Goal: Task Accomplishment & Management: Manage account settings

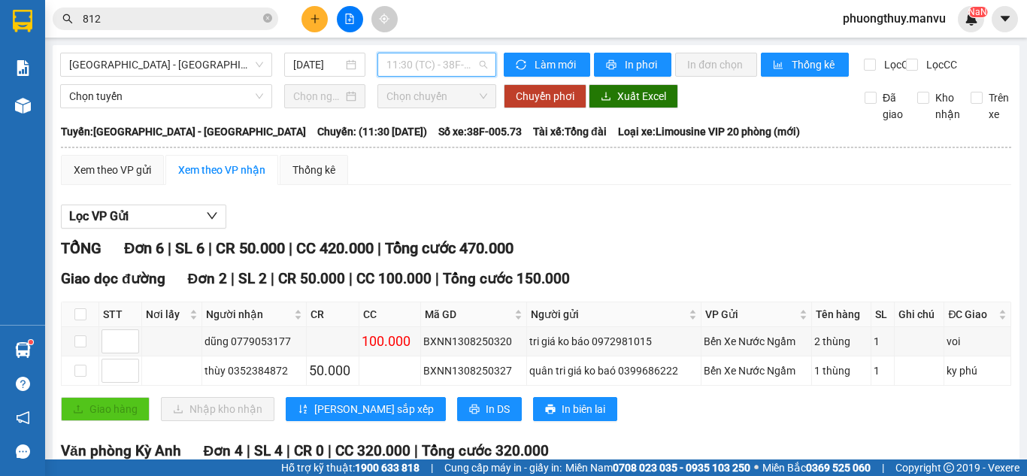
click at [435, 69] on span "11:30 (TC) - 38F-005.73" at bounding box center [436, 64] width 101 height 23
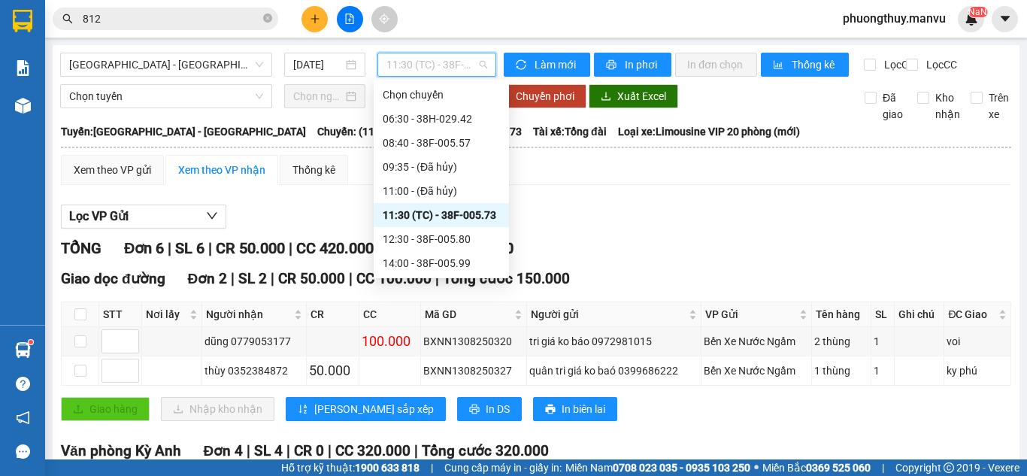
click at [475, 219] on div "11:30 (TC) - 38F-005.73" at bounding box center [441, 215] width 117 height 17
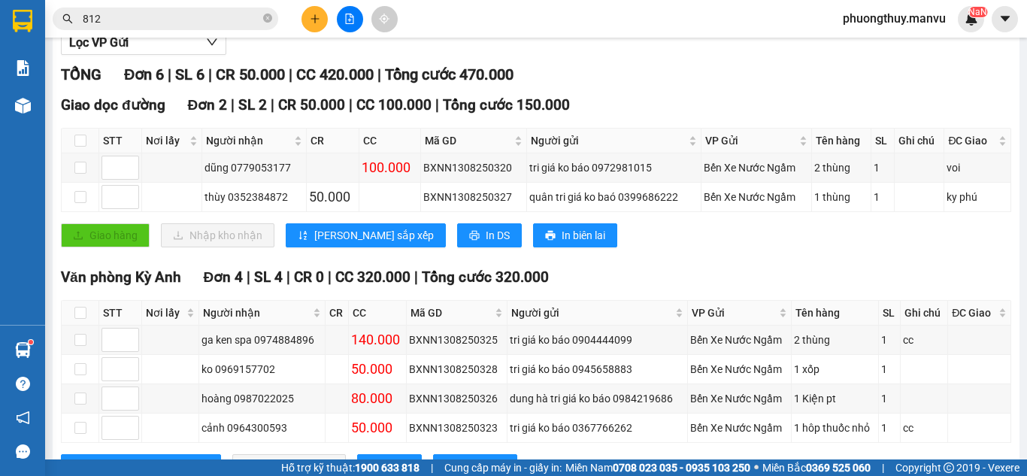
scroll to position [247, 0]
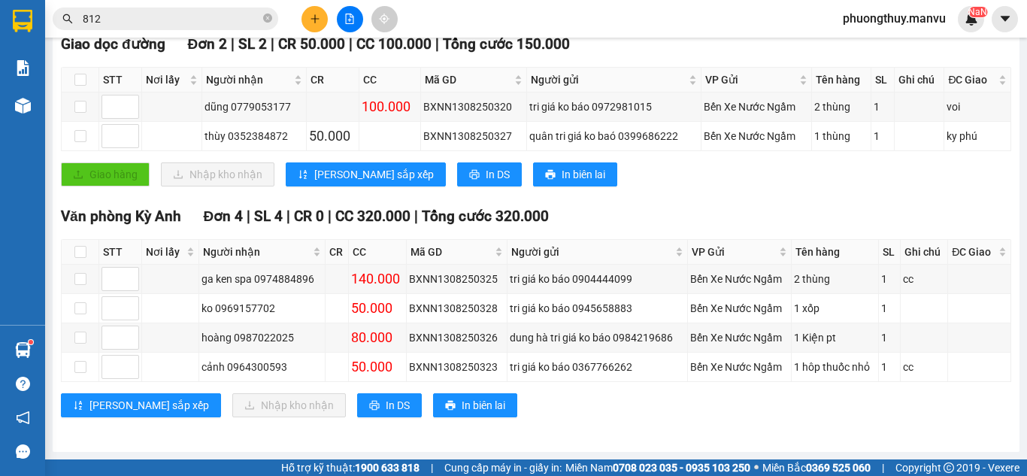
click at [158, 21] on input "812" at bounding box center [171, 19] width 177 height 17
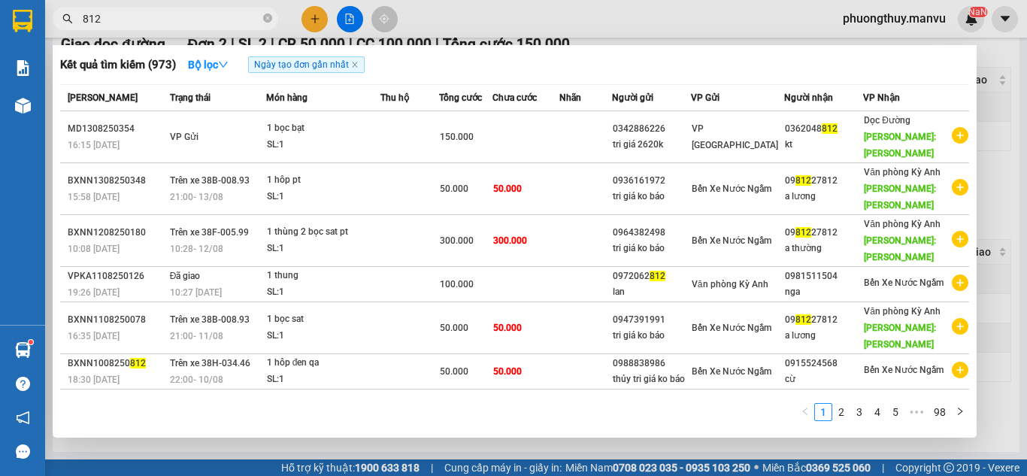
click at [158, 21] on input "812" at bounding box center [171, 19] width 177 height 17
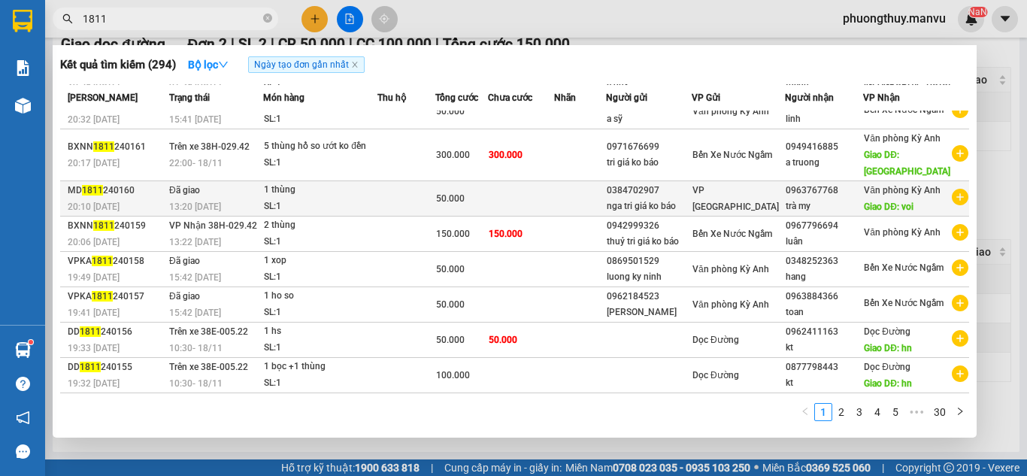
scroll to position [0, 0]
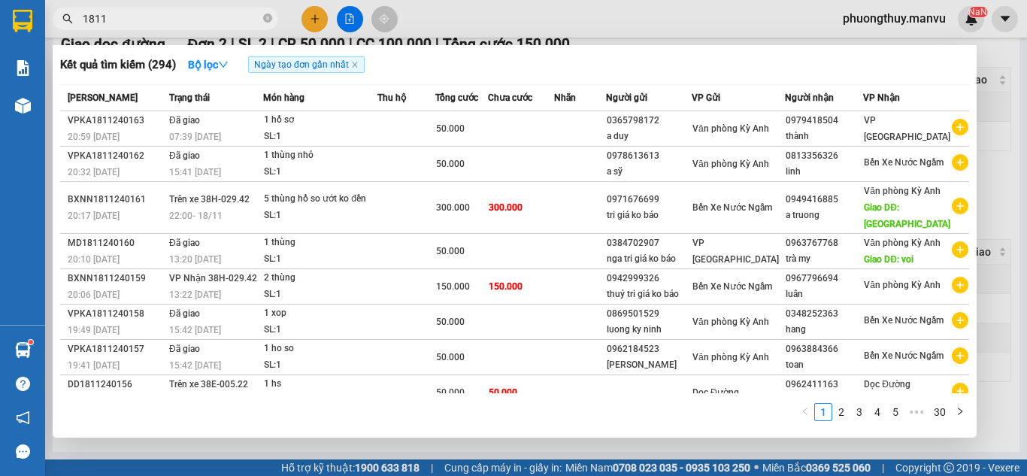
type input "1811"
click at [543, 234] on td "300.000" at bounding box center [520, 208] width 65 height 52
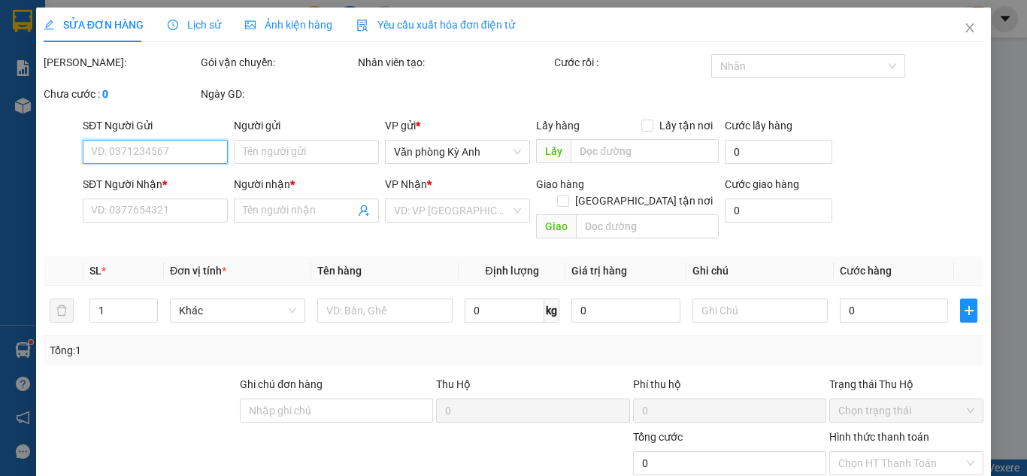
type input "0971676699"
type input "tri giá ko báo"
type input "0949416885"
type input "a truong"
type input "cẩm xuyên"
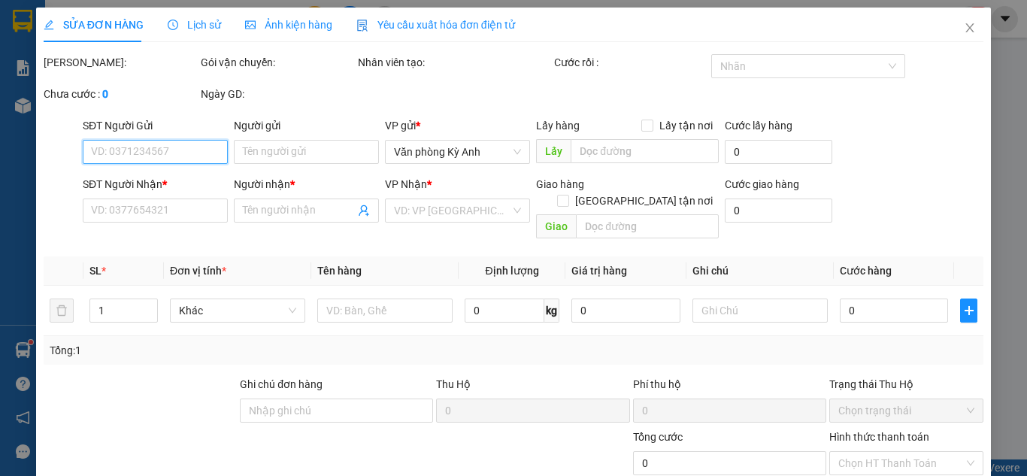
type input "300.000"
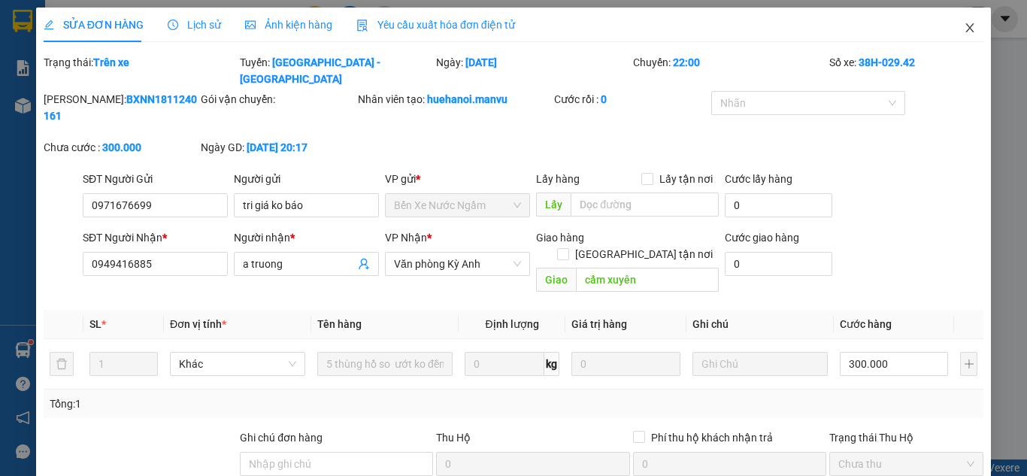
click at [964, 34] on icon "close" at bounding box center [970, 28] width 12 height 12
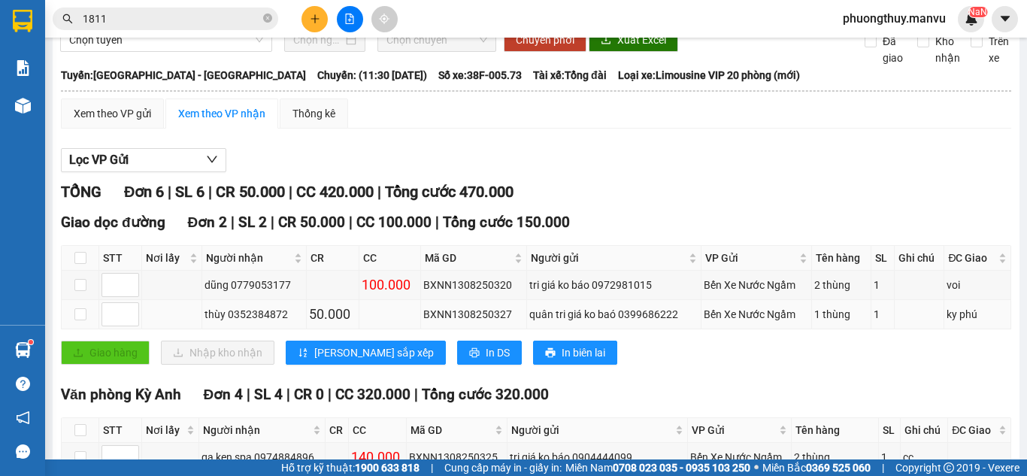
scroll to position [150, 0]
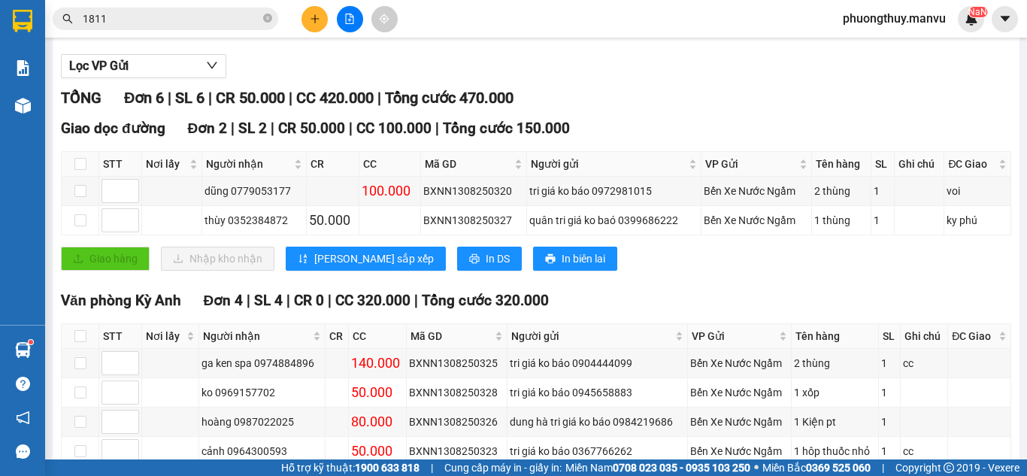
click at [301, 28] on div at bounding box center [349, 19] width 113 height 26
drag, startPoint x: 441, startPoint y: 145, endPoint x: 435, endPoint y: 153, distance: 9.6
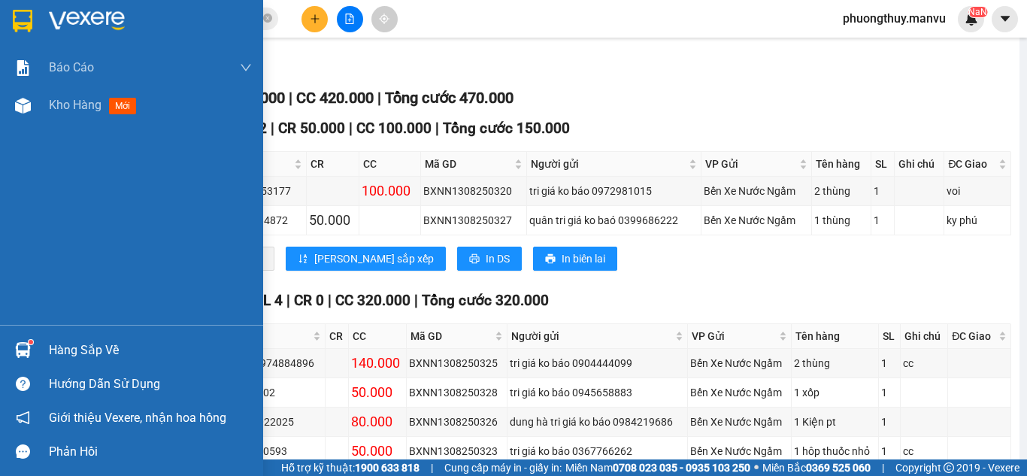
click at [88, 18] on img at bounding box center [87, 21] width 76 height 23
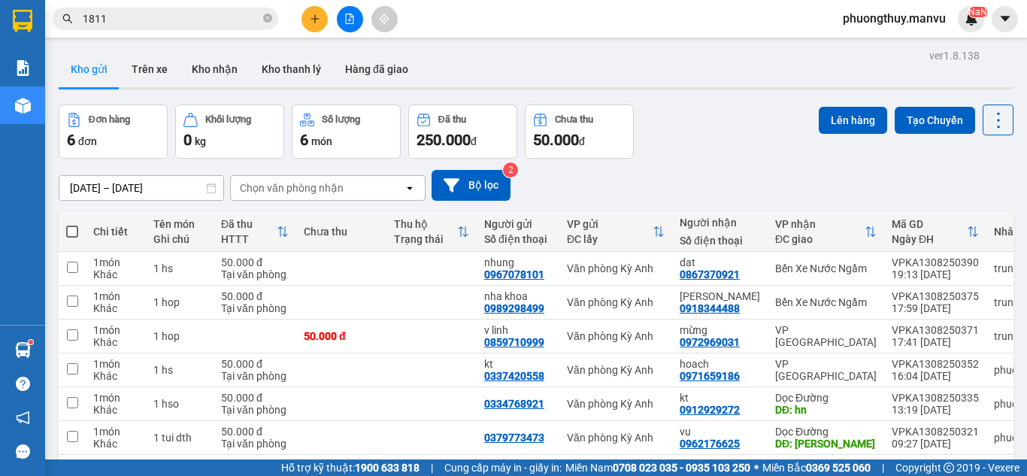
click at [346, 21] on icon "file-add" at bounding box center [349, 19] width 11 height 11
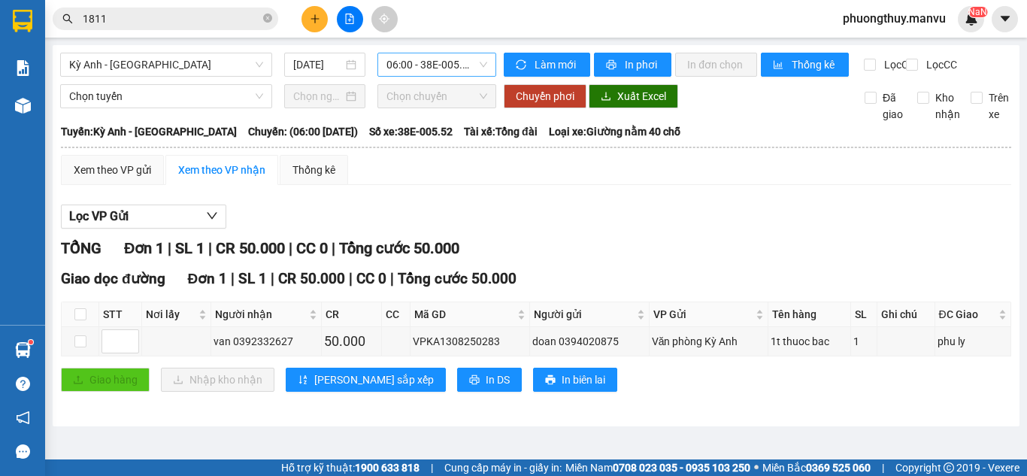
click at [438, 66] on span "06:00 - 38E-005.52" at bounding box center [436, 64] width 101 height 23
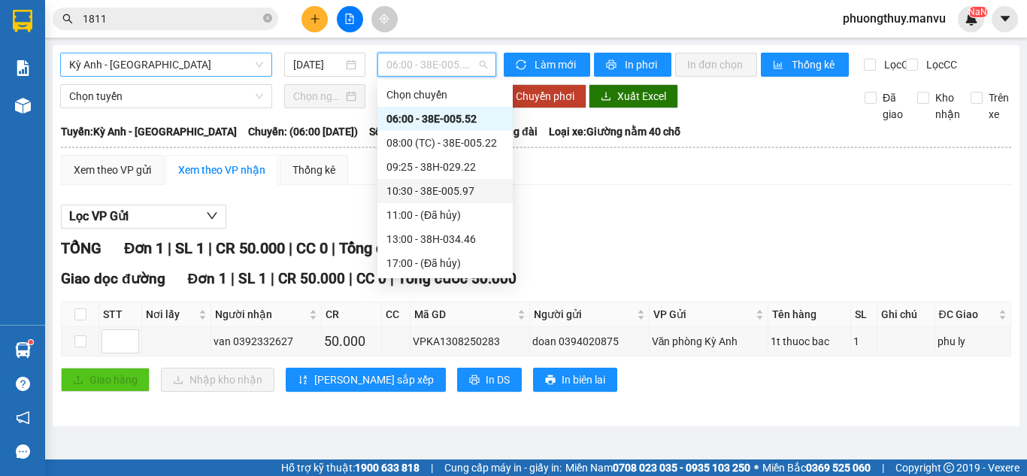
click at [245, 63] on span "Kỳ [PERSON_NAME][GEOGRAPHIC_DATA]" at bounding box center [166, 64] width 194 height 23
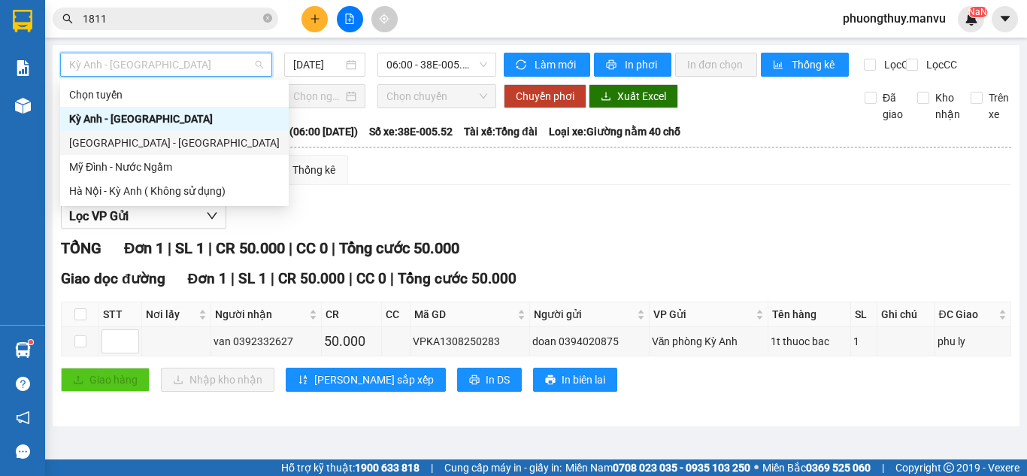
click at [109, 141] on div "[GEOGRAPHIC_DATA] - [GEOGRAPHIC_DATA][PERSON_NAME]" at bounding box center [174, 143] width 210 height 17
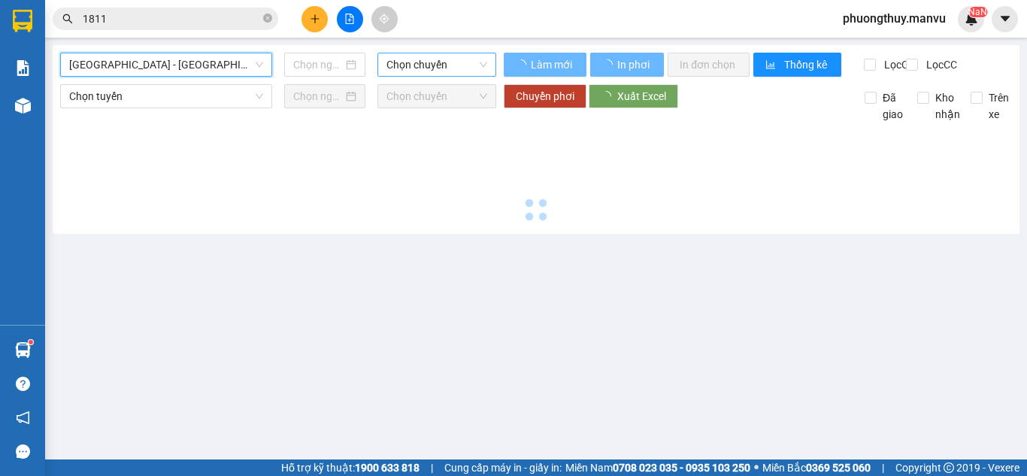
type input "[DATE]"
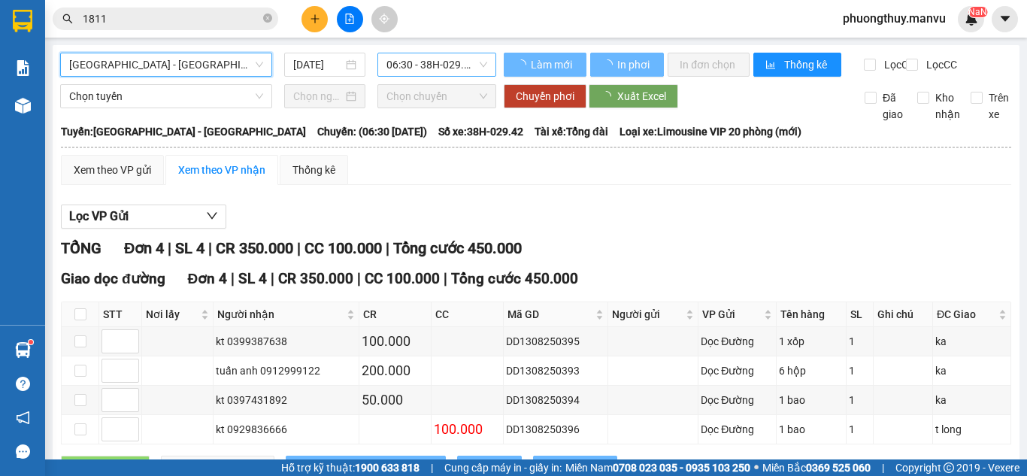
click at [420, 62] on span "06:30 - 38H-029.42" at bounding box center [436, 64] width 101 height 23
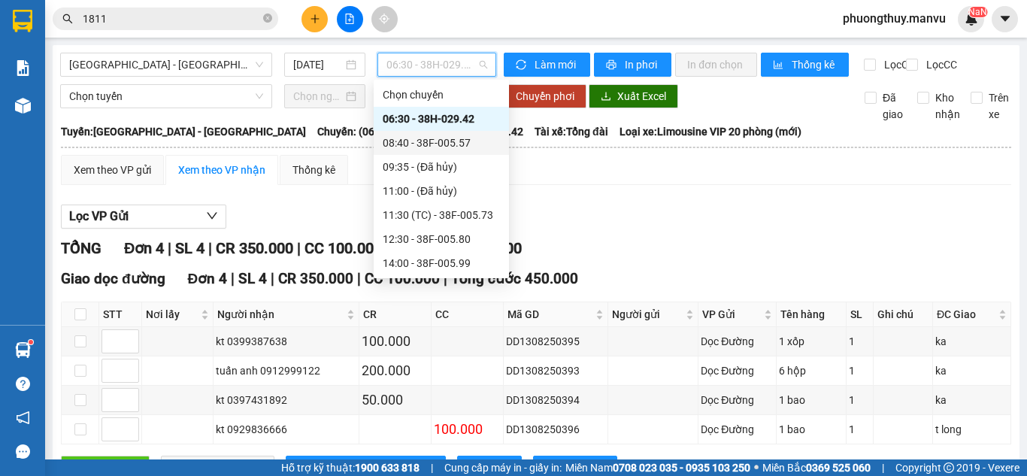
click at [446, 142] on div "08:40 - 38F-005.57" at bounding box center [441, 143] width 117 height 17
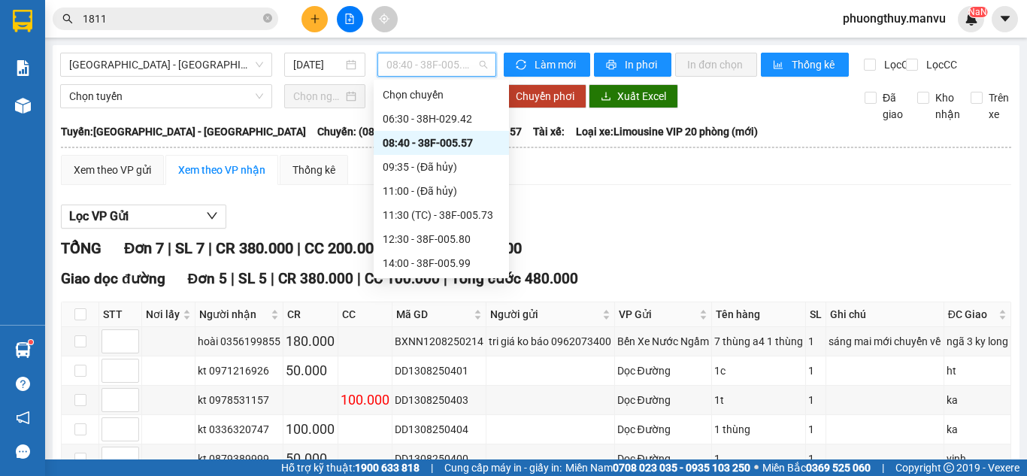
click at [421, 60] on span "08:40 - 38F-005.57" at bounding box center [436, 64] width 101 height 23
click at [455, 129] on div "06:30 - 38H-029.42" at bounding box center [441, 119] width 135 height 24
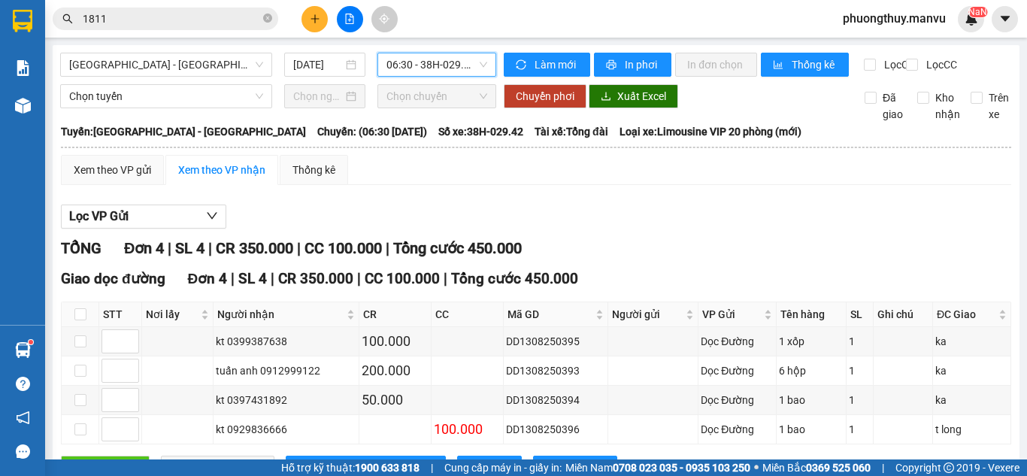
scroll to position [75, 0]
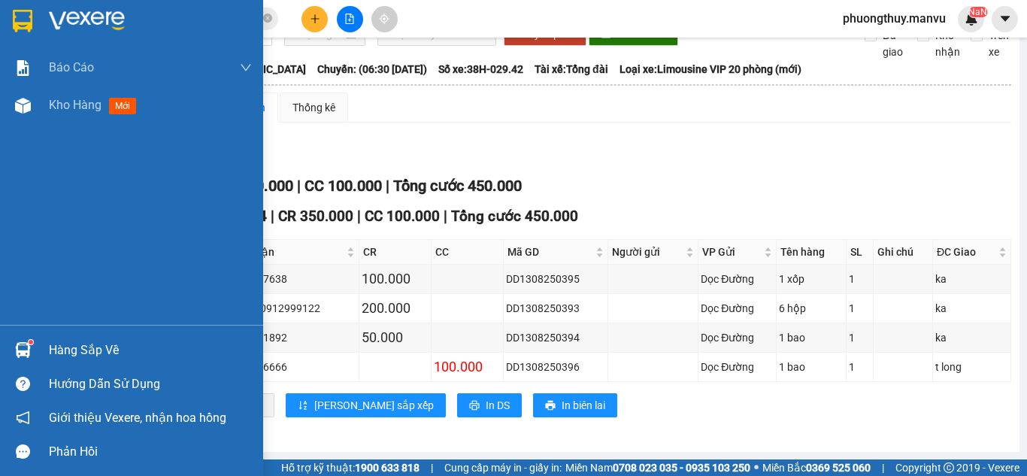
click at [64, 29] on img at bounding box center [87, 21] width 76 height 23
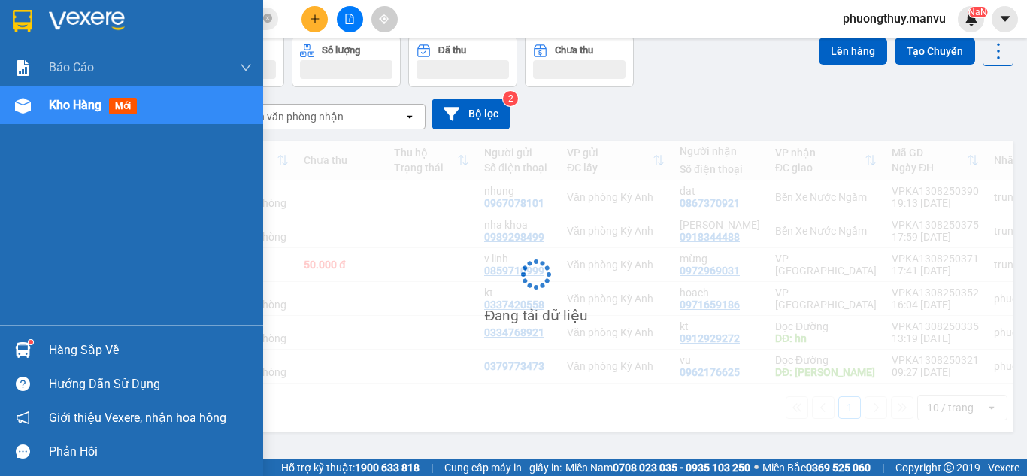
scroll to position [69, 0]
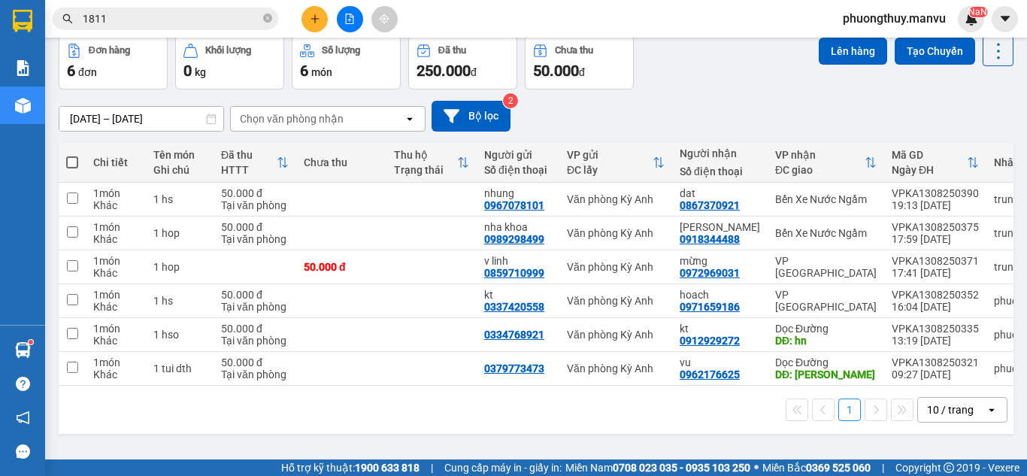
click at [182, 31] on div "Kết quả tìm kiếm ( 294 ) Bộ lọc Ngày tạo đơn gần nhất Mã ĐH Trạng thái Món hàng…" at bounding box center [146, 19] width 293 height 26
click at [187, 22] on input "1811" at bounding box center [171, 19] width 177 height 17
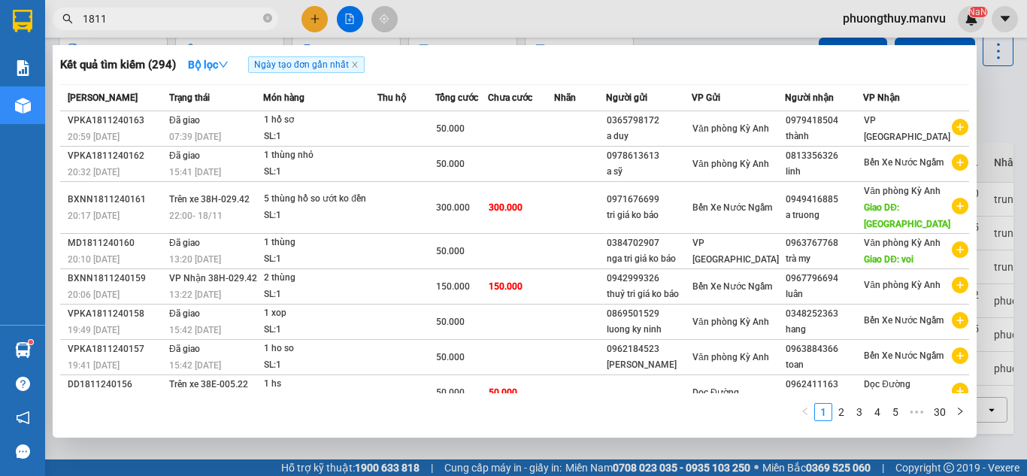
click at [187, 22] on input "1811" at bounding box center [171, 19] width 177 height 17
type input "1"
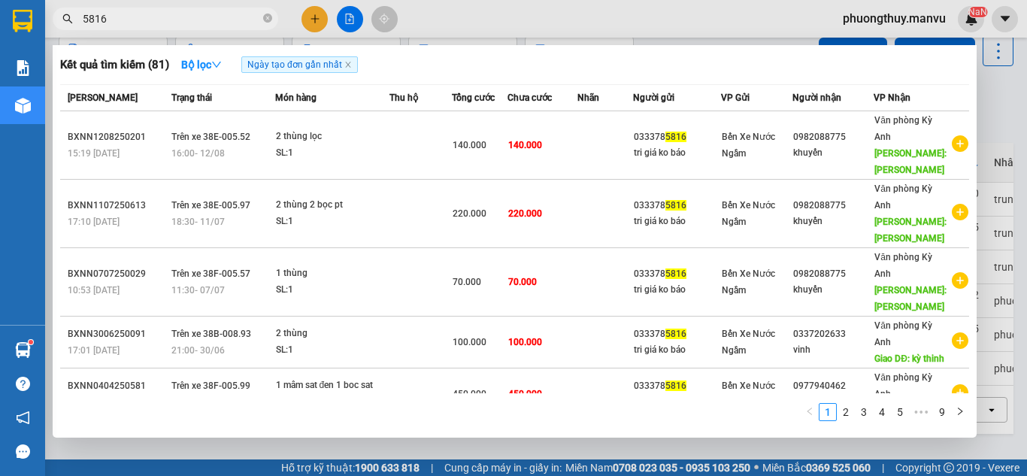
type input "5816"
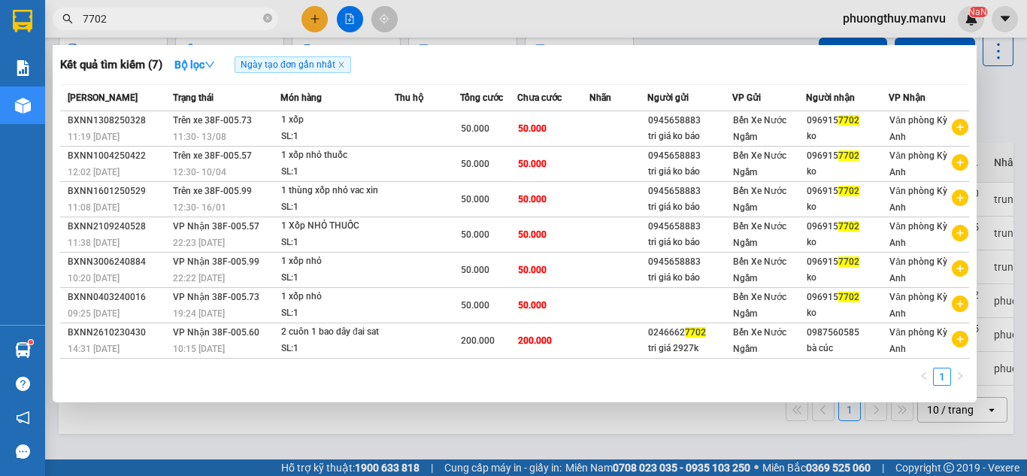
type input "7702"
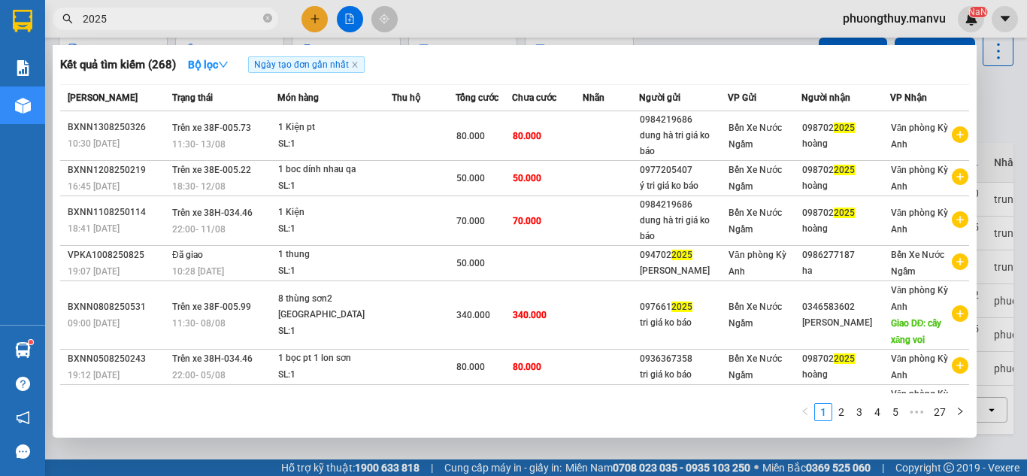
type input "2025"
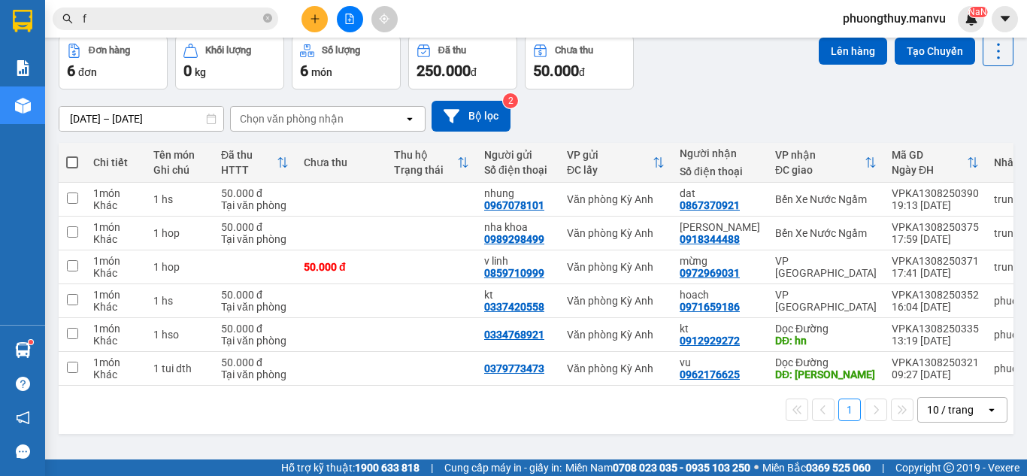
type input "f"
click at [326, 13] on button at bounding box center [314, 19] width 26 height 26
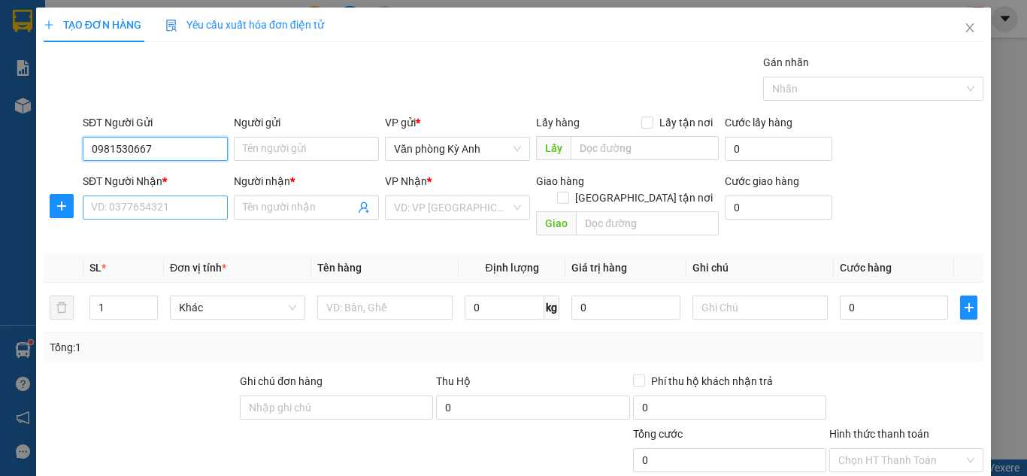
type input "0981530667"
click at [201, 208] on input "SĐT Người Nhận *" at bounding box center [155, 207] width 145 height 24
type input "0967937598"
click at [268, 214] on input "Người nhận *" at bounding box center [299, 207] width 112 height 17
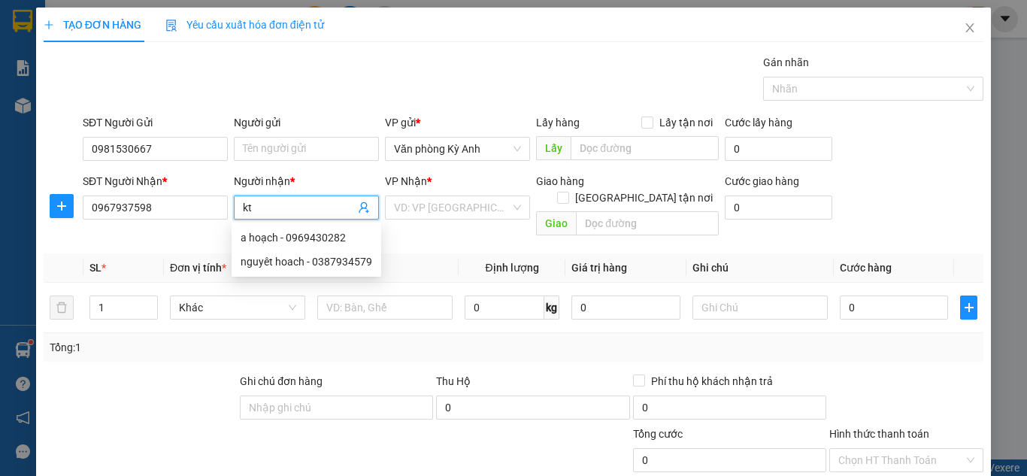
type input "kt"
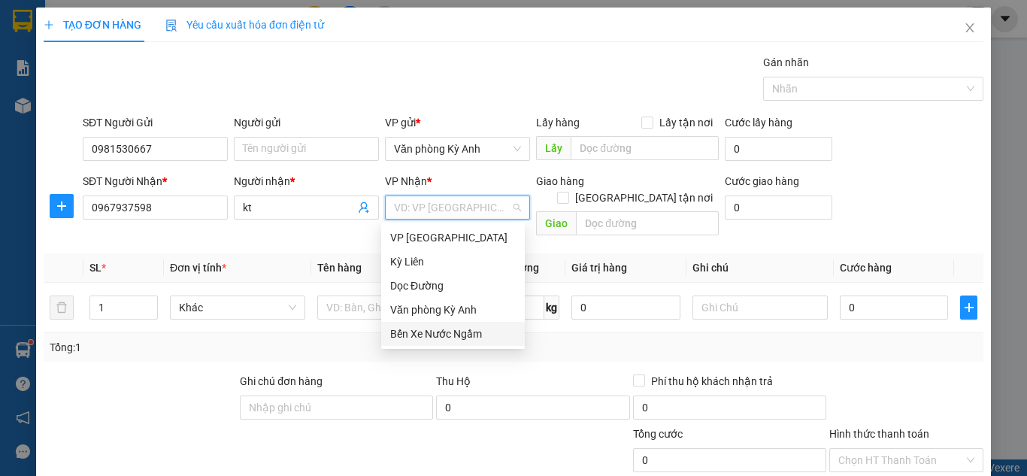
click at [450, 328] on div "Bến Xe Nước Ngầm" at bounding box center [453, 333] width 126 height 17
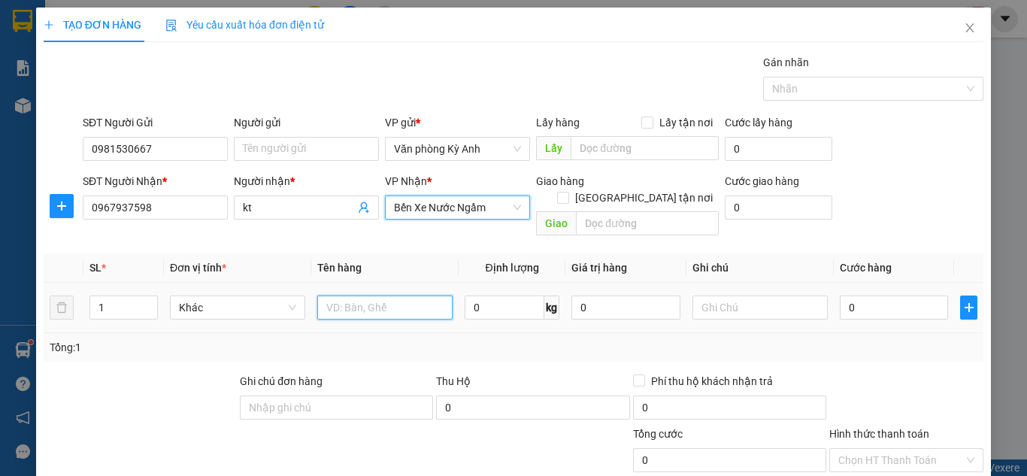
click at [438, 295] on input "text" at bounding box center [384, 307] width 135 height 24
type input "1 hop"
type input "005"
type input "5"
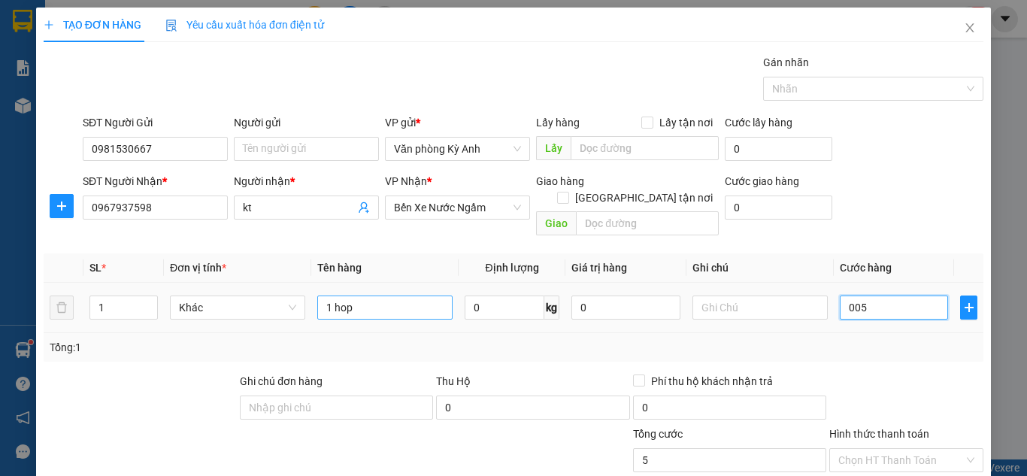
type input "0.050"
type input "50"
type input "00.500"
type input "500"
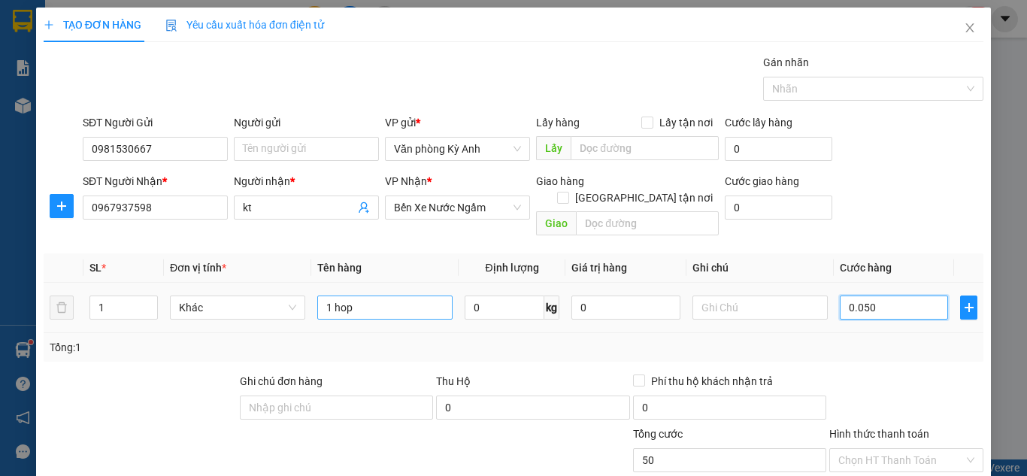
type input "500"
type input "0.005.000"
type input "5.000"
type input "000.050.000"
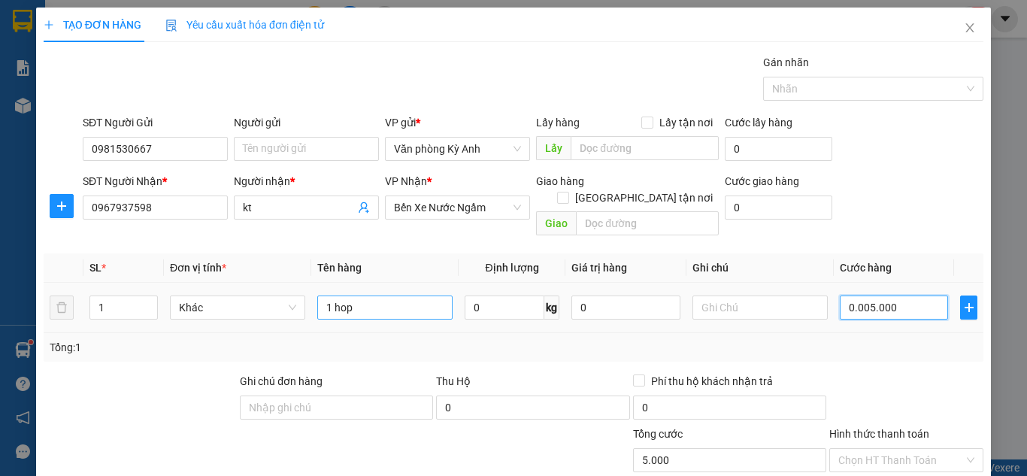
type input "50.000"
click at [540, 352] on div "Transit Pickup Surcharge Ids Transit Deliver Surcharge Ids Transit Deliver Surc…" at bounding box center [513, 337] width 939 height 566
type input "50.000"
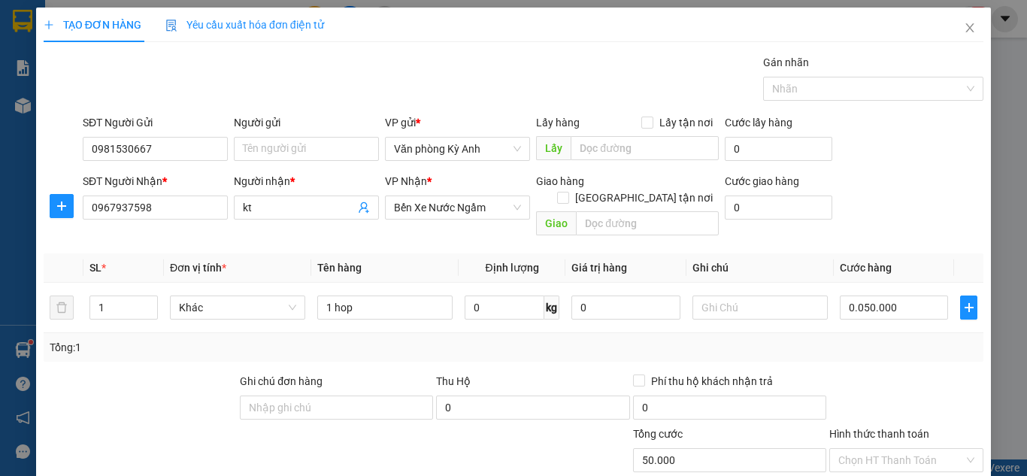
type input "50.000"
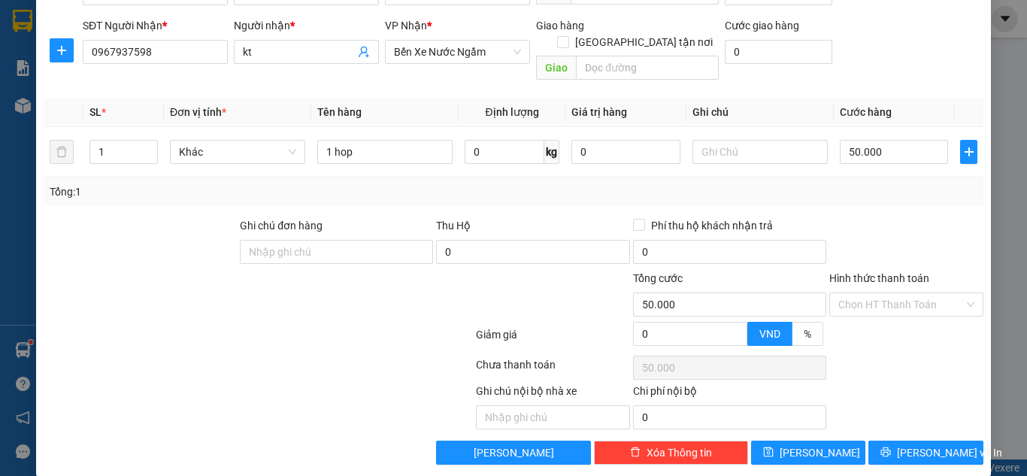
scroll to position [157, 0]
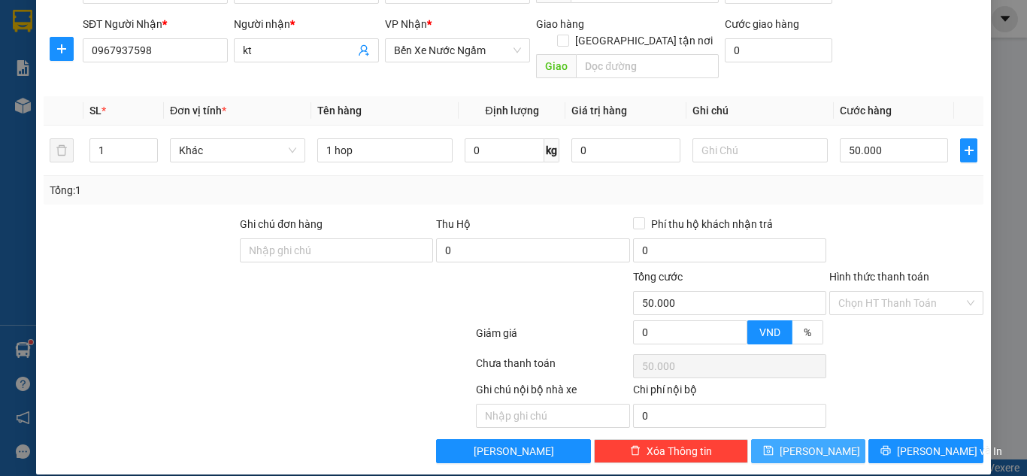
click at [773, 445] on span "save" at bounding box center [768, 451] width 11 height 12
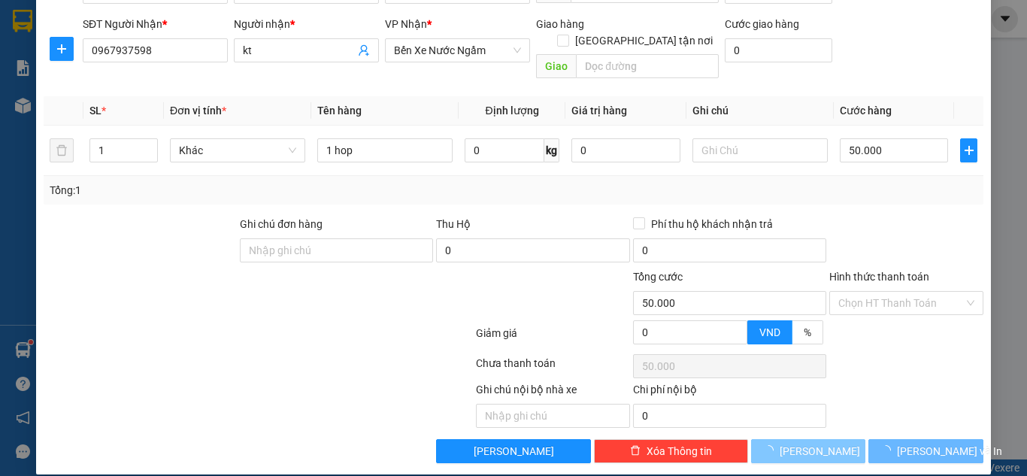
type input "0"
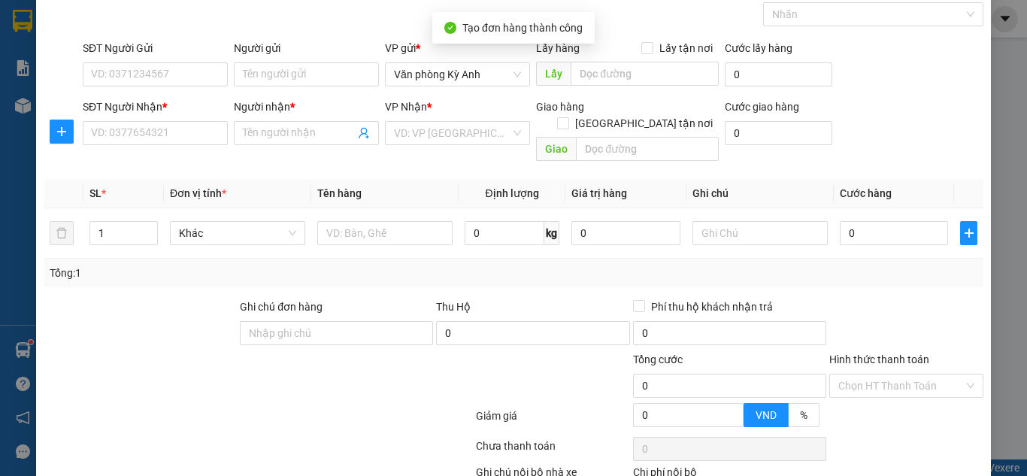
scroll to position [0, 0]
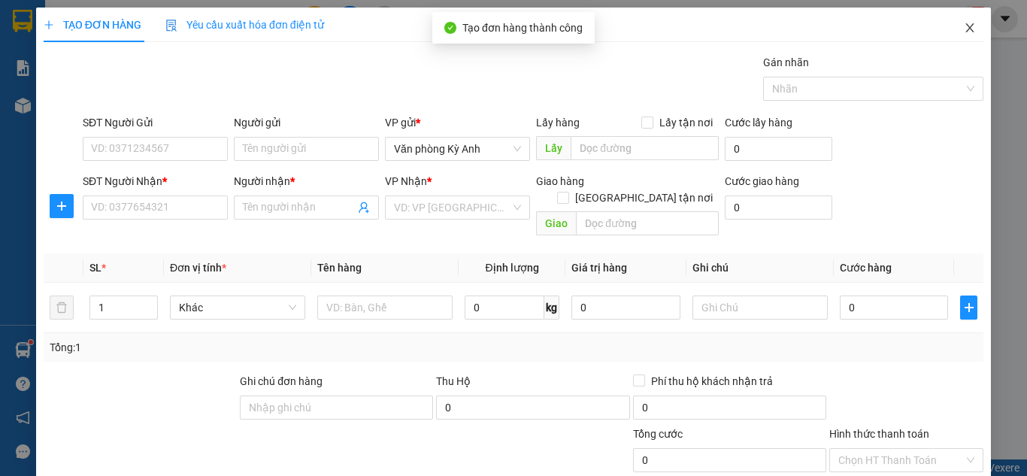
click at [964, 23] on icon "close" at bounding box center [970, 28] width 12 height 12
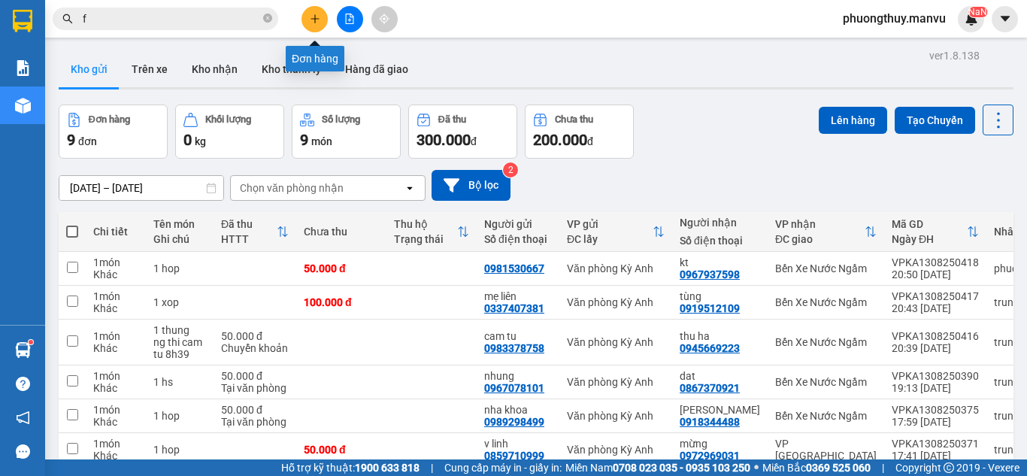
click at [311, 13] on button at bounding box center [314, 19] width 26 height 26
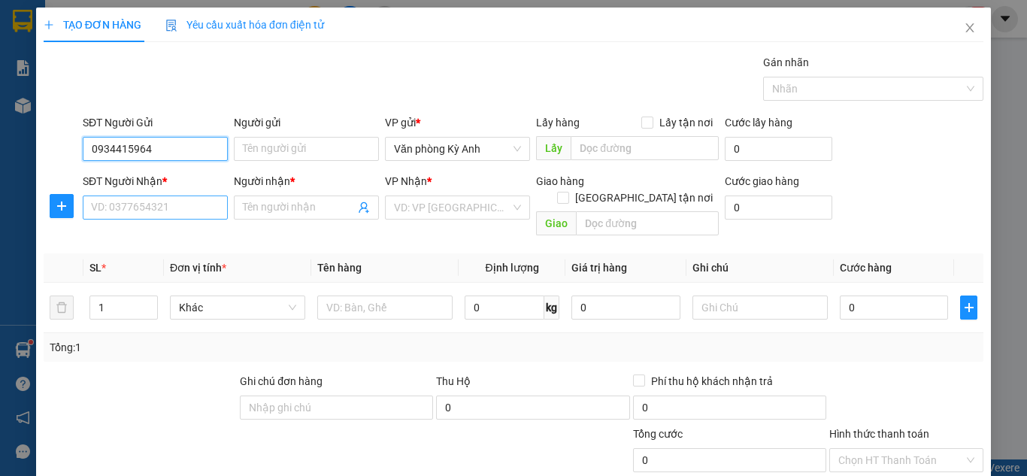
type input "0934415964"
click at [120, 213] on input "SĐT Người Nhận *" at bounding box center [155, 207] width 145 height 24
type input "0976142948"
click at [290, 198] on span at bounding box center [306, 207] width 145 height 24
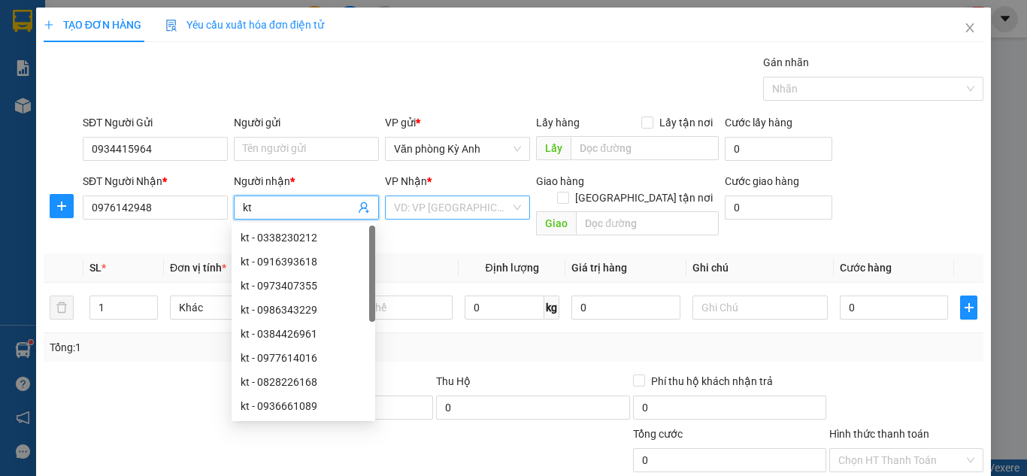
type input "kt"
click at [476, 213] on input "search" at bounding box center [452, 207] width 116 height 23
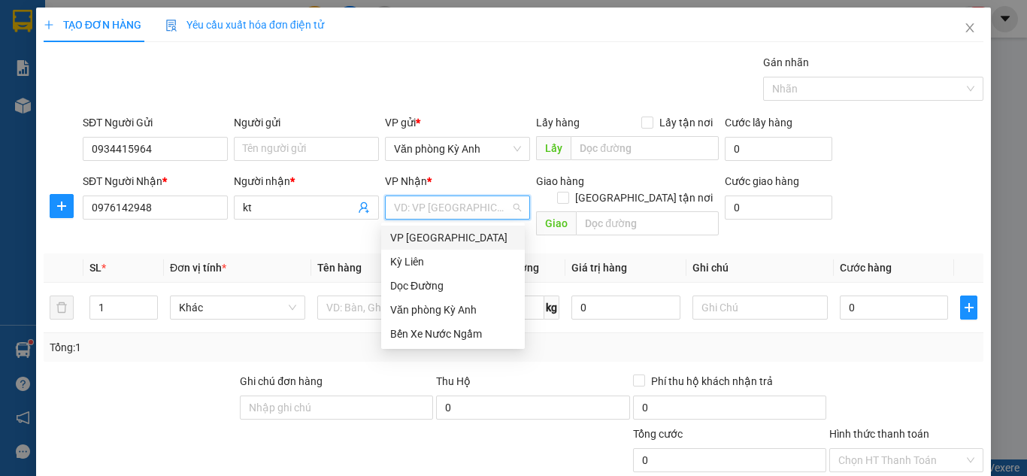
click at [401, 235] on div "VP [GEOGRAPHIC_DATA]" at bounding box center [453, 237] width 126 height 17
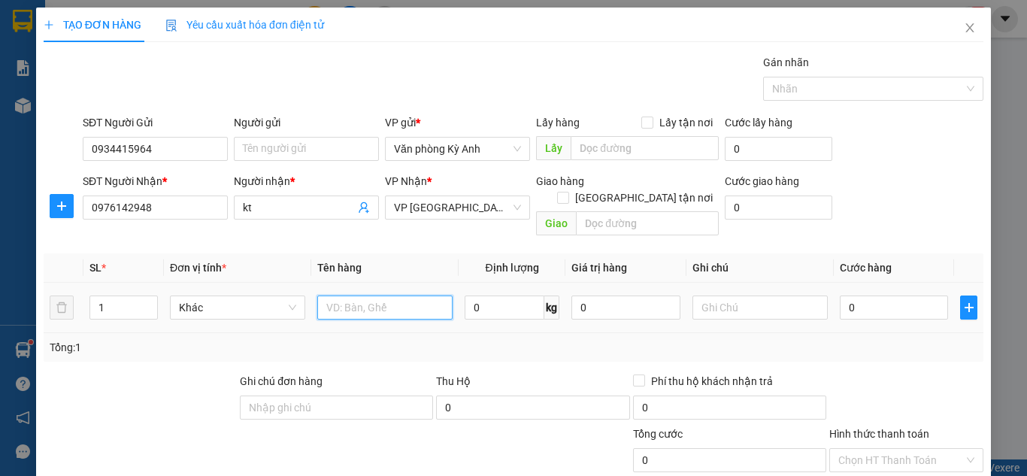
click at [392, 295] on input "text" at bounding box center [384, 307] width 135 height 24
type input "1 hop"
type input "005"
type input "5"
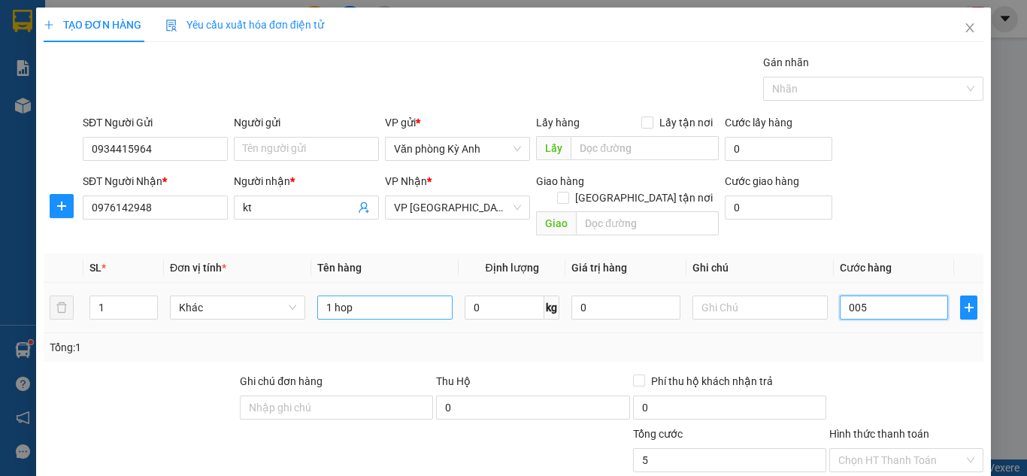
type input "0.050"
type input "50"
type input "00.500"
type input "500"
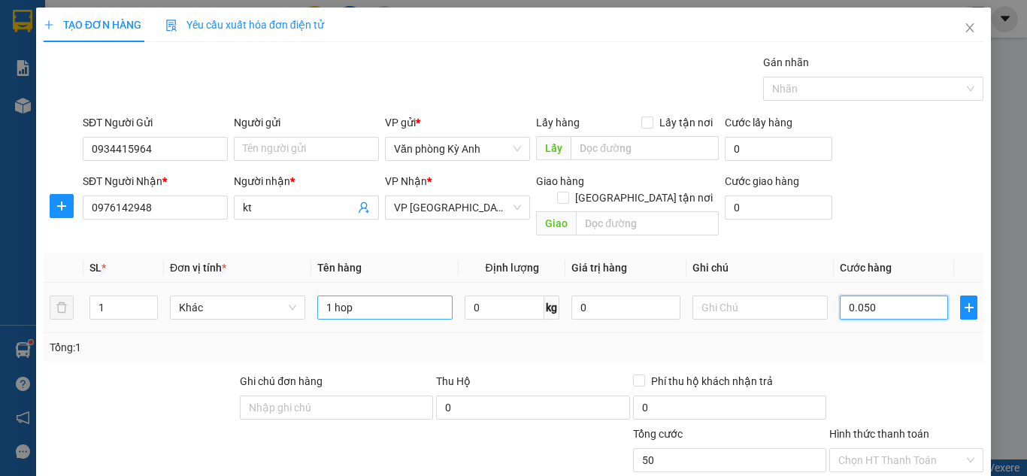
type input "500"
type input "0.005.000"
type input "5.000"
type input "000.050.000"
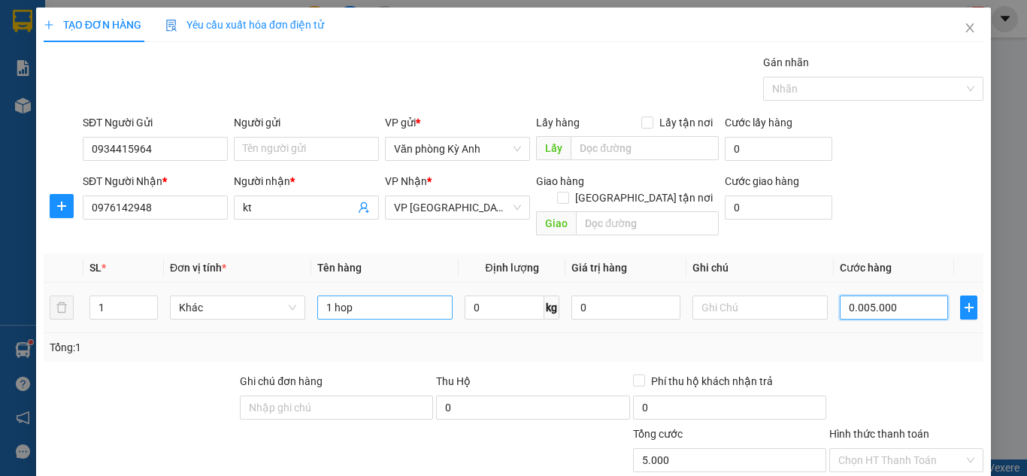
type input "50.000"
click at [466, 339] on div "Tổng: 1" at bounding box center [513, 347] width 927 height 17
type input "50.000"
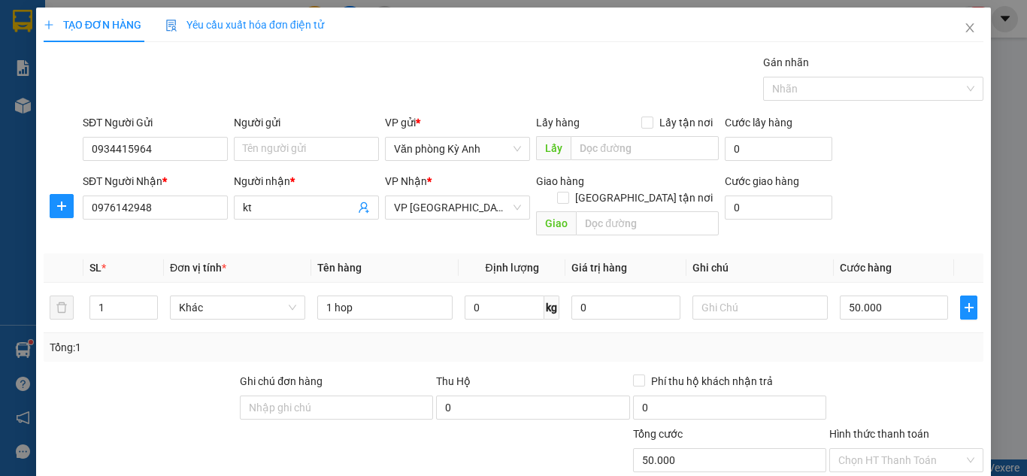
scroll to position [157, 0]
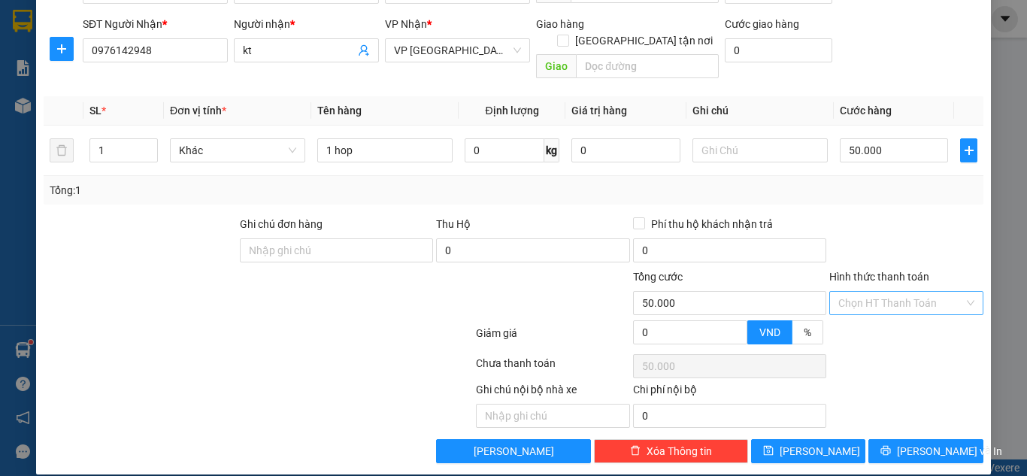
click at [871, 292] on input "Hình thức thanh toán" at bounding box center [901, 303] width 126 height 23
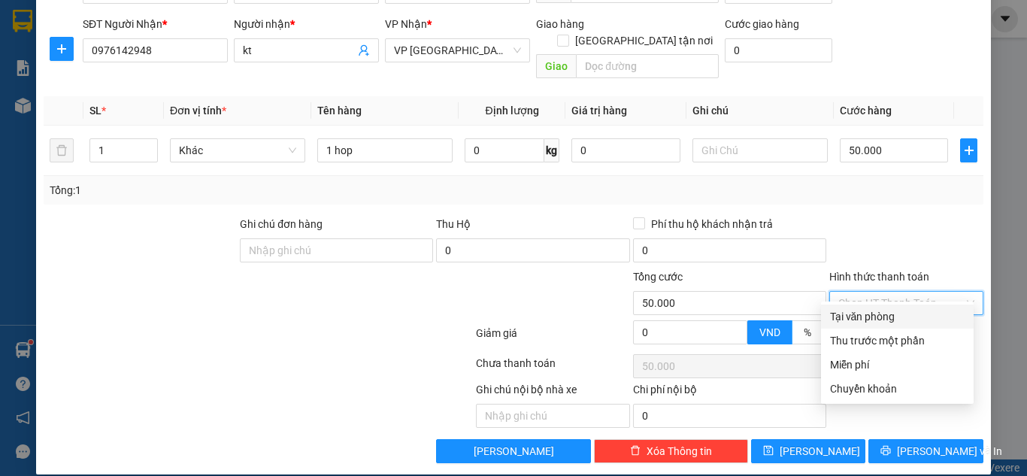
click at [857, 313] on div "Tại văn phòng" at bounding box center [897, 316] width 135 height 17
type input "0"
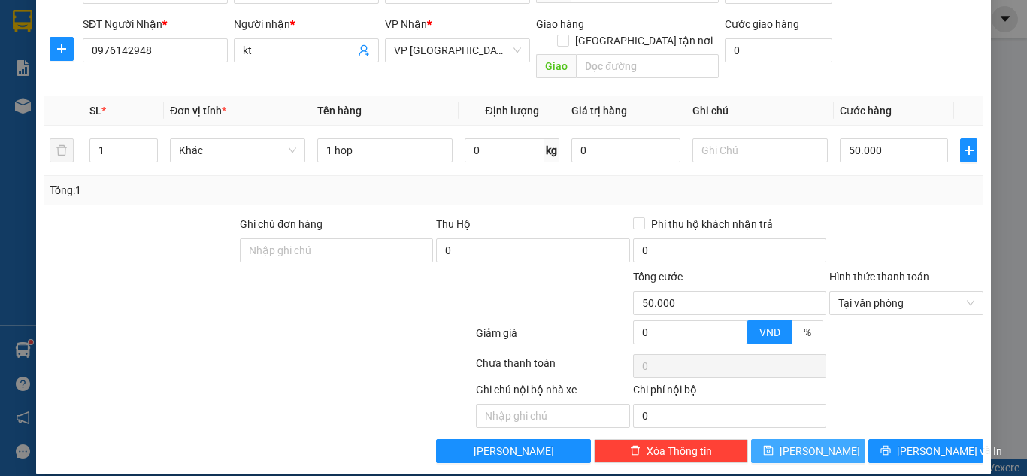
click at [810, 443] on span "Lưu" at bounding box center [819, 451] width 80 height 17
type input "0"
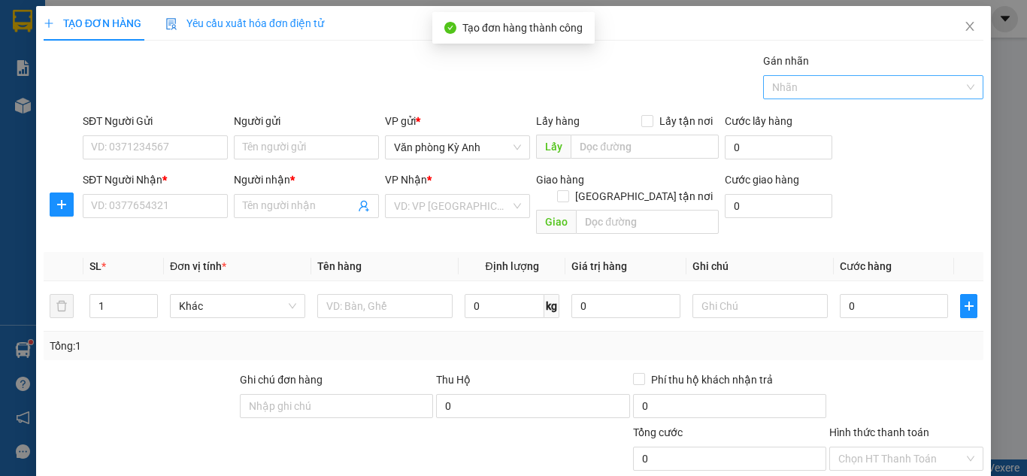
scroll to position [0, 0]
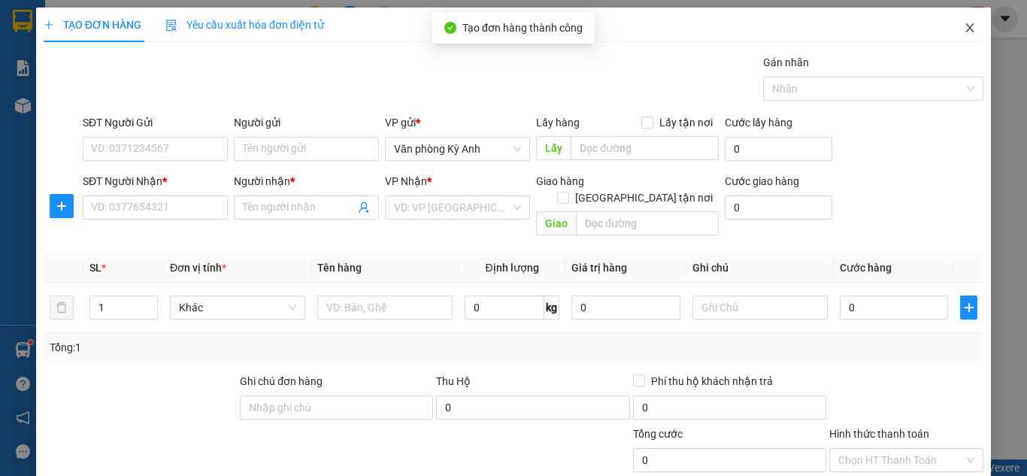
click at [964, 26] on icon "close" at bounding box center [970, 28] width 12 height 12
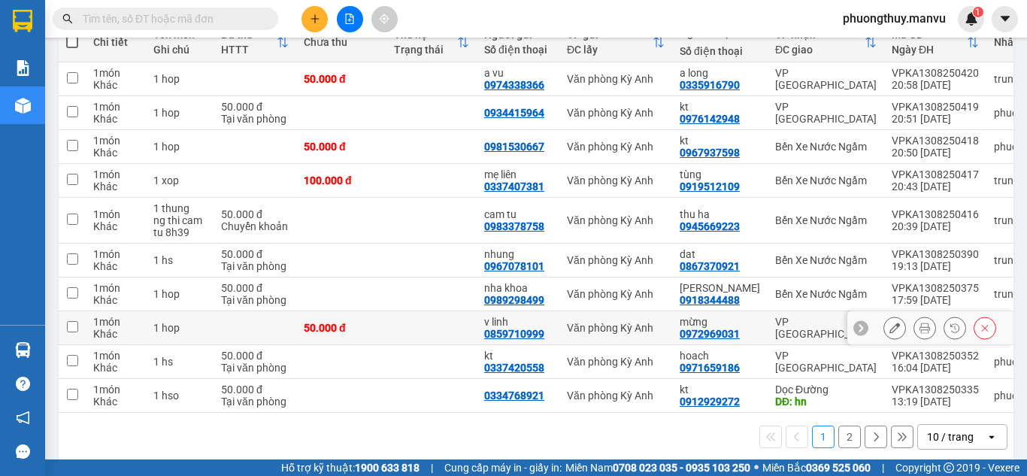
scroll to position [210, 0]
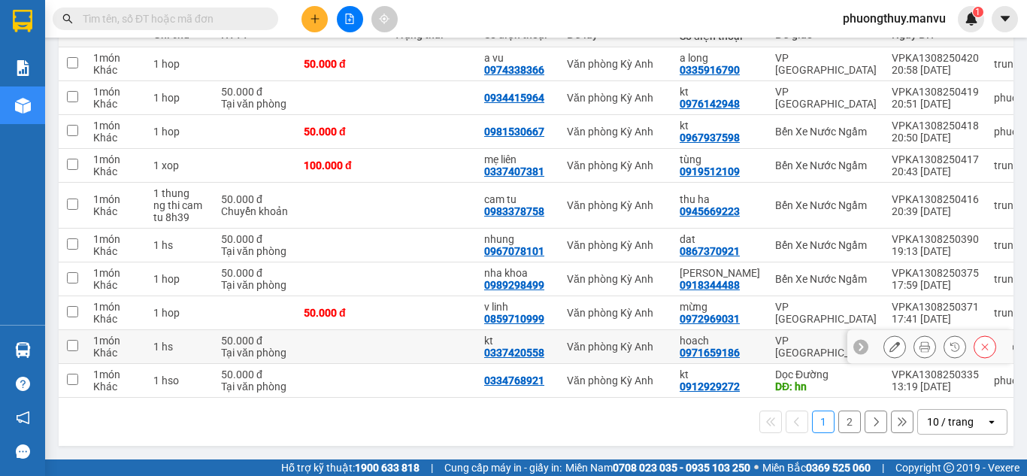
click at [385, 340] on td at bounding box center [341, 347] width 90 height 34
checkbox input "true"
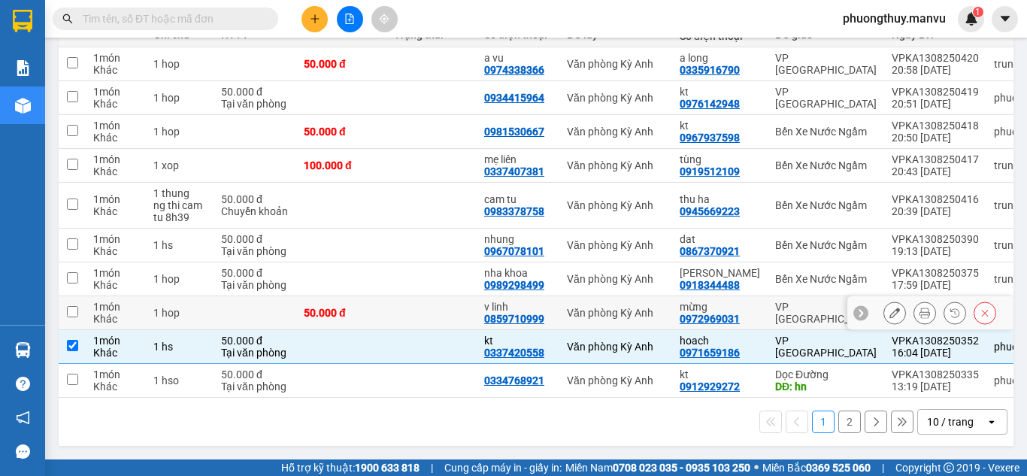
click at [399, 307] on td at bounding box center [431, 313] width 90 height 34
checkbox input "true"
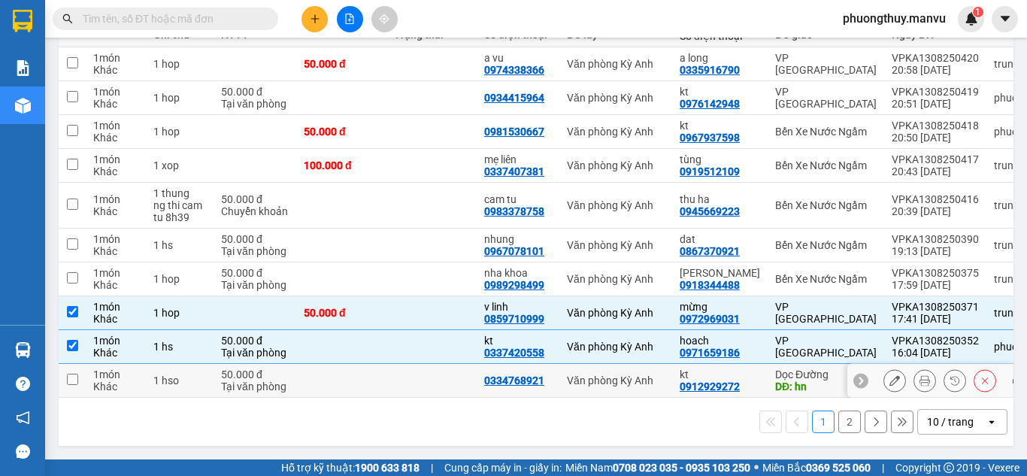
click at [355, 369] on td at bounding box center [341, 381] width 90 height 34
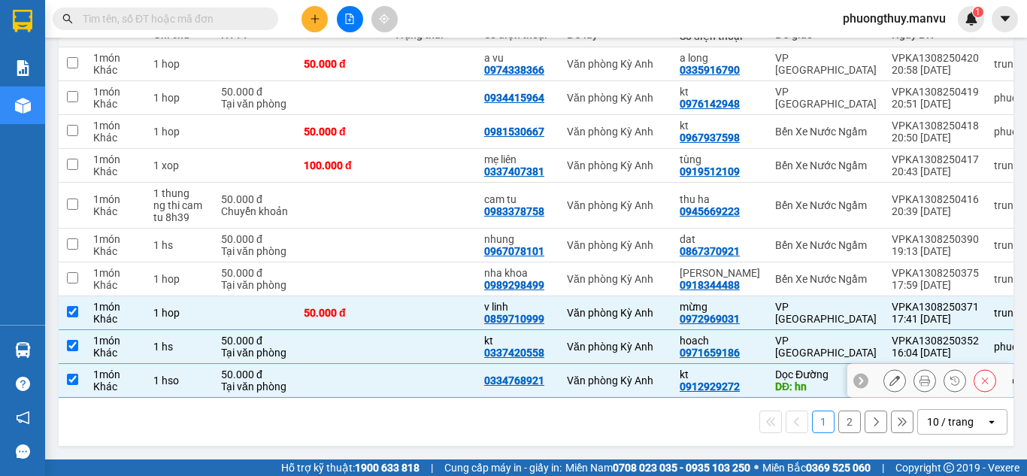
click at [362, 373] on td at bounding box center [341, 381] width 90 height 34
checkbox input "false"
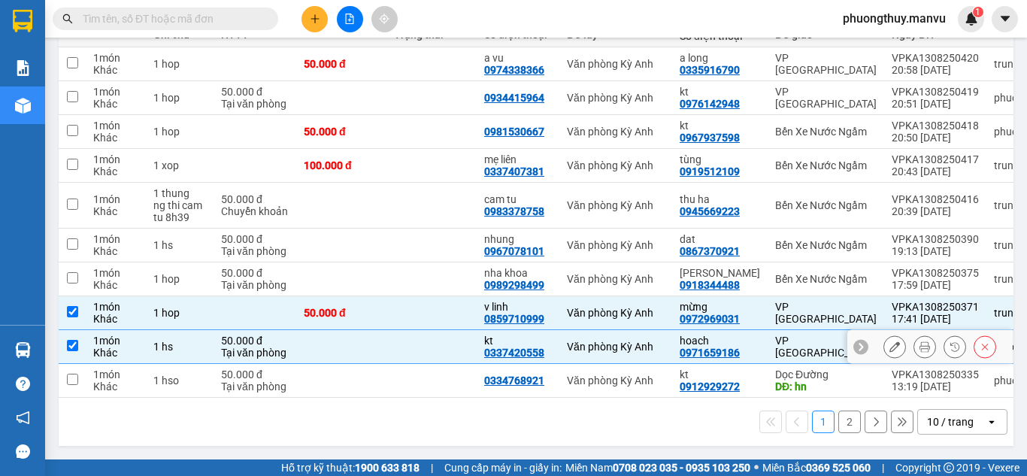
click at [334, 337] on td at bounding box center [341, 347] width 90 height 34
checkbox input "false"
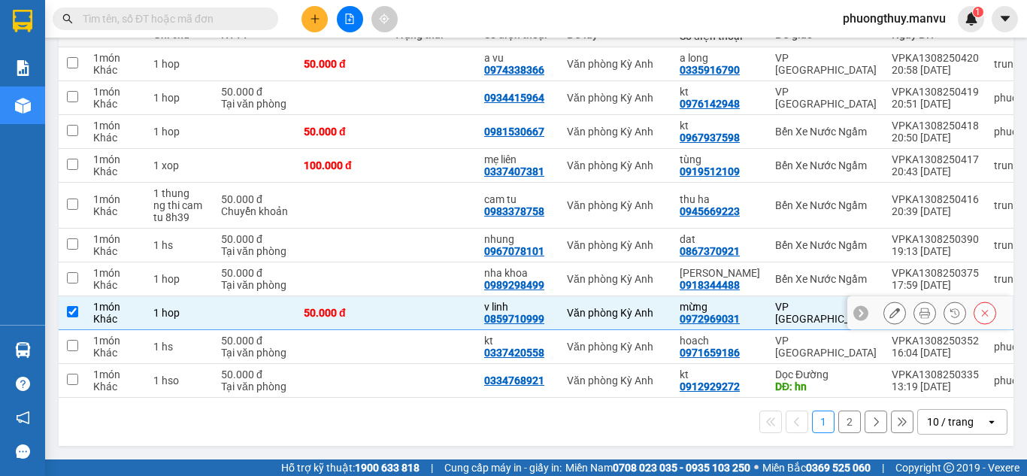
click at [420, 296] on td at bounding box center [431, 313] width 90 height 34
checkbox input "false"
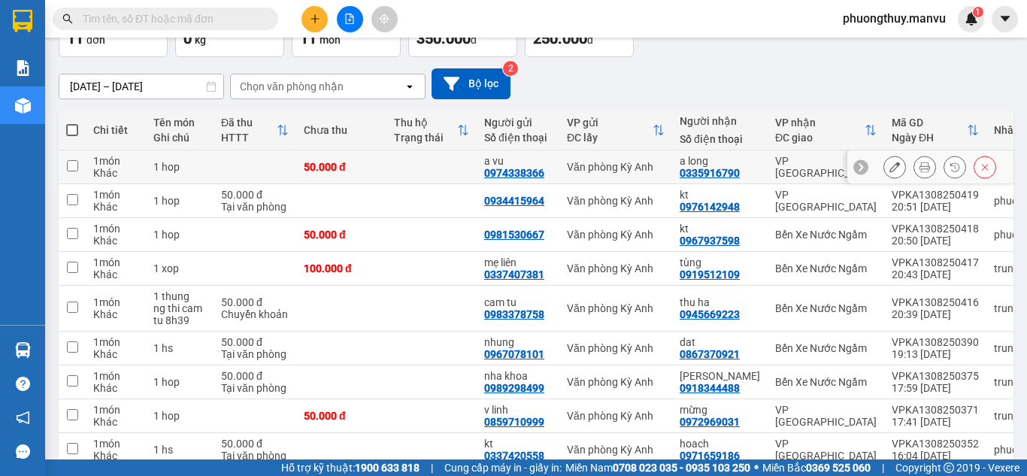
scroll to position [0, 0]
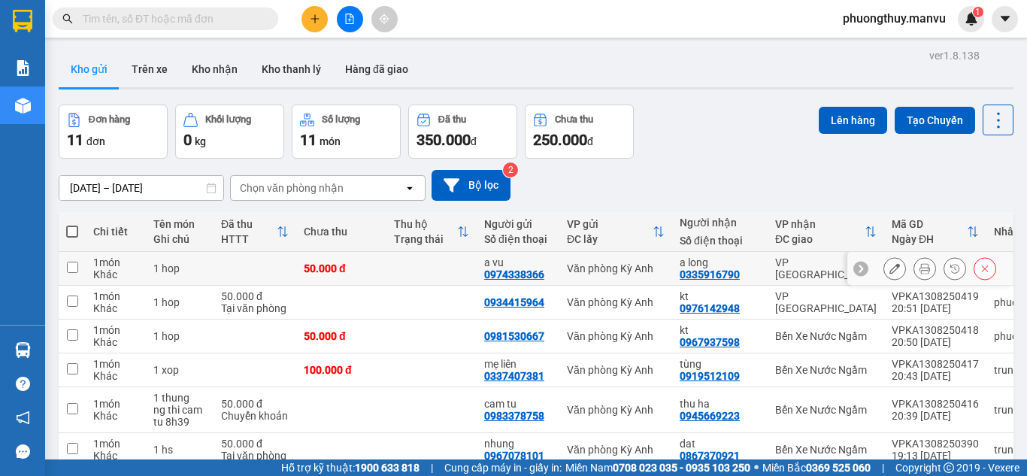
click at [888, 274] on button at bounding box center [894, 269] width 21 height 26
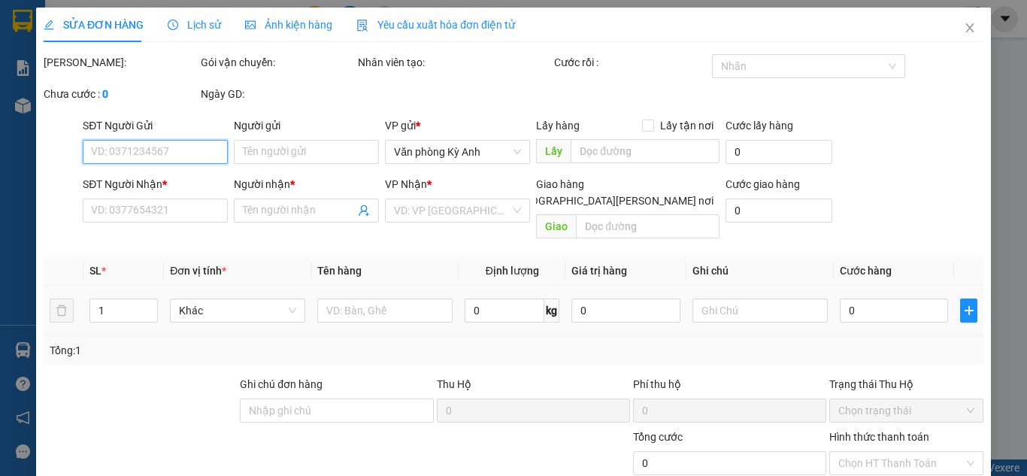
type input "0974338366"
type input "a vu"
type input "0335916790"
type input "a long"
type input "50.000"
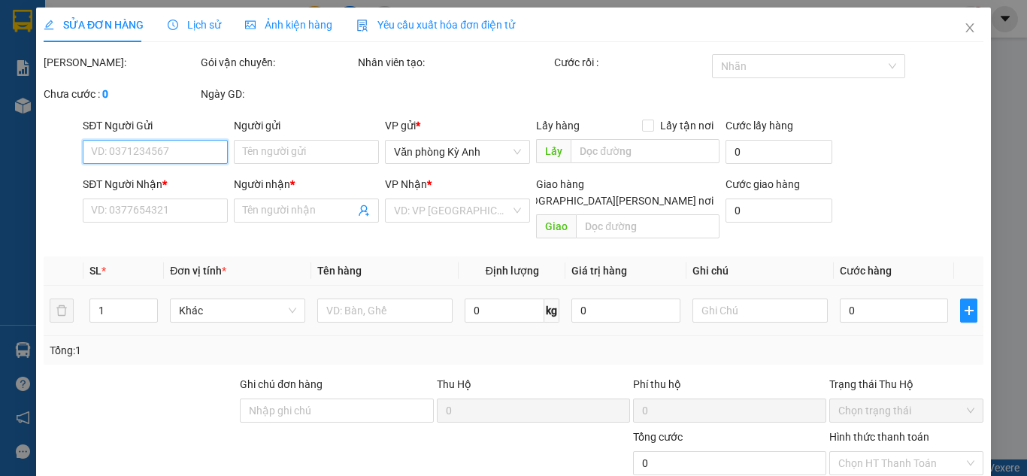
type input "50.000"
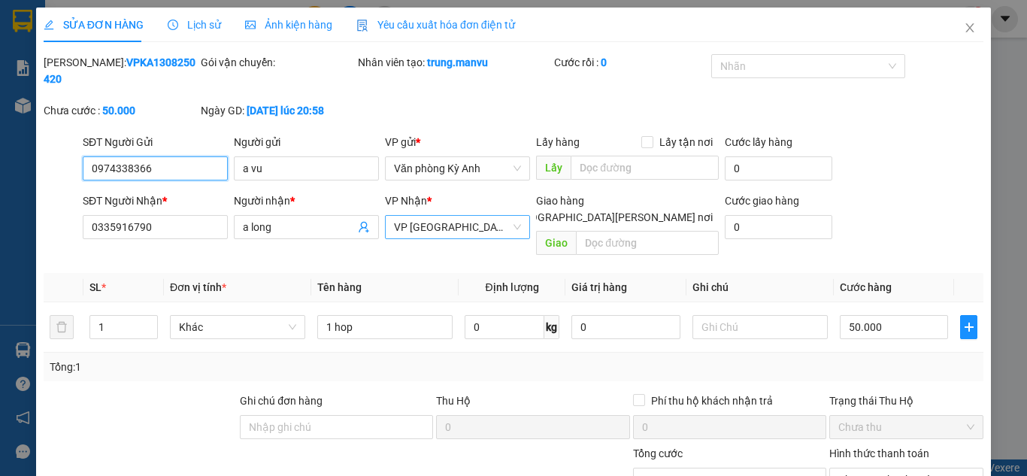
click at [389, 215] on div "VP [GEOGRAPHIC_DATA]" at bounding box center [457, 227] width 145 height 24
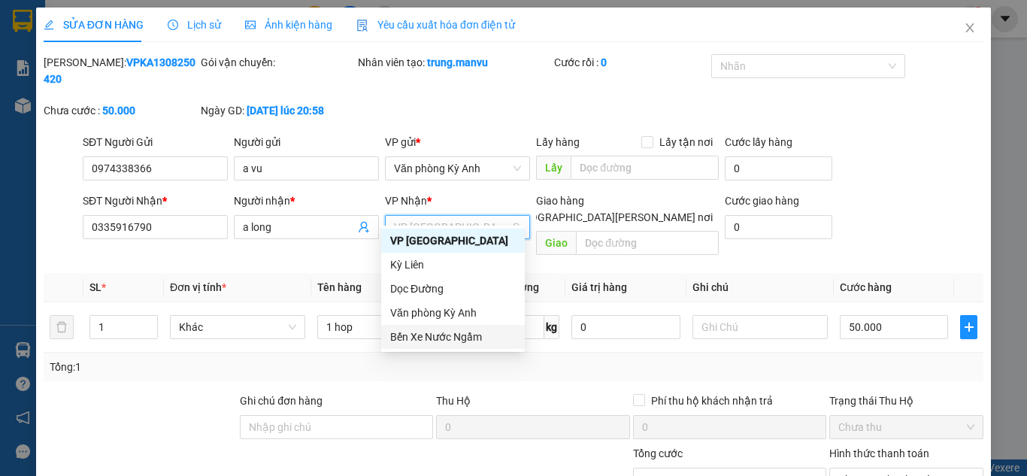
click at [413, 328] on div "Bến Xe Nước Ngầm" at bounding box center [453, 337] width 144 height 24
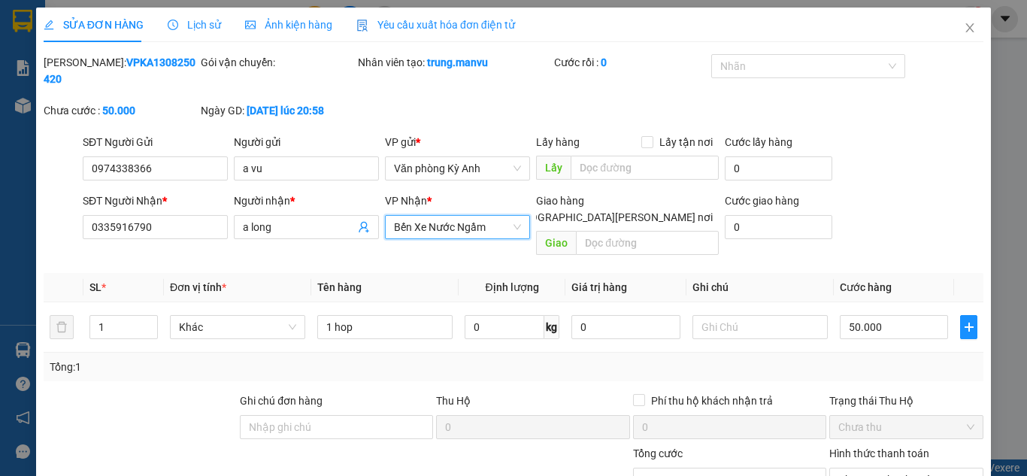
click at [393, 359] on div "Tổng: 1" at bounding box center [513, 367] width 927 height 17
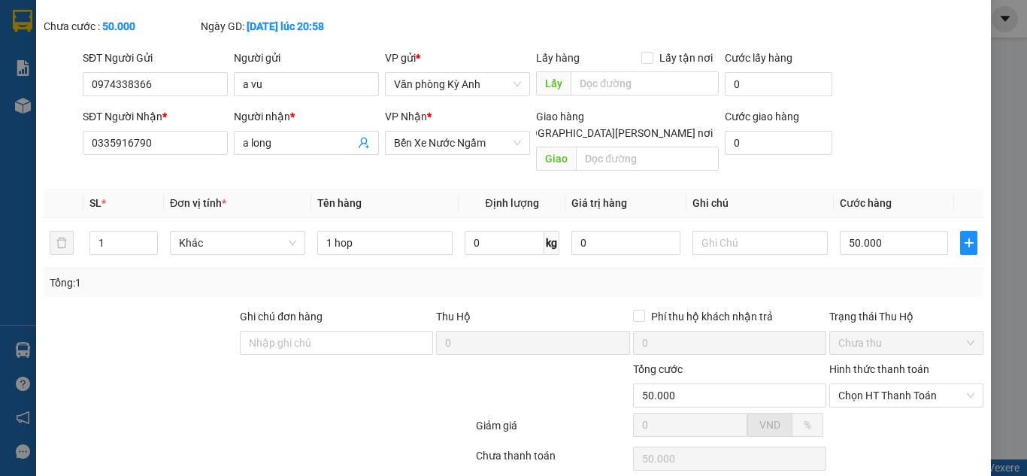
scroll to position [160, 0]
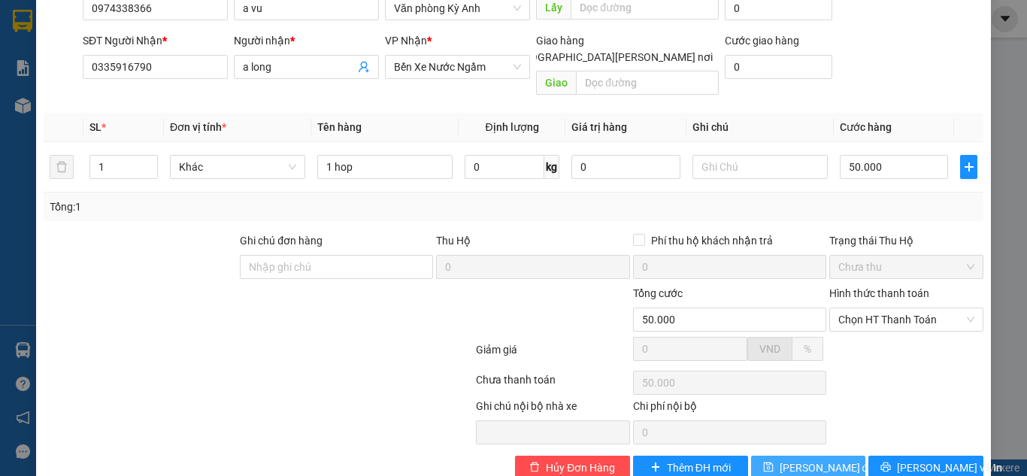
click at [818, 459] on span "[PERSON_NAME] đổi" at bounding box center [827, 467] width 97 height 17
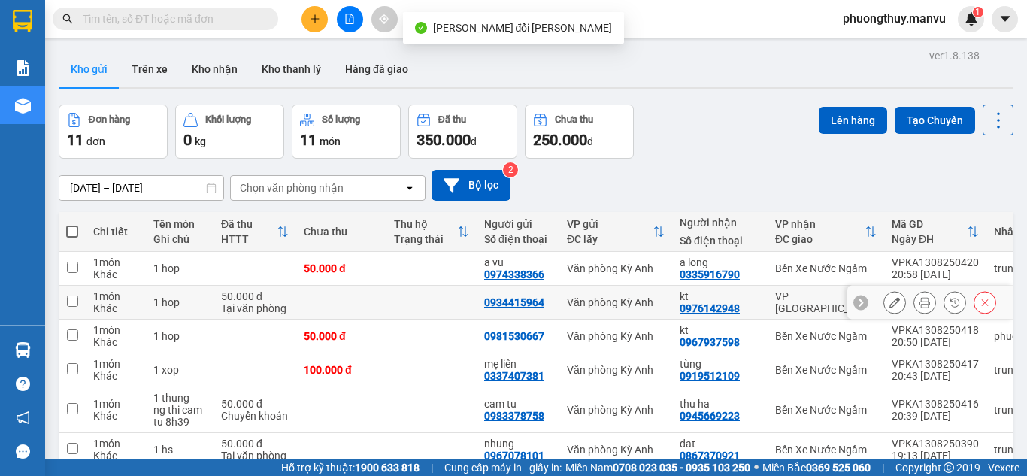
click at [595, 296] on div "Văn phòng Kỳ Anh" at bounding box center [616, 302] width 98 height 12
checkbox input "true"
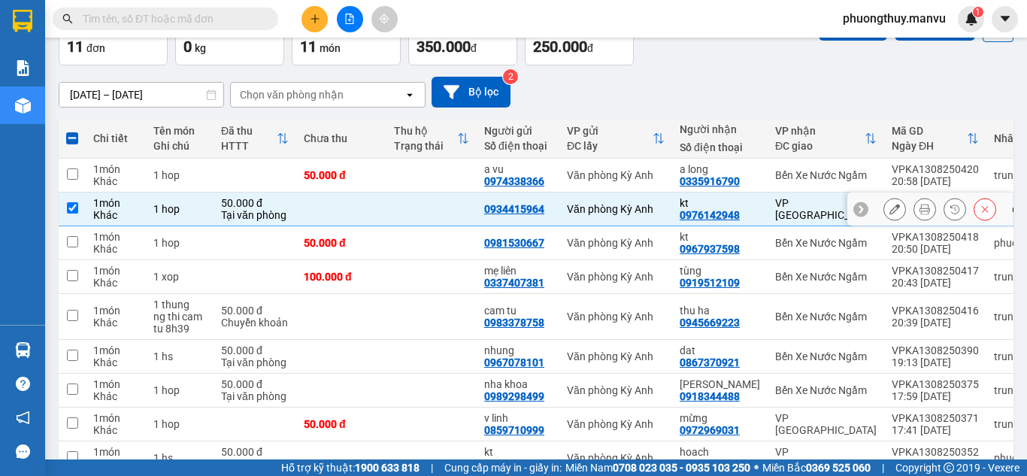
scroll to position [210, 0]
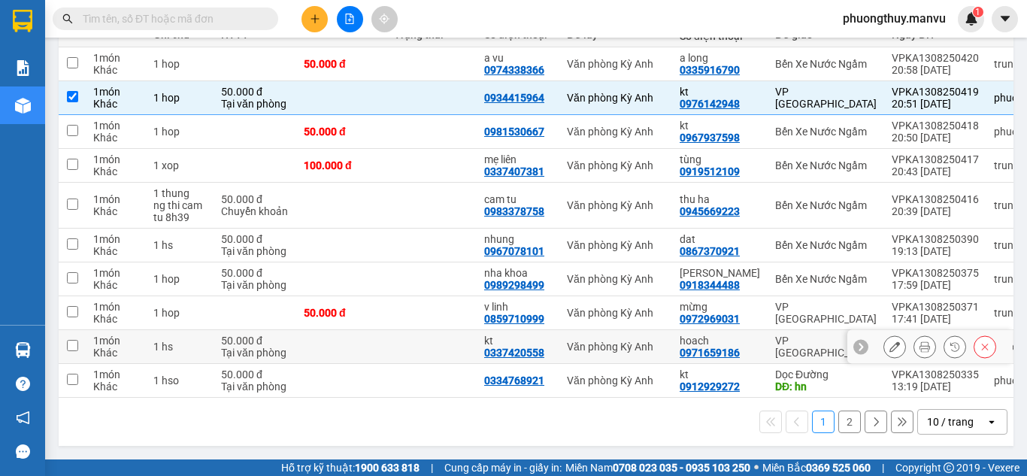
click at [570, 340] on div "Văn phòng Kỳ Anh" at bounding box center [616, 346] width 98 height 12
checkbox input "true"
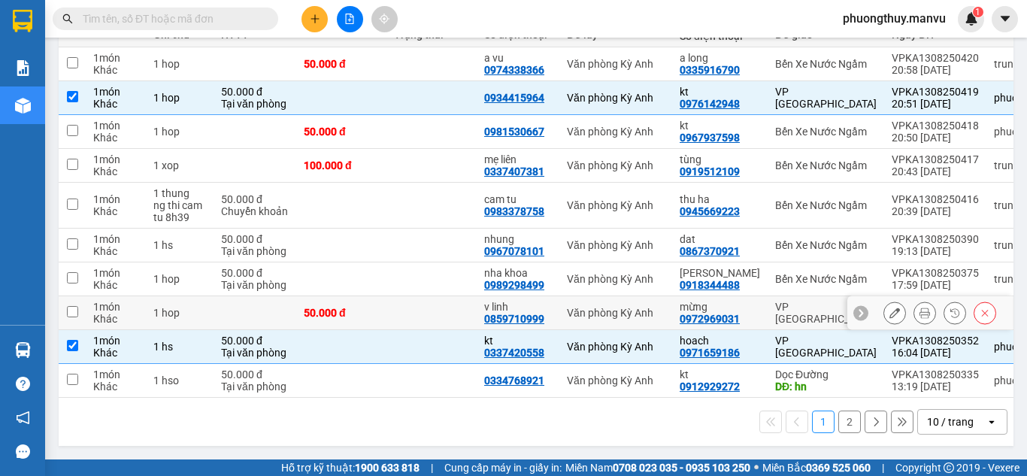
click at [605, 310] on div "Văn phòng Kỳ Anh" at bounding box center [616, 313] width 98 height 12
checkbox input "true"
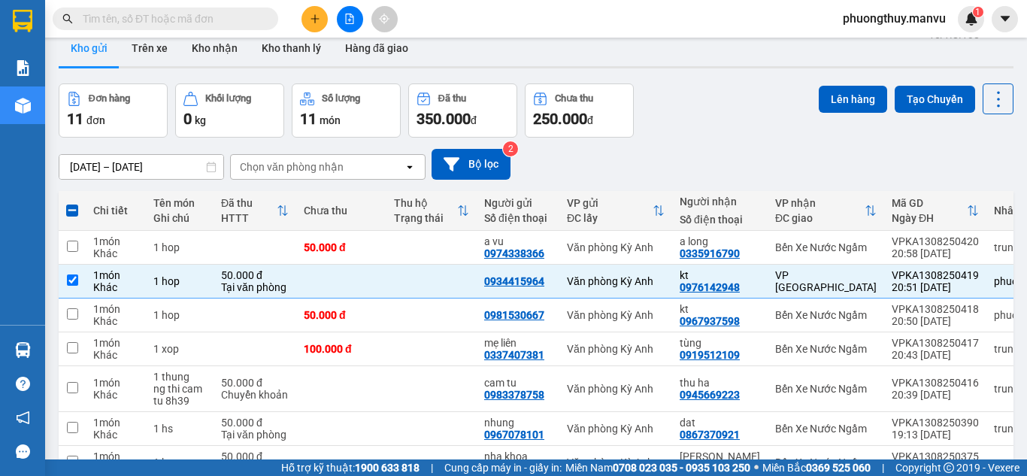
scroll to position [0, 0]
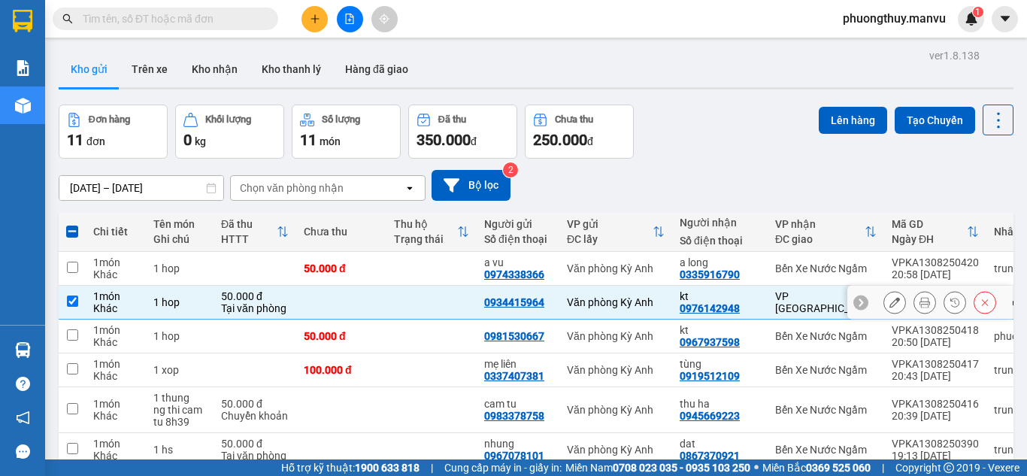
click at [290, 304] on td "50.000 đ Tại văn phòng" at bounding box center [254, 303] width 83 height 34
checkbox input "false"
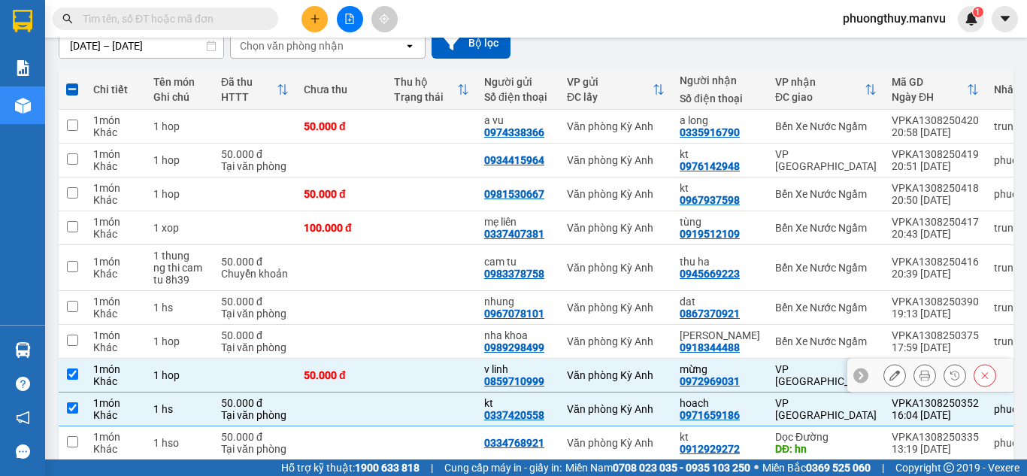
scroll to position [210, 0]
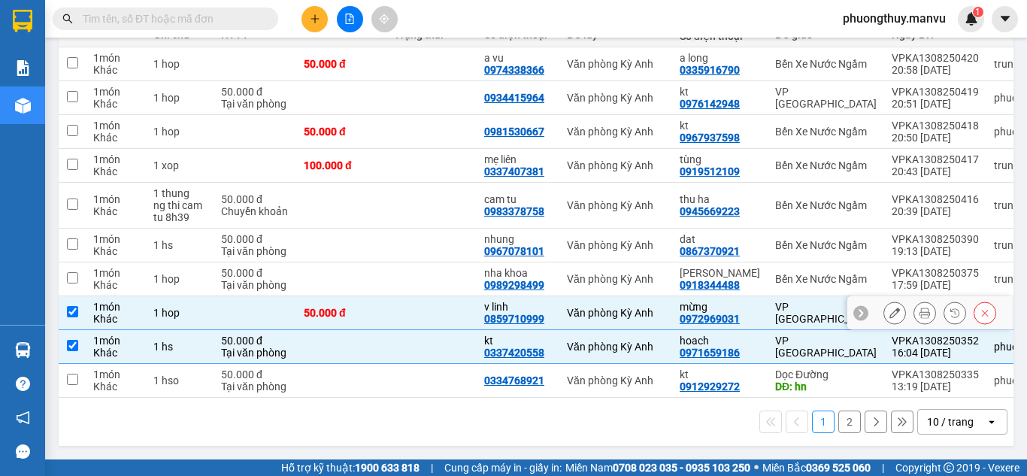
click at [276, 309] on td at bounding box center [254, 313] width 83 height 34
checkbox input "false"
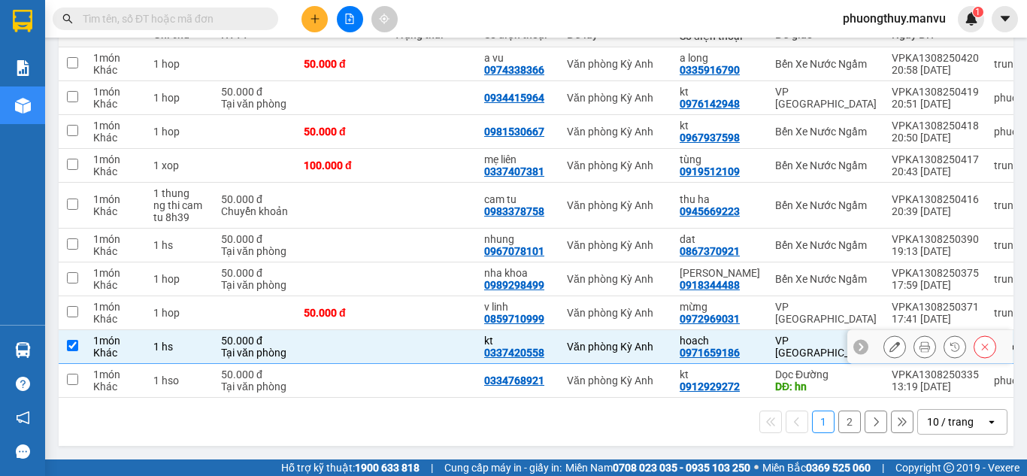
click at [300, 344] on td at bounding box center [341, 347] width 90 height 34
checkbox input "false"
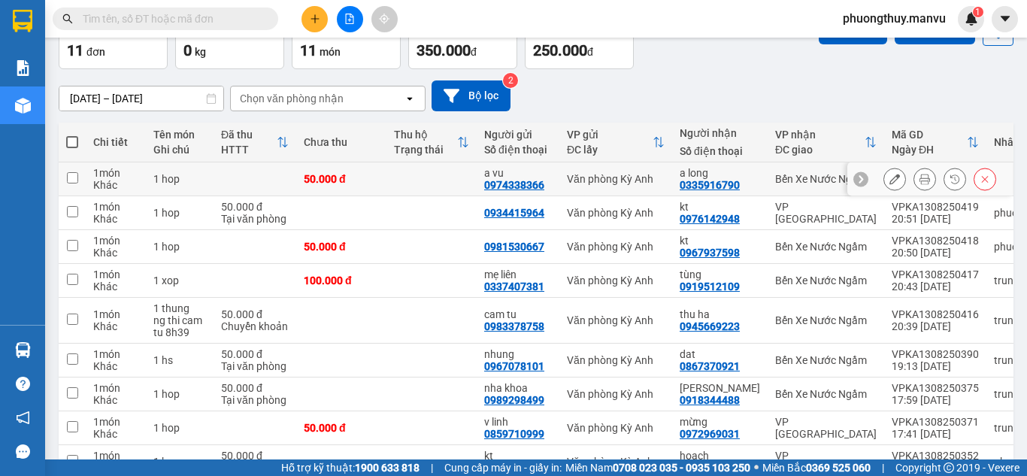
scroll to position [0, 0]
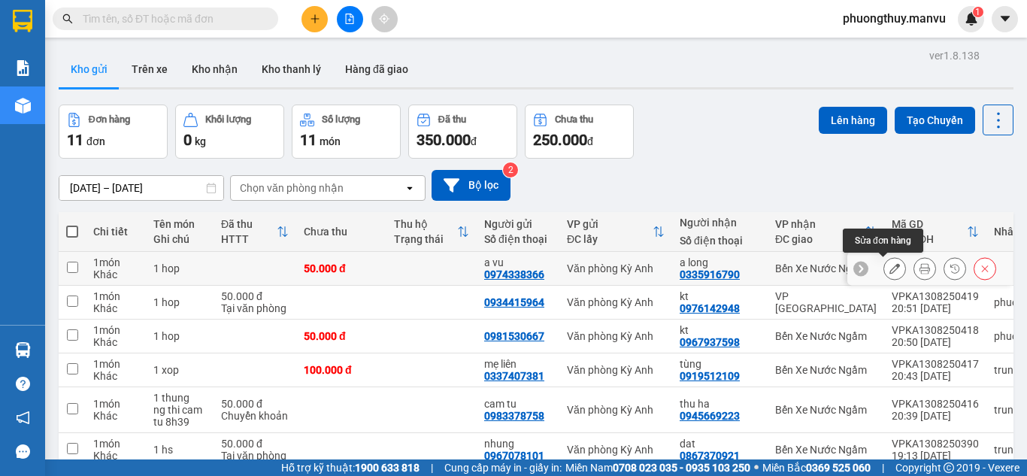
click at [884, 265] on button at bounding box center [894, 269] width 21 height 26
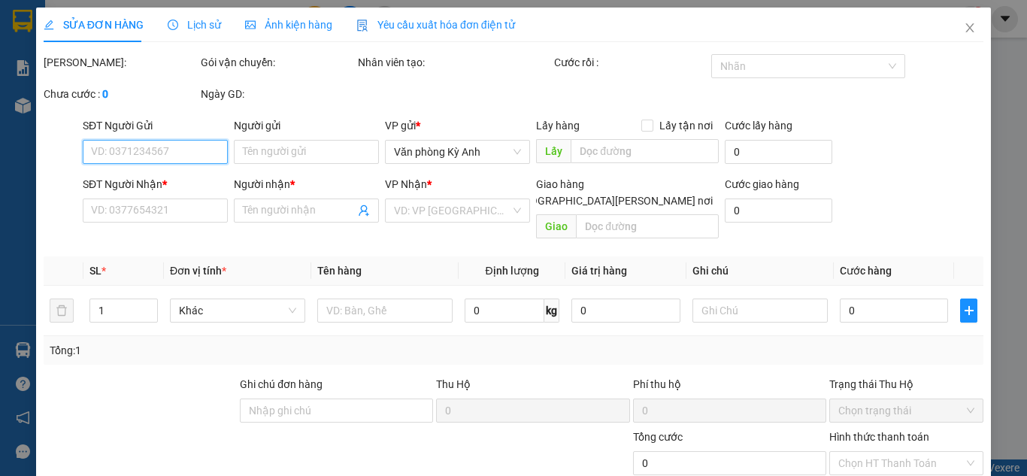
type input "0974338366"
type input "a vu"
type input "0335916790"
type input "a long"
type input "50.000"
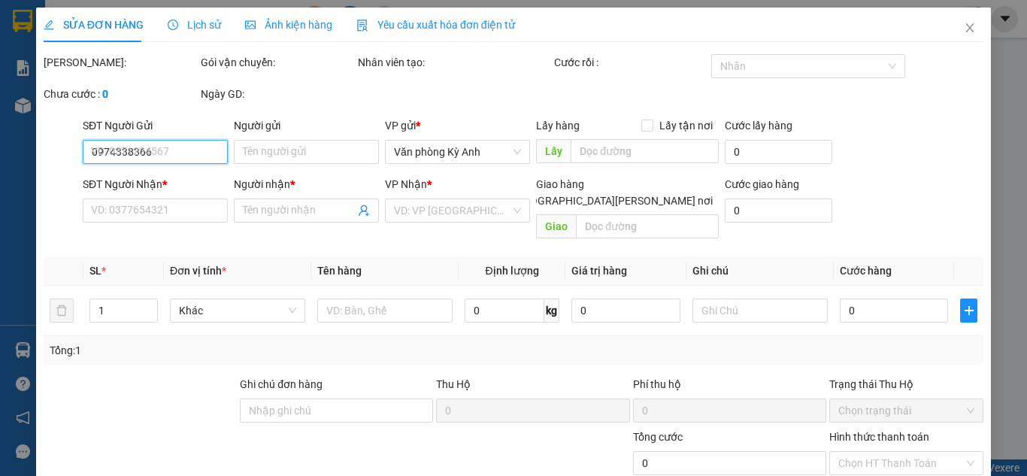
type input "50.000"
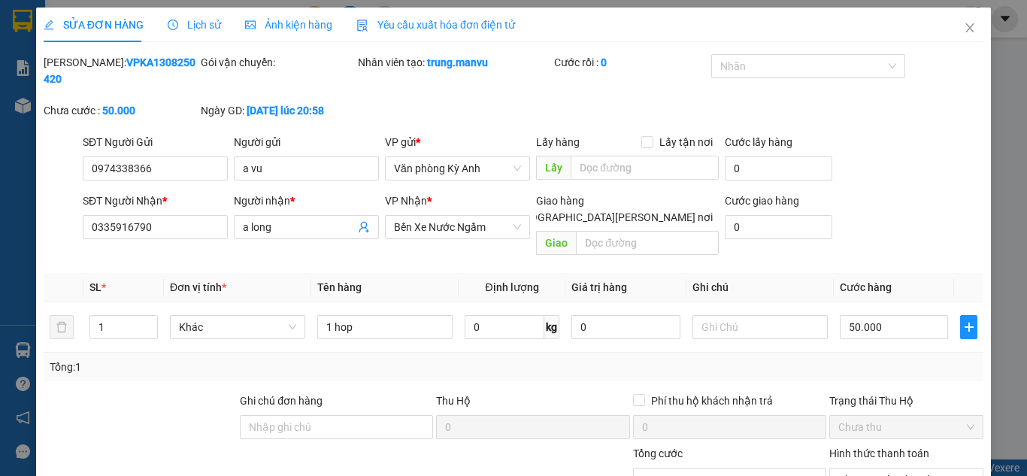
click at [409, 222] on div "[PERSON_NAME] * [PERSON_NAME] Xe Nước Ngầm" at bounding box center [457, 218] width 145 height 53
click at [420, 218] on span "Bến Xe Nước Ngầm" at bounding box center [457, 227] width 127 height 23
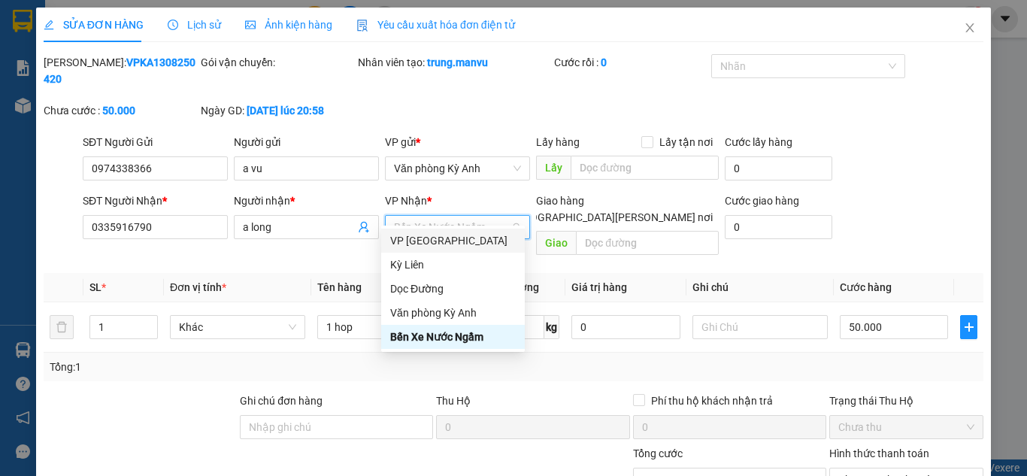
click at [443, 239] on div "VP [GEOGRAPHIC_DATA]" at bounding box center [453, 240] width 126 height 17
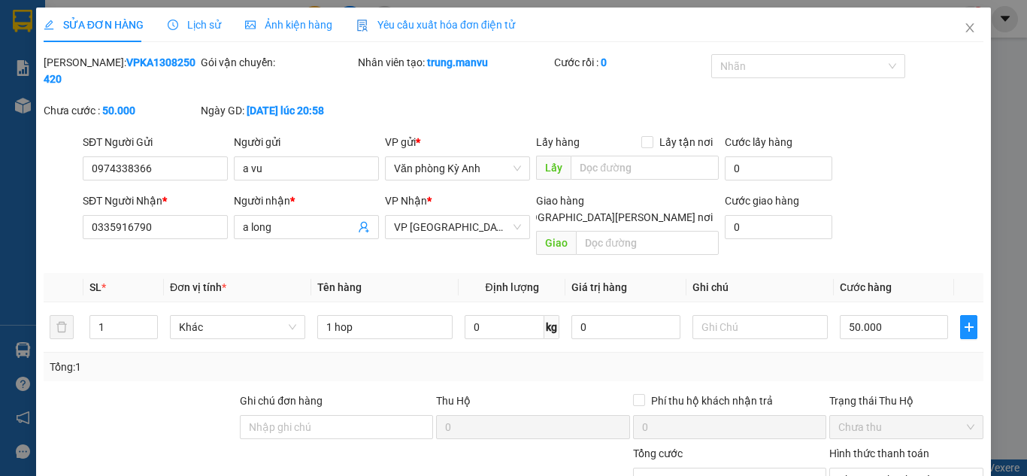
click at [437, 273] on th "Tên hàng" at bounding box center [384, 287] width 147 height 29
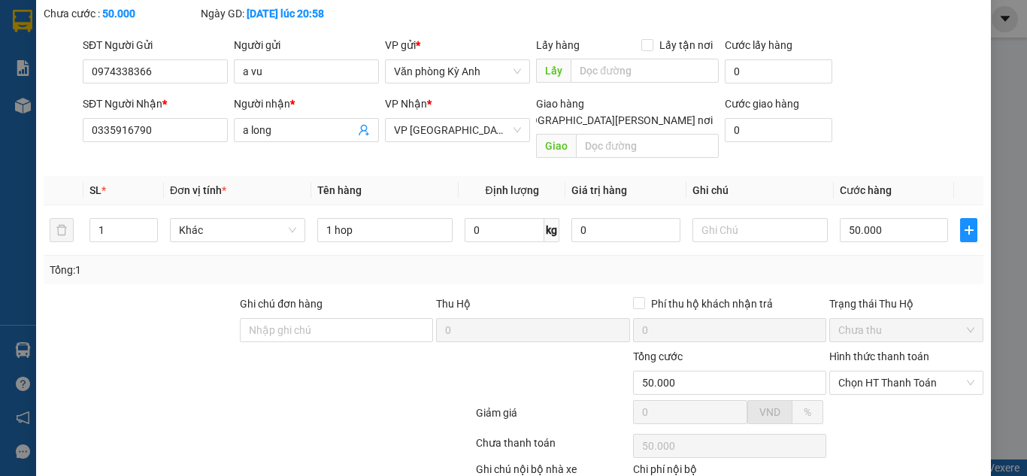
scroll to position [160, 0]
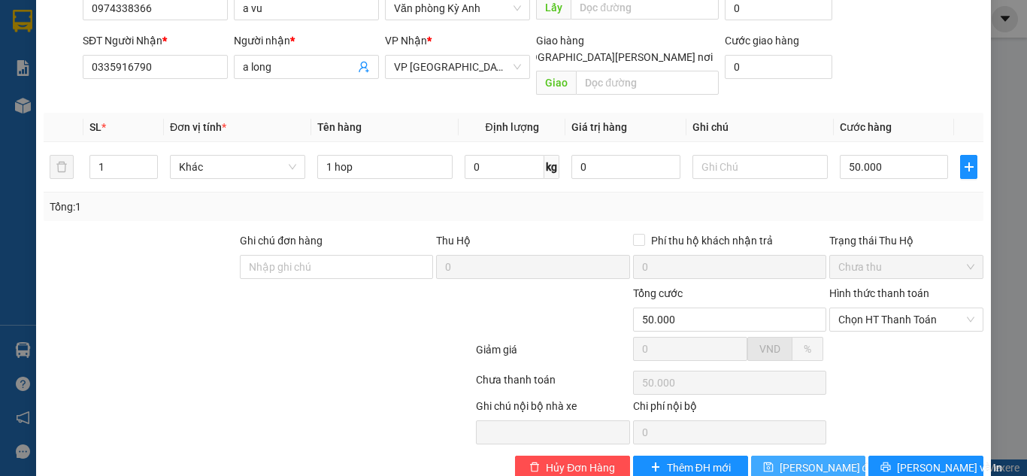
click at [810, 459] on span "[PERSON_NAME] đổi" at bounding box center [827, 467] width 97 height 17
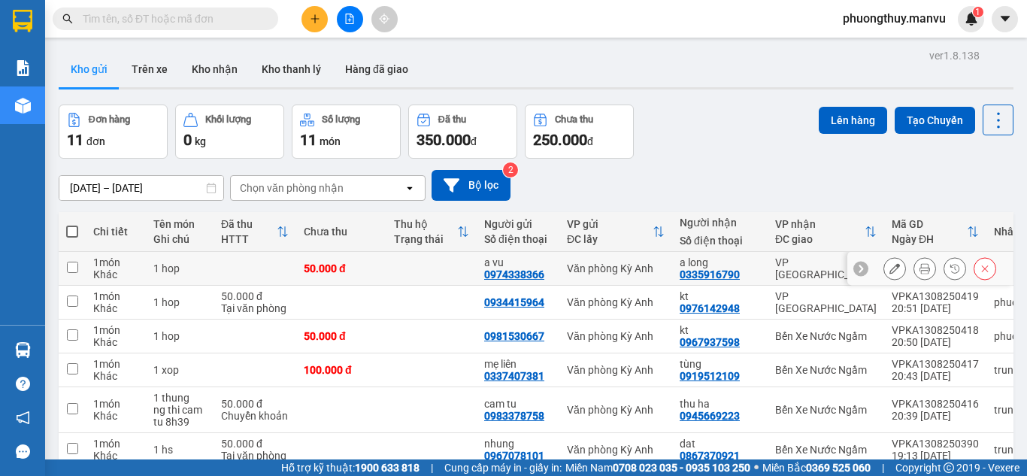
click at [775, 261] on div "VP [GEOGRAPHIC_DATA]" at bounding box center [825, 268] width 101 height 24
checkbox input "true"
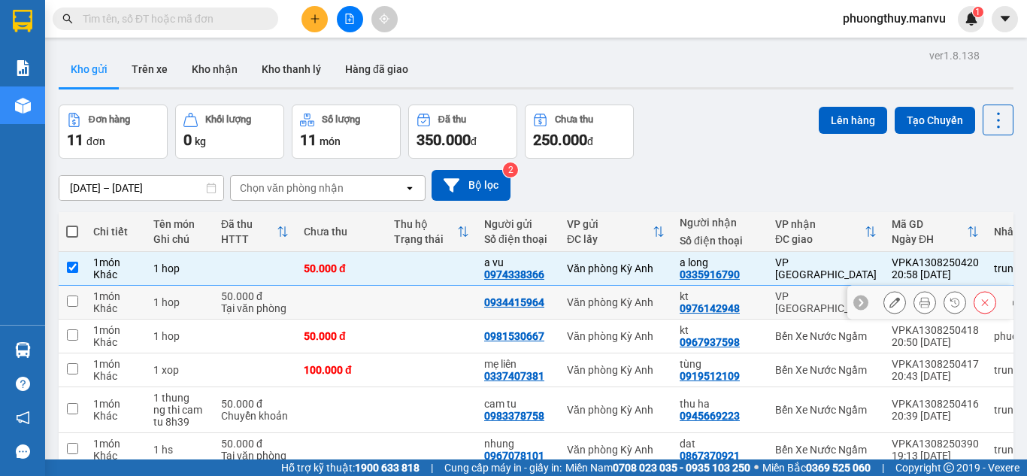
click at [776, 286] on td "VP [GEOGRAPHIC_DATA]" at bounding box center [825, 303] width 116 height 34
checkbox input "true"
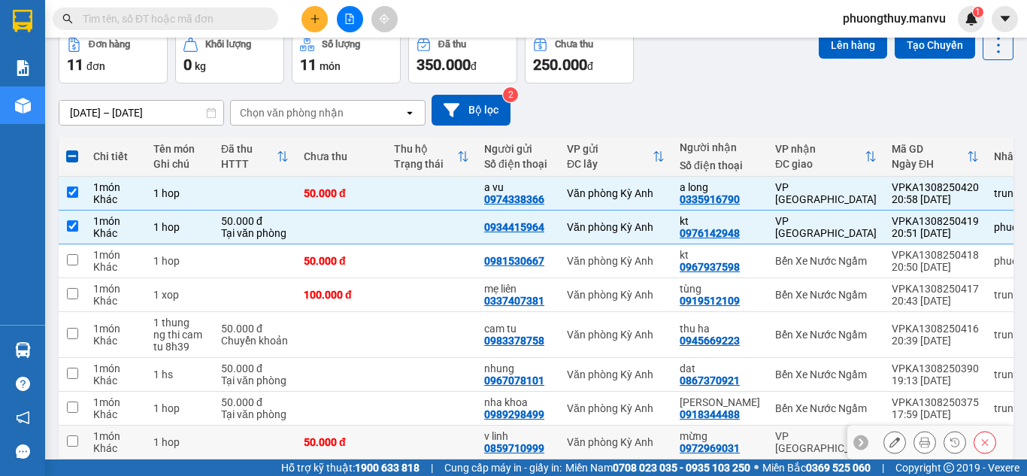
scroll to position [210, 0]
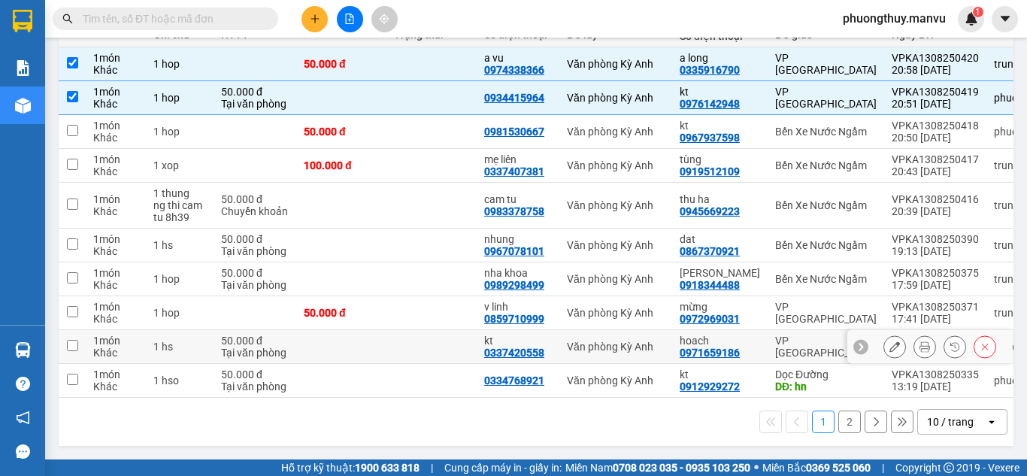
click at [752, 343] on td "hoach 0971659186" at bounding box center [719, 347] width 95 height 34
checkbox input "true"
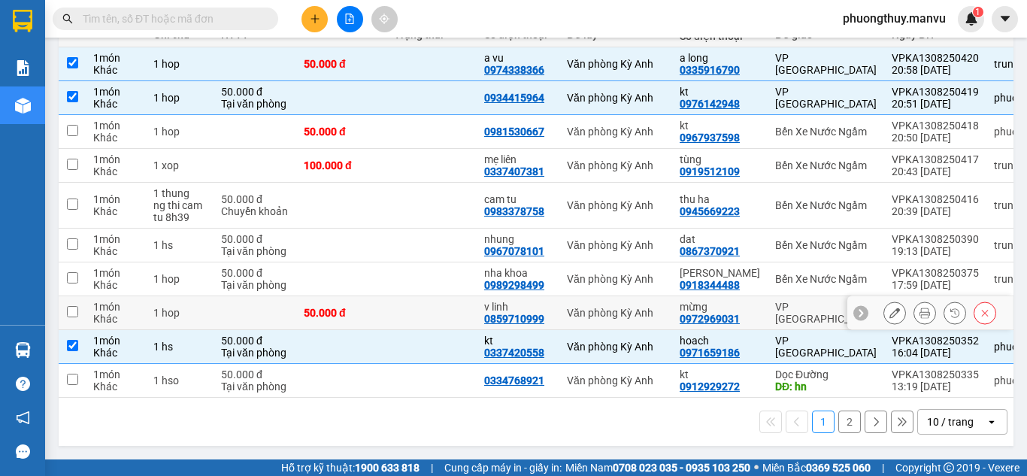
click at [775, 312] on div "VP [GEOGRAPHIC_DATA]" at bounding box center [825, 313] width 101 height 24
checkbox input "true"
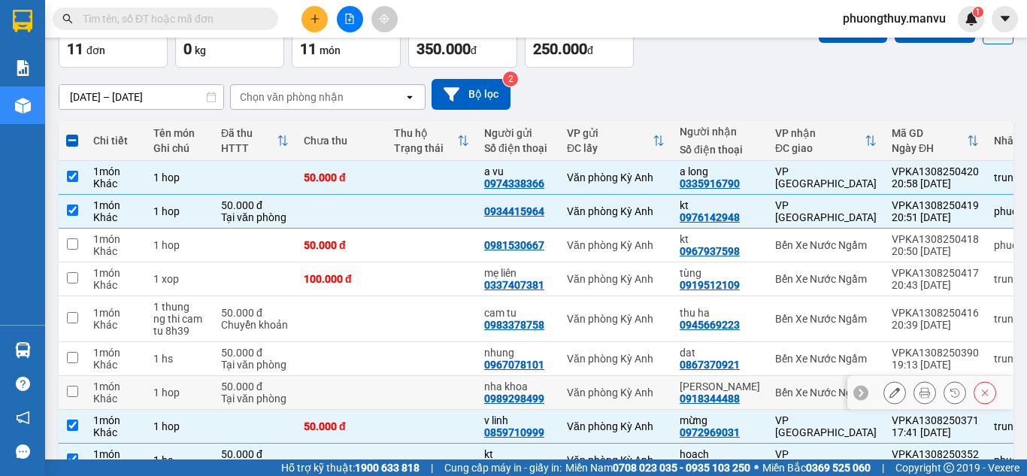
scroll to position [0, 0]
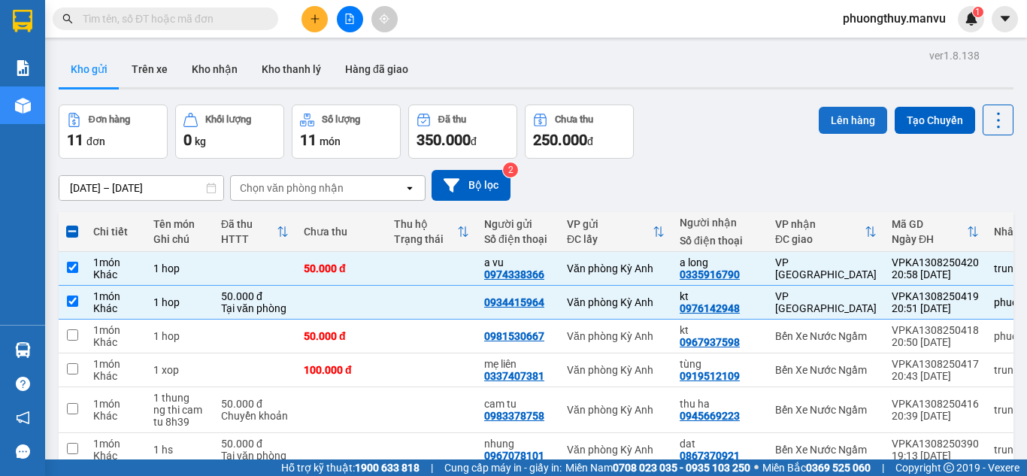
click at [837, 120] on button "Lên hàng" at bounding box center [852, 120] width 68 height 27
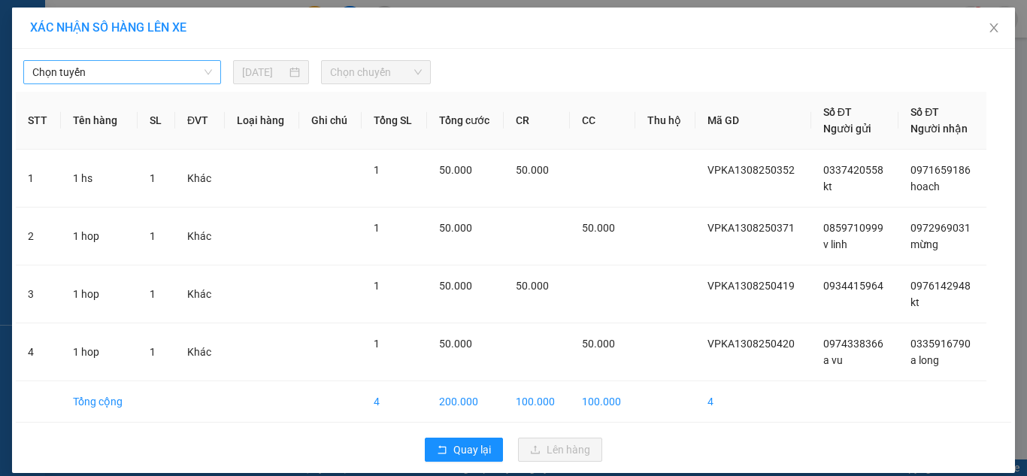
click at [71, 77] on span "Chọn tuyến" at bounding box center [122, 72] width 180 height 23
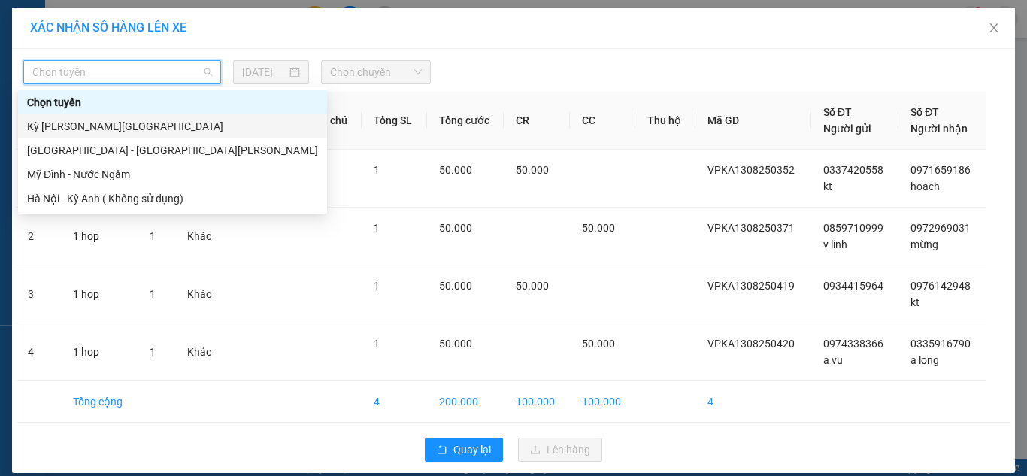
click at [91, 128] on div "Kỳ [PERSON_NAME][GEOGRAPHIC_DATA]" at bounding box center [172, 126] width 291 height 17
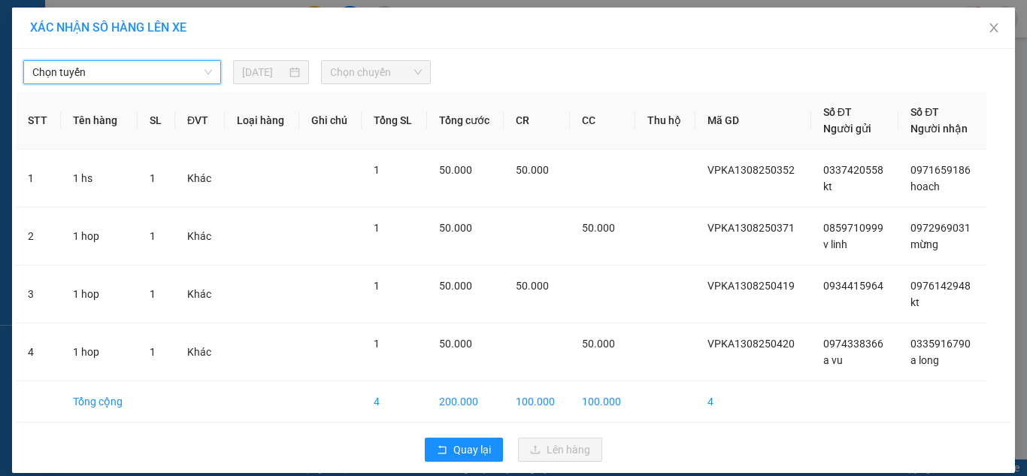
click at [381, 75] on span "Chọn chuyến" at bounding box center [376, 72] width 92 height 23
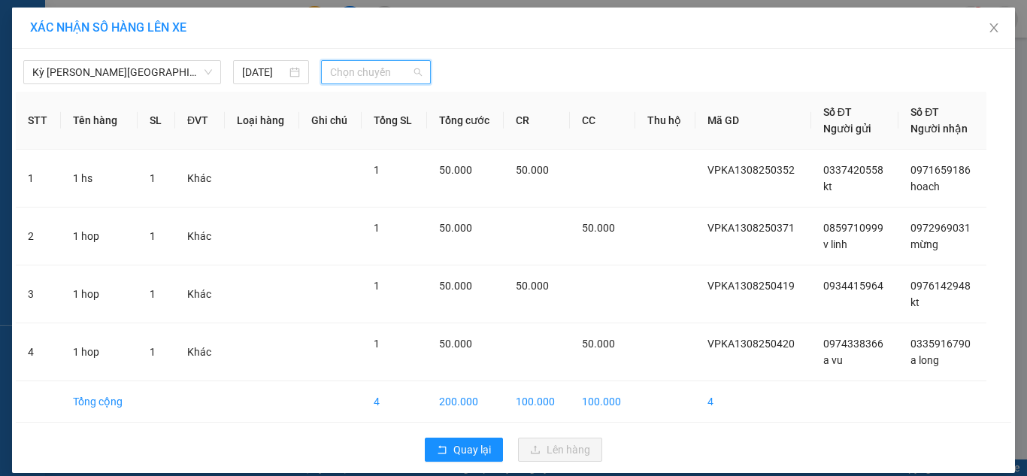
click at [385, 72] on span "Chọn chuyến" at bounding box center [376, 72] width 92 height 23
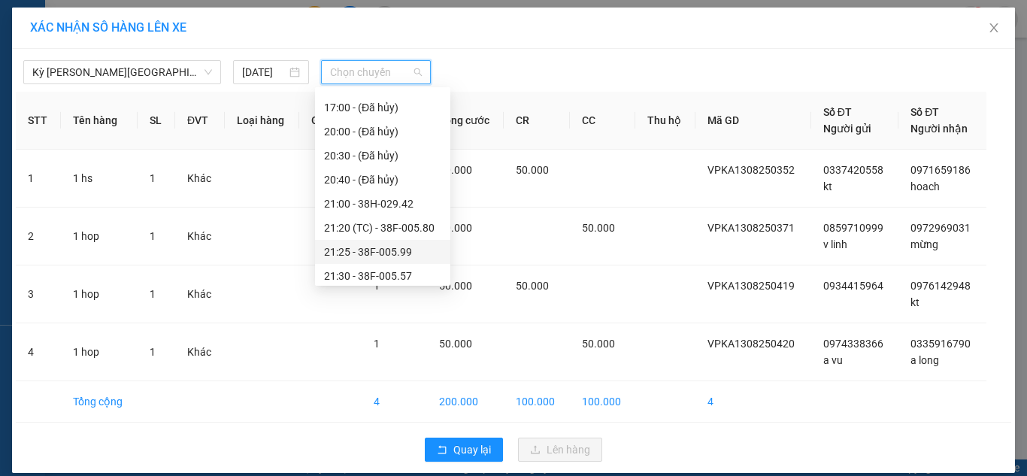
scroll to position [192, 0]
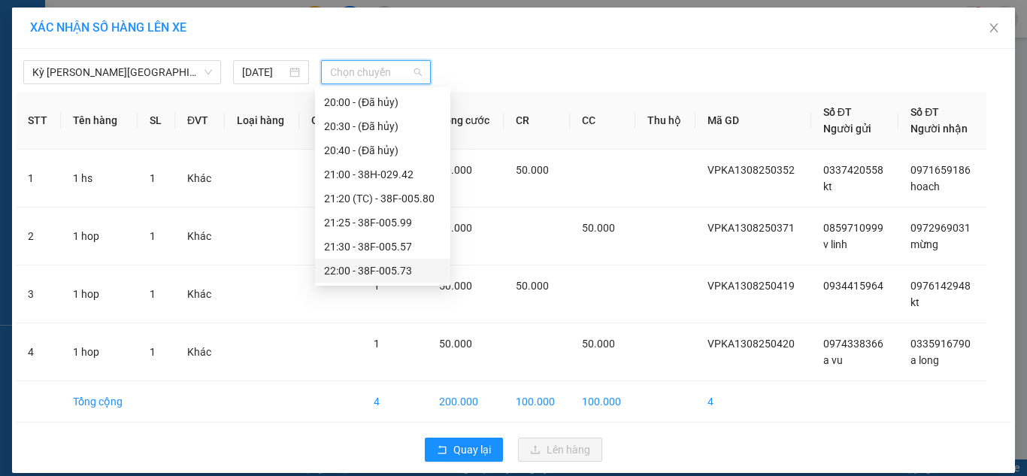
click at [401, 265] on div "22:00 - 38F-005.73" at bounding box center [382, 270] width 117 height 17
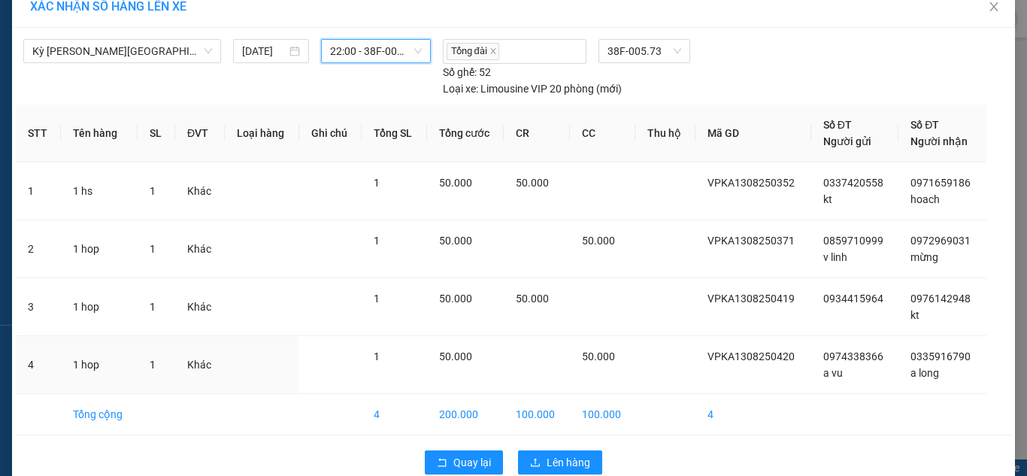
scroll to position [49, 0]
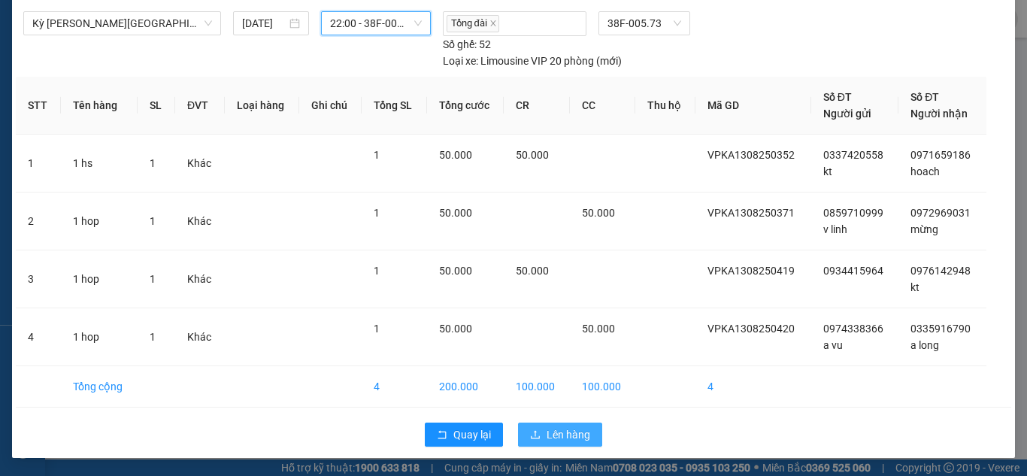
click at [566, 431] on span "Lên hàng" at bounding box center [568, 434] width 44 height 17
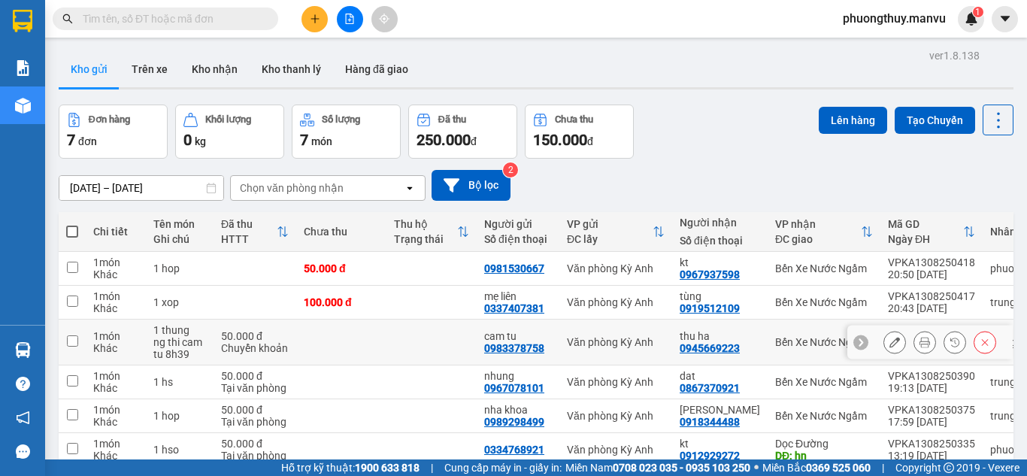
scroll to position [109, 0]
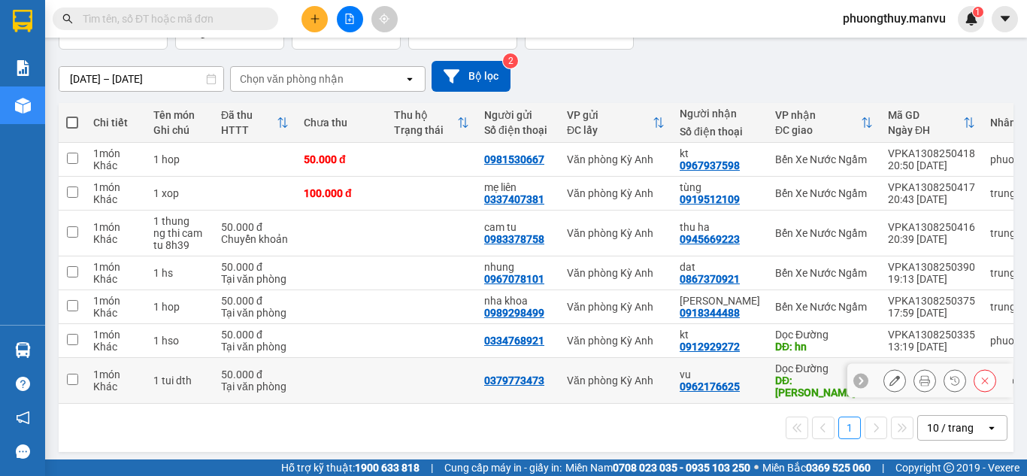
click at [328, 375] on td at bounding box center [341, 381] width 90 height 46
checkbox input "true"
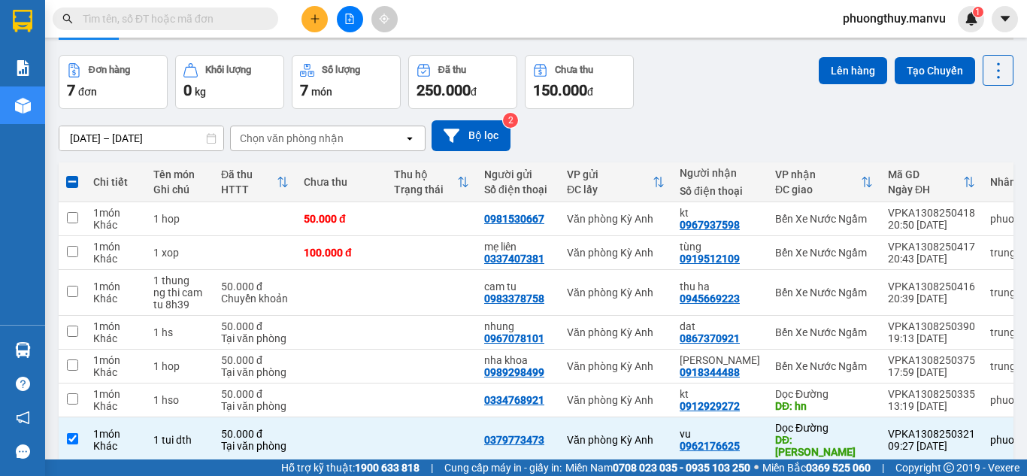
scroll to position [0, 0]
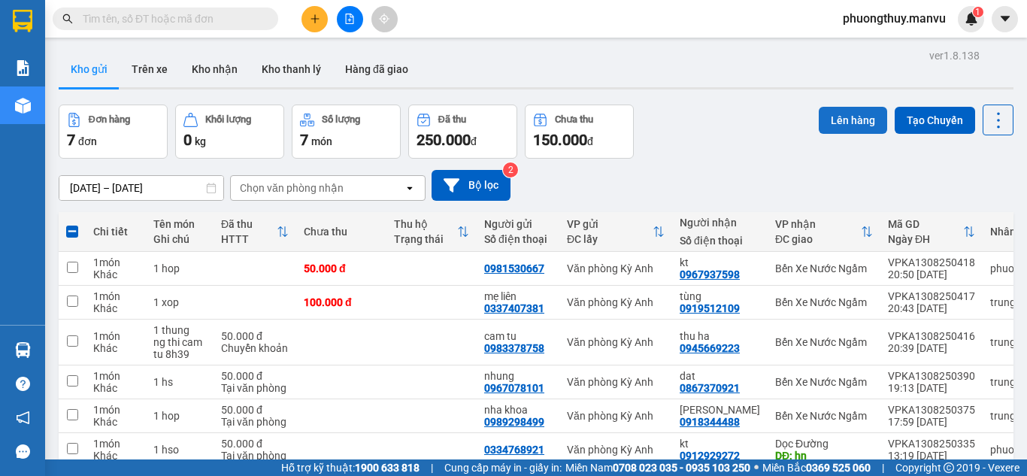
click at [824, 120] on button "Lên hàng" at bounding box center [852, 120] width 68 height 27
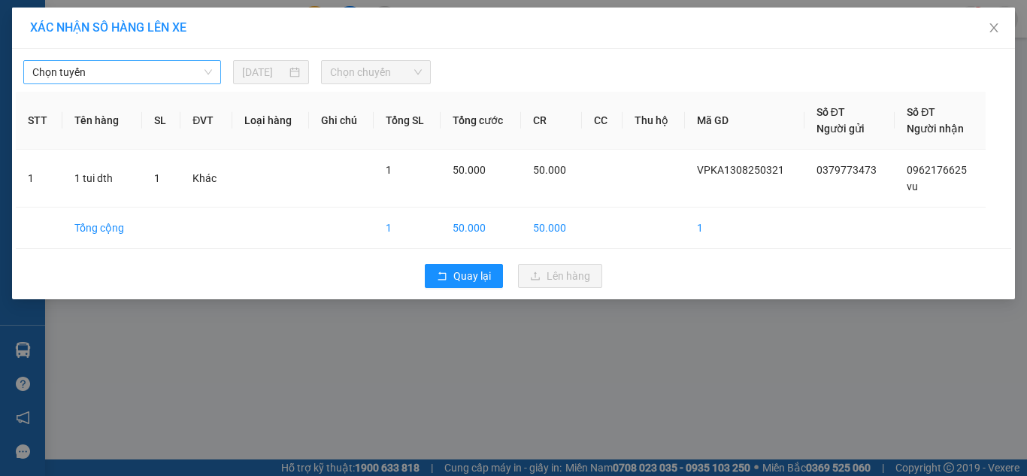
click at [168, 71] on span "Chọn tuyến" at bounding box center [122, 72] width 180 height 23
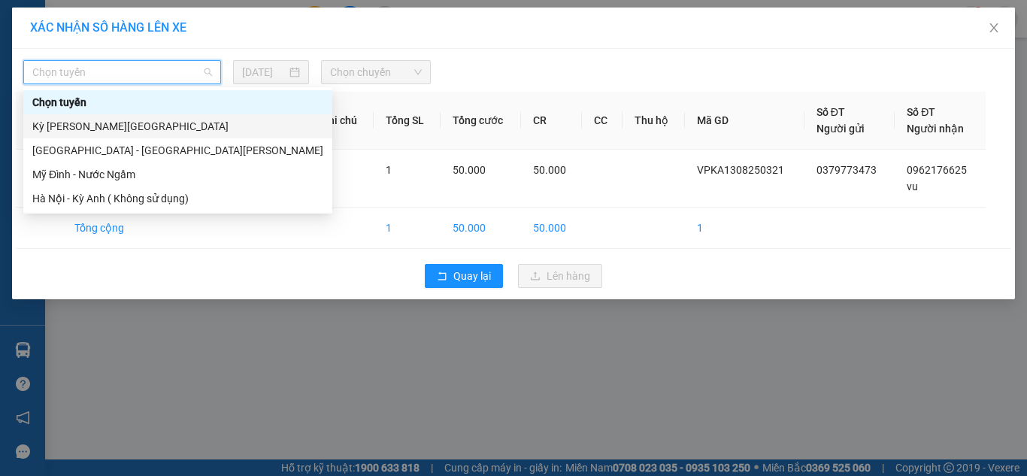
click at [95, 126] on div "Kỳ [PERSON_NAME][GEOGRAPHIC_DATA]" at bounding box center [177, 126] width 291 height 17
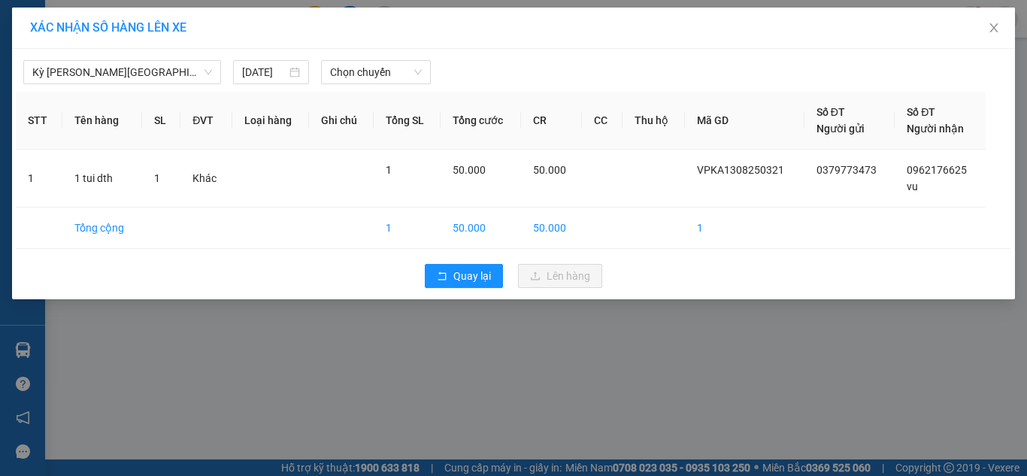
click at [419, 85] on div "Kỳ [PERSON_NAME][GEOGRAPHIC_DATA] [DATE] [PERSON_NAME] STT Tên hàng SL ĐVT [PER…" at bounding box center [513, 174] width 1003 height 250
click at [401, 74] on span "Chọn chuyến" at bounding box center [376, 72] width 92 height 23
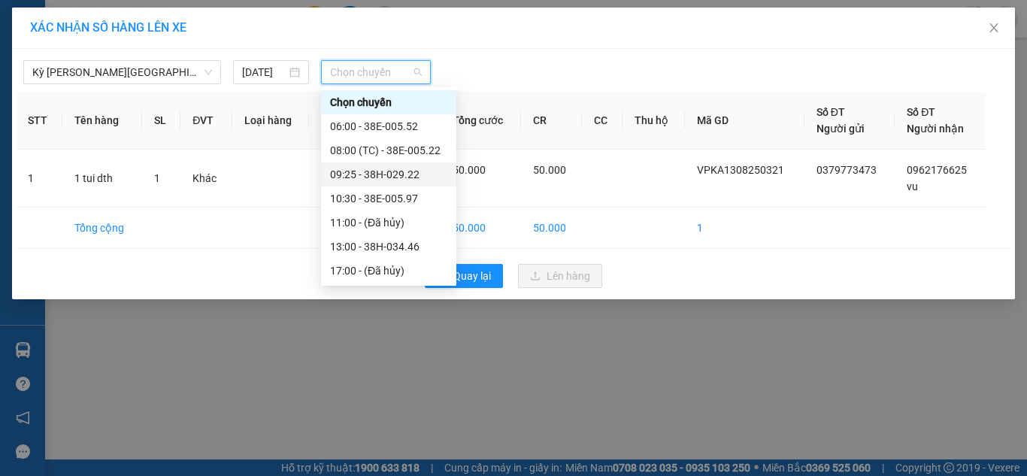
click at [391, 177] on div "09:25 - 38H-029.22" at bounding box center [388, 174] width 117 height 17
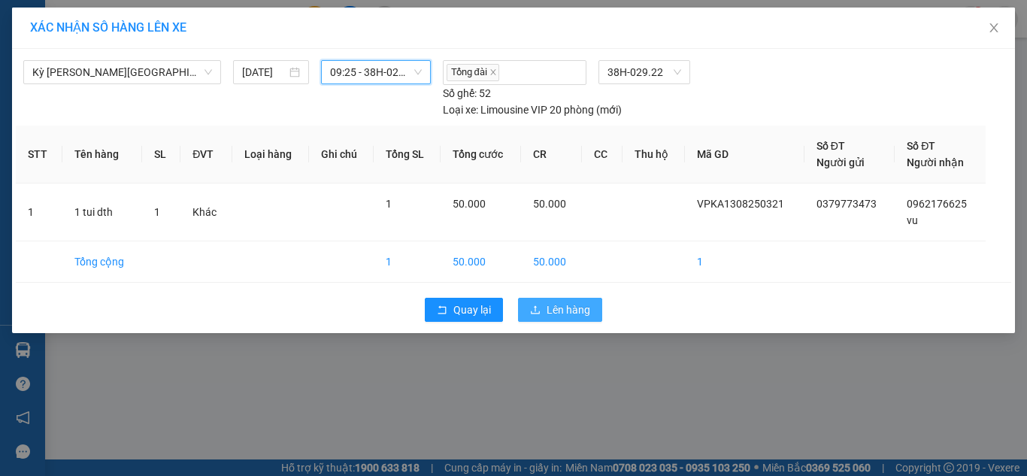
click at [588, 308] on span "Lên hàng" at bounding box center [568, 309] width 44 height 17
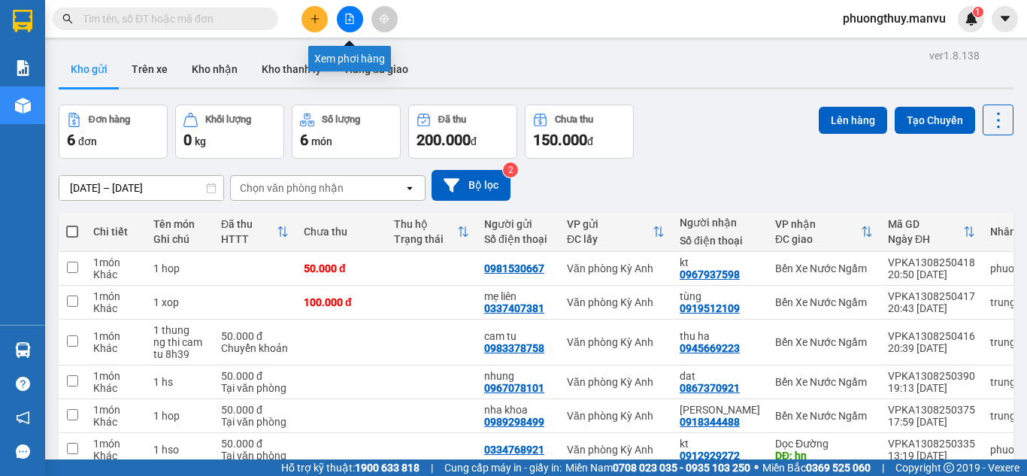
click at [355, 19] on button at bounding box center [350, 19] width 26 height 26
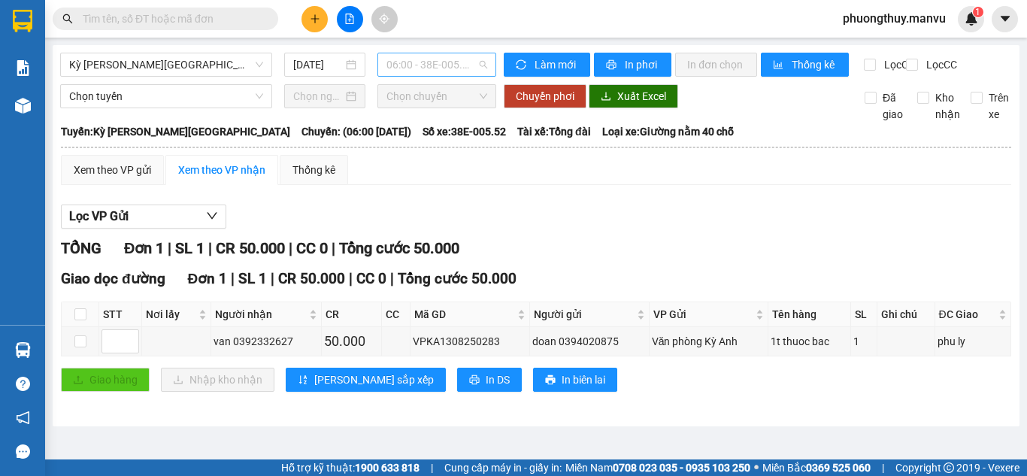
click at [397, 62] on span "06:00 - 38E-005.52" at bounding box center [436, 64] width 101 height 23
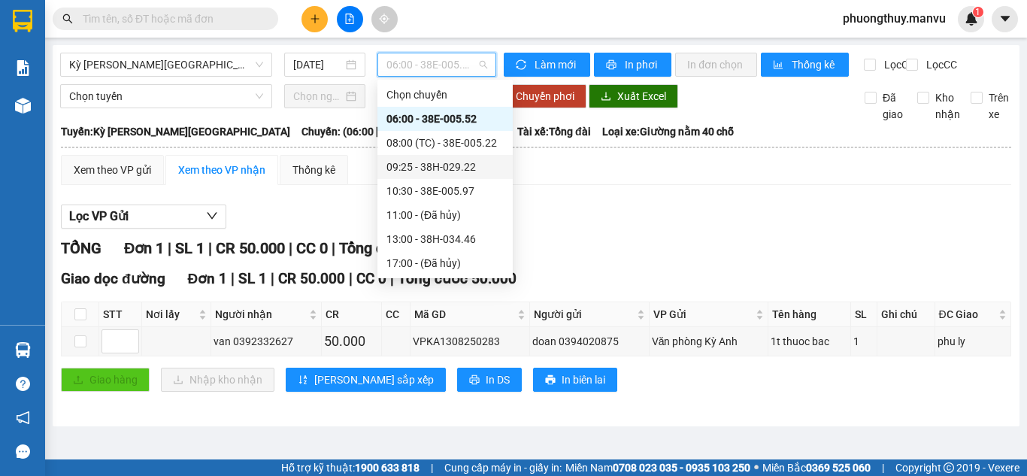
click at [425, 168] on div "09:25 - 38H-029.22" at bounding box center [444, 167] width 117 height 17
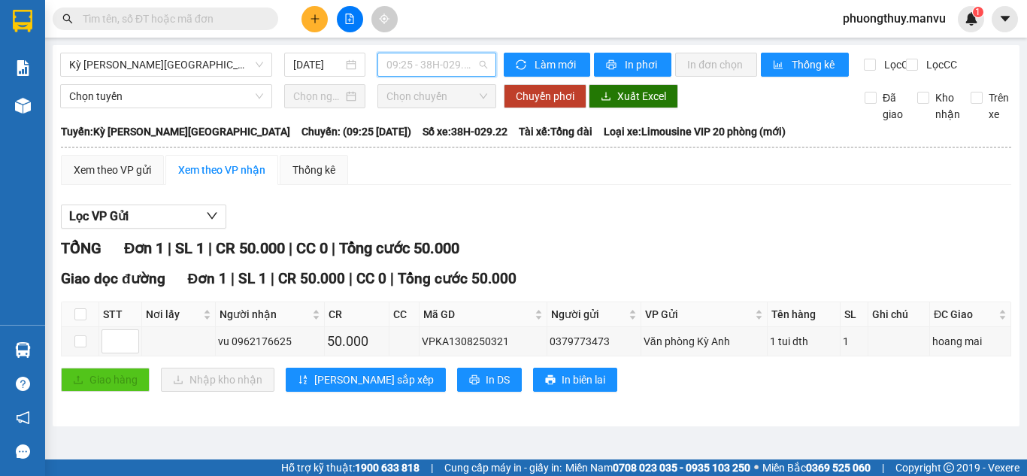
click at [434, 71] on span "09:25 - 38H-029.22" at bounding box center [436, 64] width 101 height 23
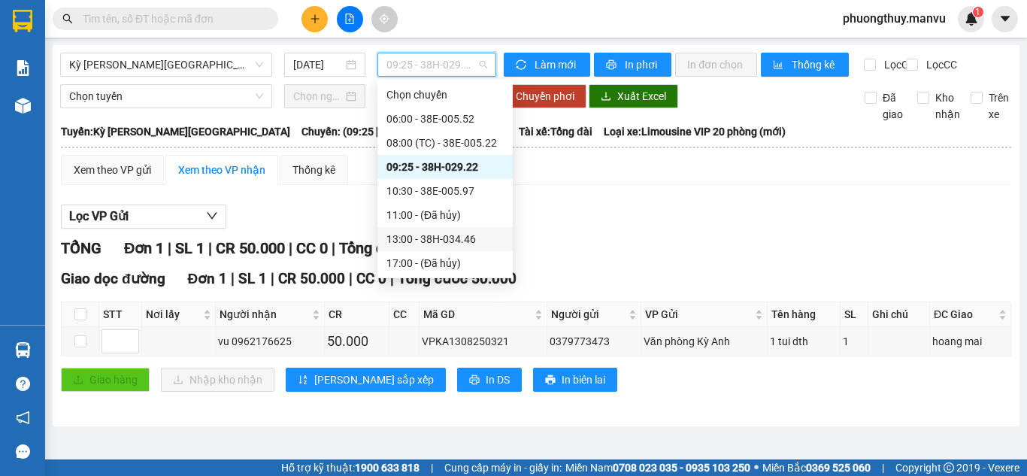
click at [431, 230] on div "13:00 - 38H-034.46" at bounding box center [444, 239] width 135 height 24
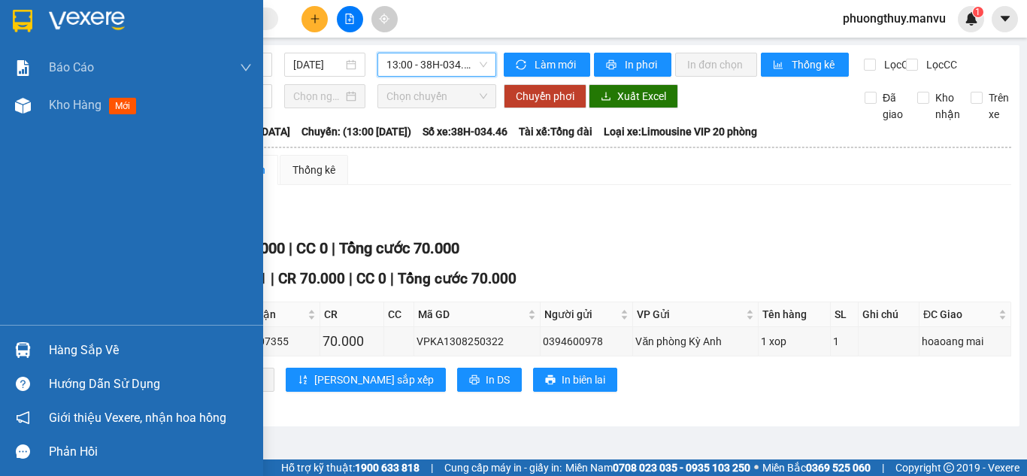
click at [76, 24] on img at bounding box center [87, 21] width 76 height 23
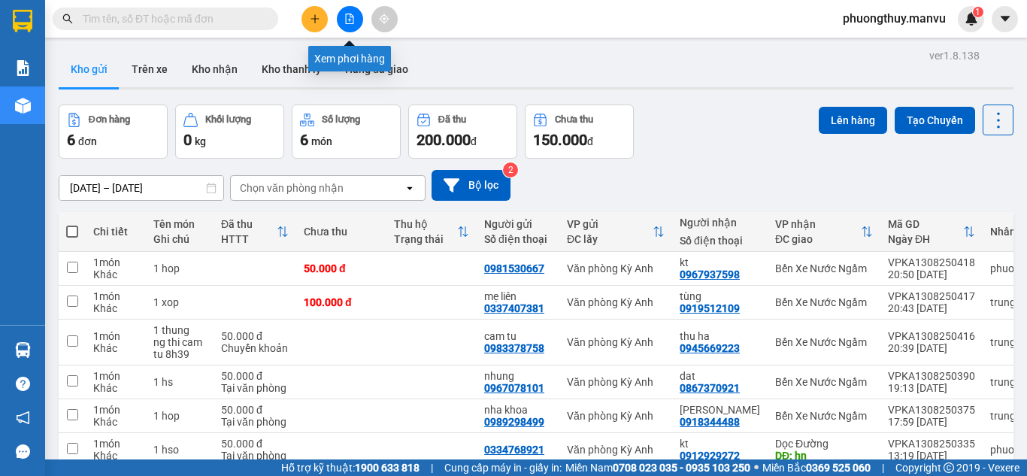
click at [345, 23] on icon "file-add" at bounding box center [349, 19] width 11 height 11
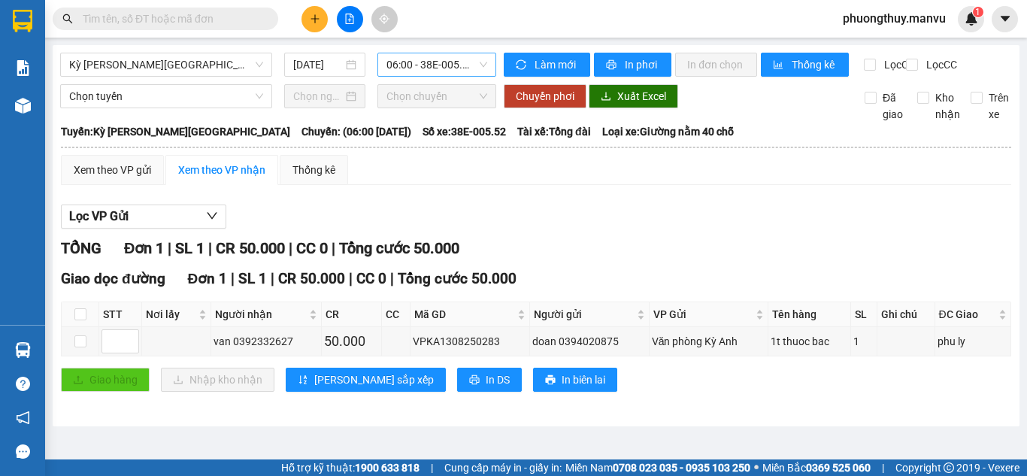
click at [445, 65] on span "06:00 - 38E-005.52" at bounding box center [436, 64] width 101 height 23
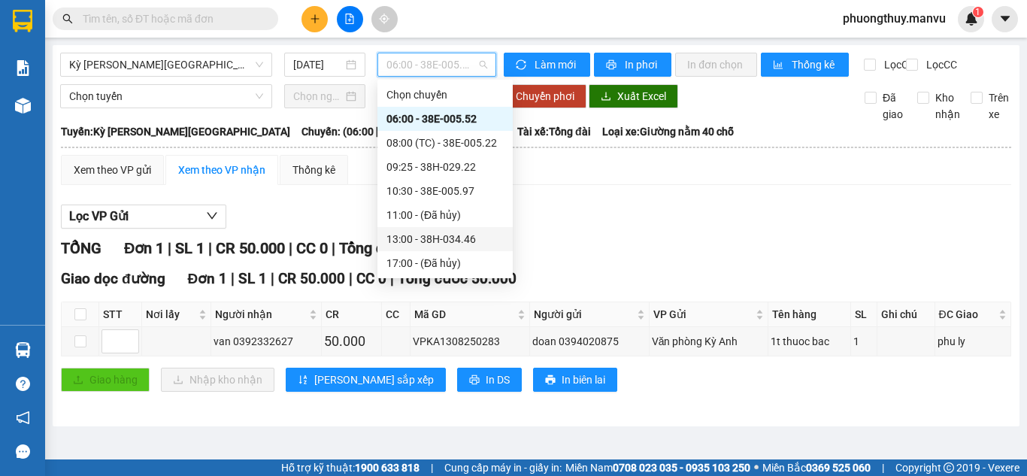
click at [419, 234] on div "13:00 - 38H-034.46" at bounding box center [444, 239] width 117 height 17
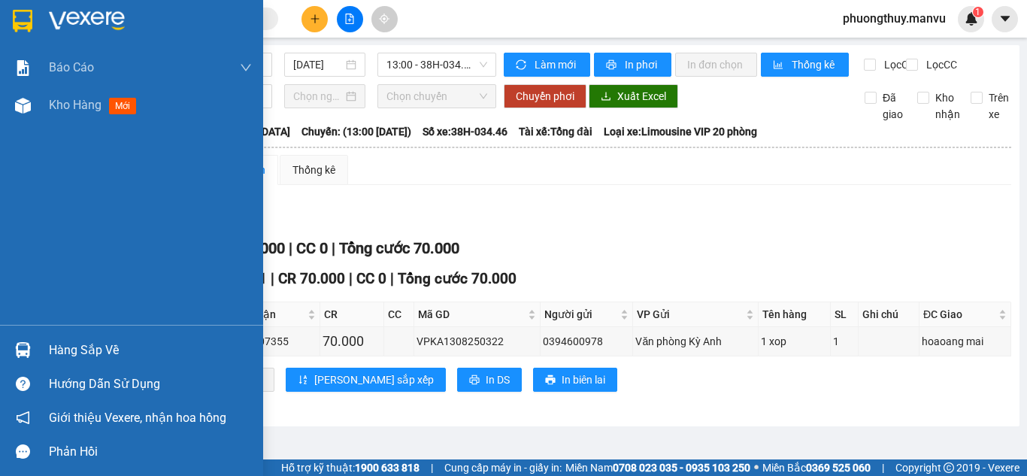
click at [90, 21] on img at bounding box center [87, 21] width 76 height 23
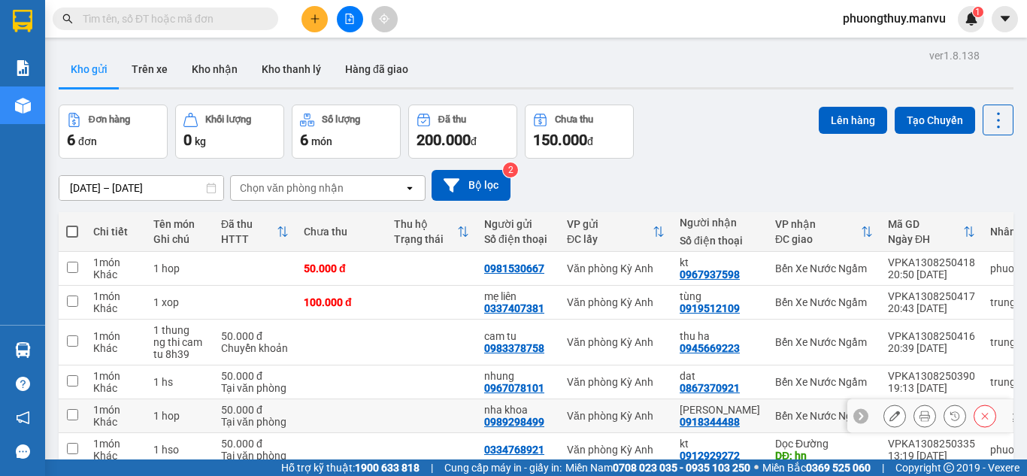
scroll to position [75, 0]
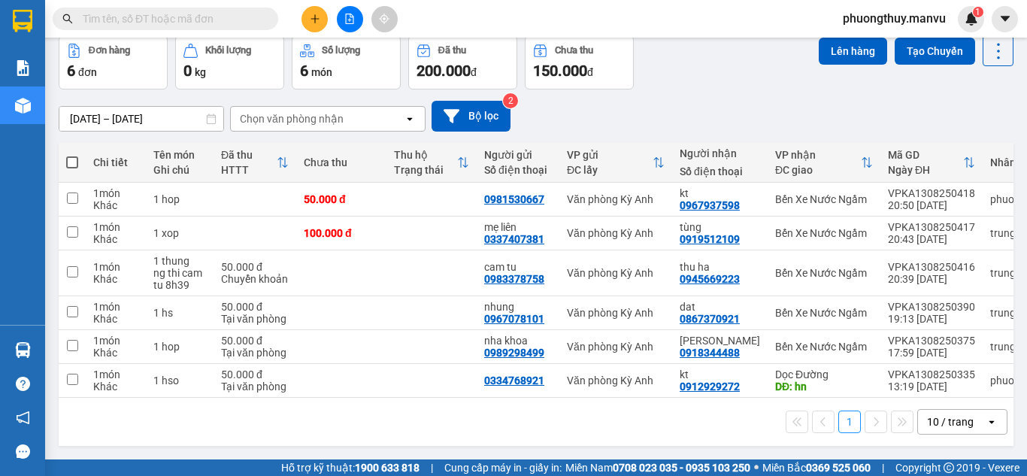
click at [249, 19] on input "text" at bounding box center [171, 19] width 177 height 17
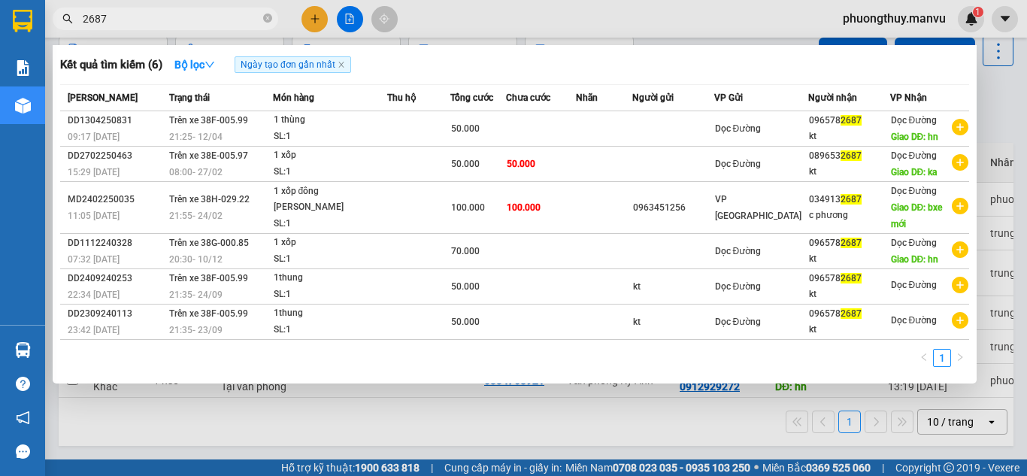
type input "2687"
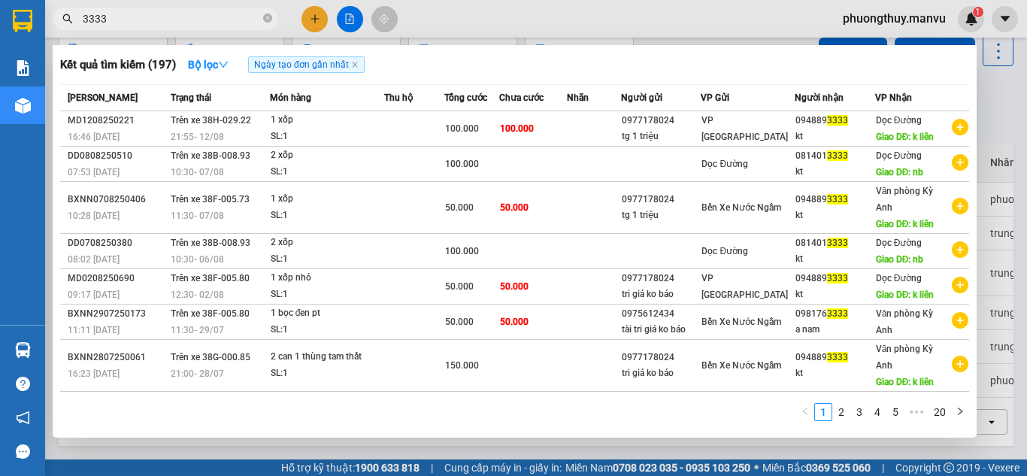
type input "3333"
click at [268, 10] on span "3333" at bounding box center [165, 19] width 225 height 23
click at [269, 18] on icon "close-circle" at bounding box center [267, 18] width 9 height 9
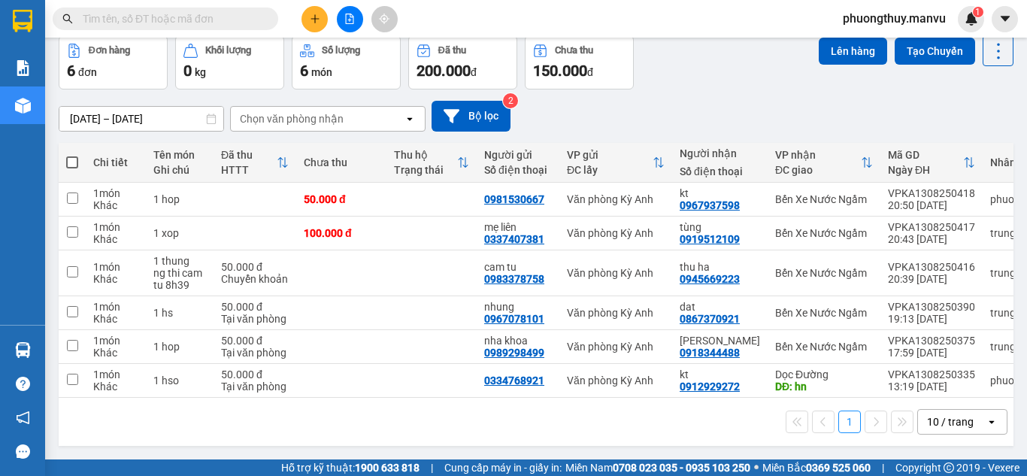
click at [216, 24] on input "text" at bounding box center [171, 19] width 177 height 17
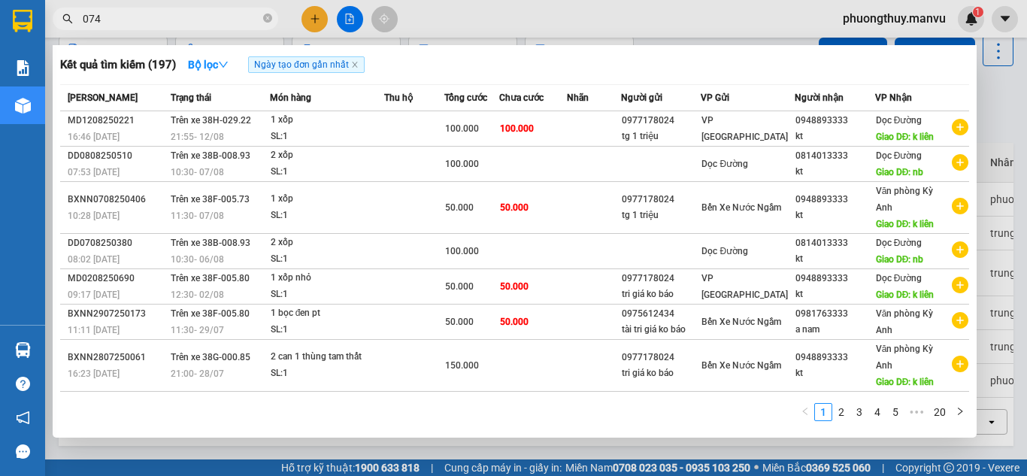
type input "0747"
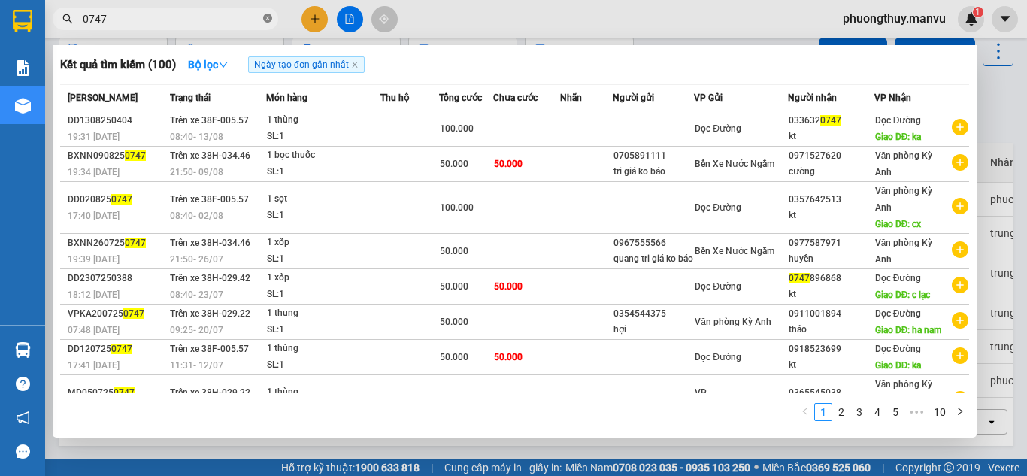
click at [266, 23] on icon "close-circle" at bounding box center [267, 18] width 9 height 9
type input "4896"
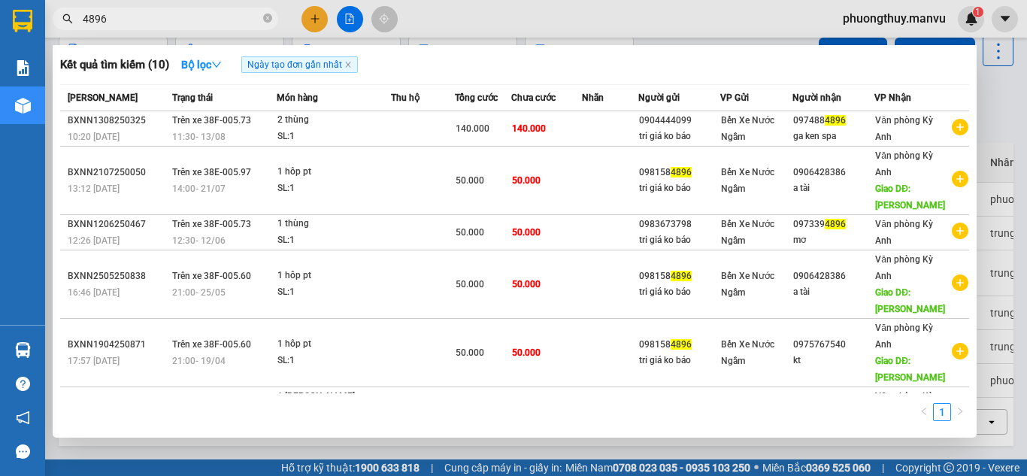
drag, startPoint x: 268, startPoint y: 12, endPoint x: 261, endPoint y: 17, distance: 8.1
click at [268, 13] on span at bounding box center [267, 19] width 9 height 14
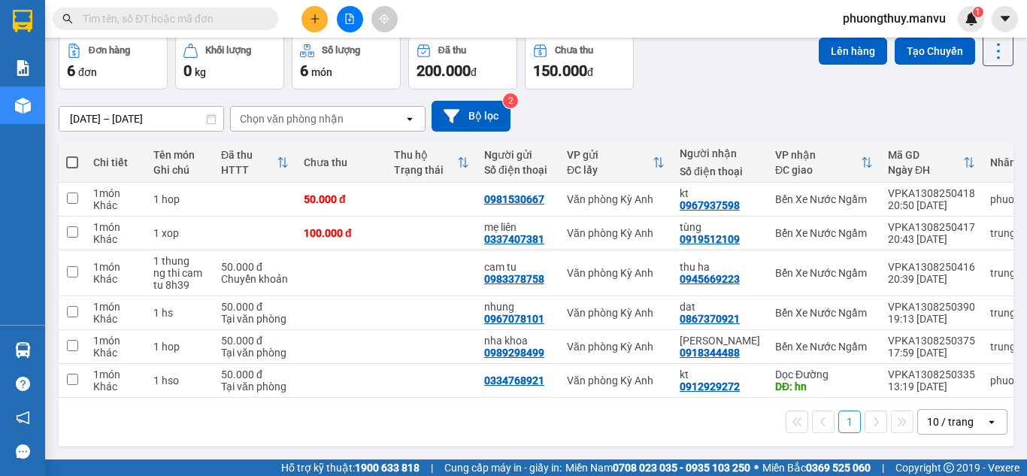
click at [260, 17] on span at bounding box center [165, 19] width 225 height 23
click at [0, 14] on div at bounding box center [22, 24] width 45 height 49
drag, startPoint x: 22, startPoint y: 2, endPoint x: 268, endPoint y: 17, distance: 246.2
click at [268, 17] on span at bounding box center [267, 19] width 9 height 17
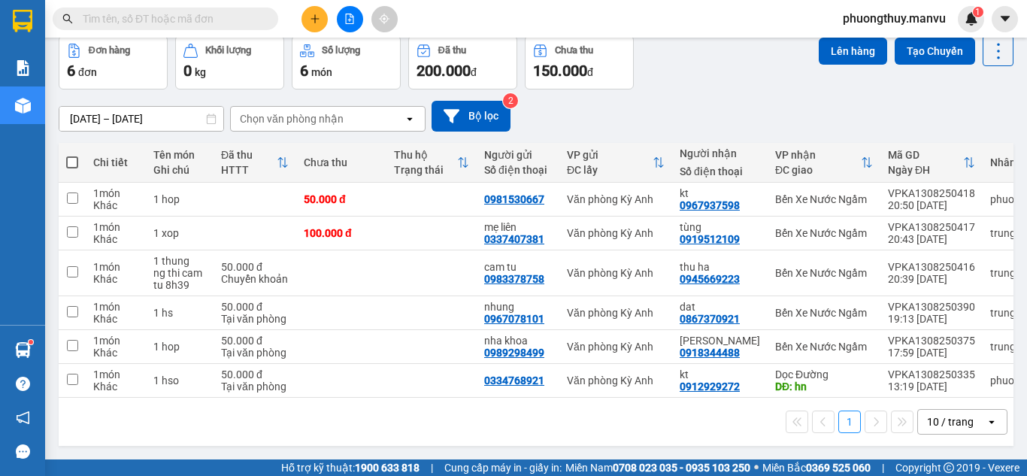
click at [258, 20] on input "text" at bounding box center [171, 19] width 177 height 17
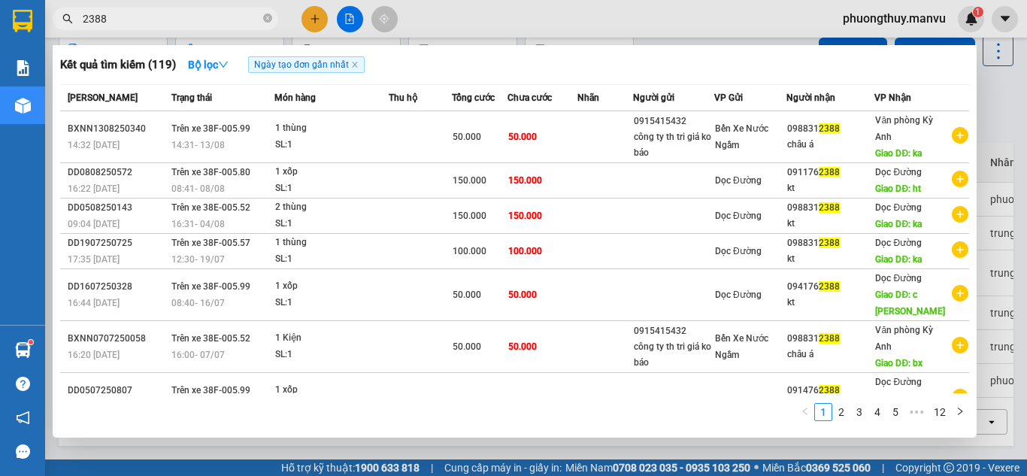
type input "2388"
click at [502, 20] on div at bounding box center [513, 238] width 1027 height 476
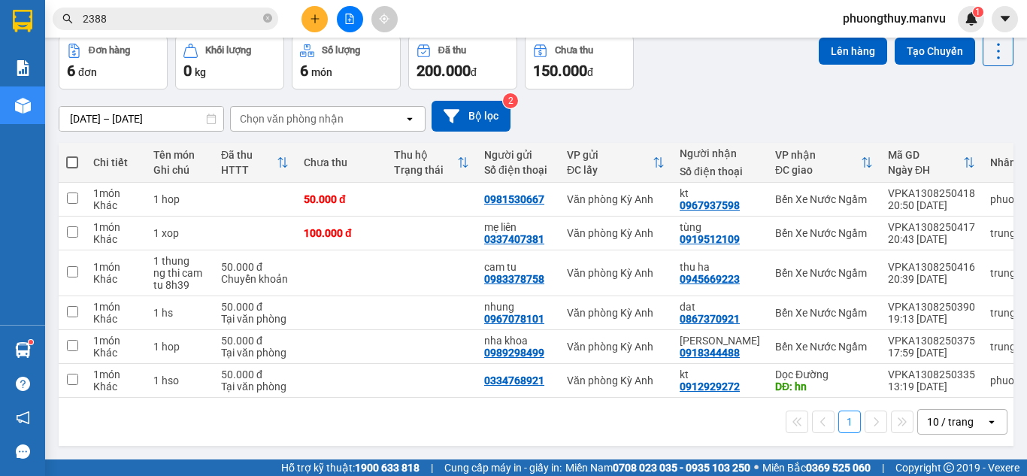
scroll to position [0, 0]
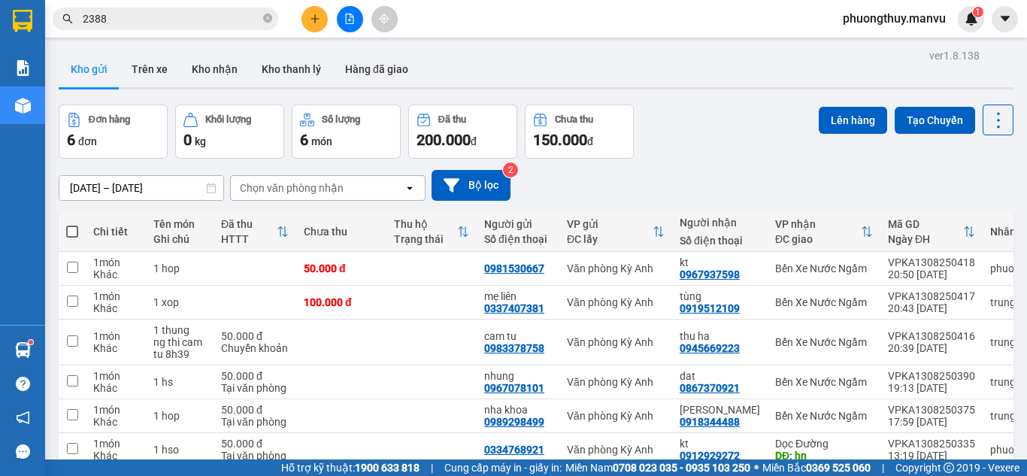
click at [356, 16] on button at bounding box center [350, 19] width 26 height 26
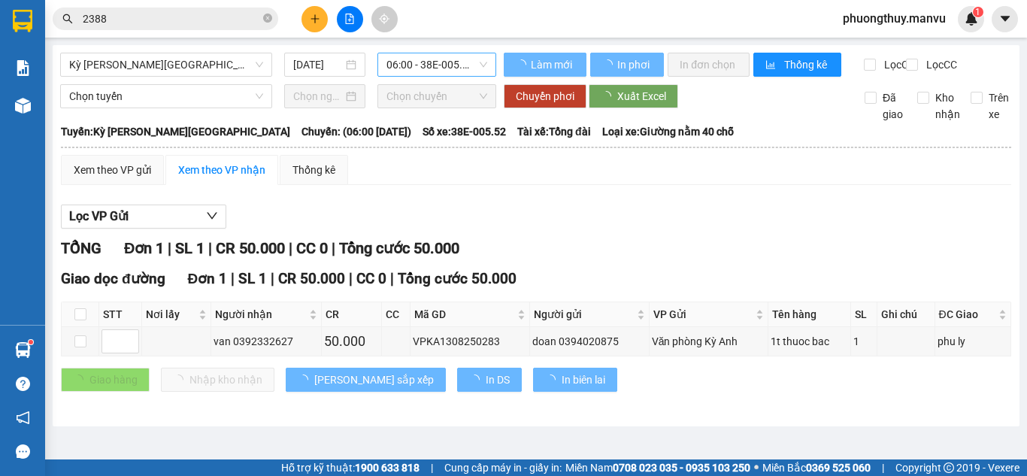
click at [407, 63] on span "06:00 - 38E-005.52" at bounding box center [436, 64] width 101 height 23
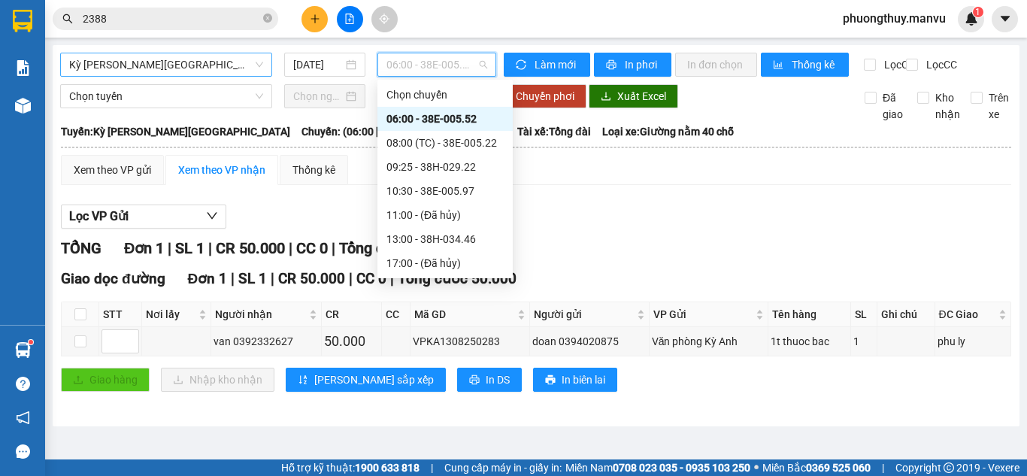
click at [192, 68] on span "Kỳ [PERSON_NAME][GEOGRAPHIC_DATA]" at bounding box center [166, 64] width 194 height 23
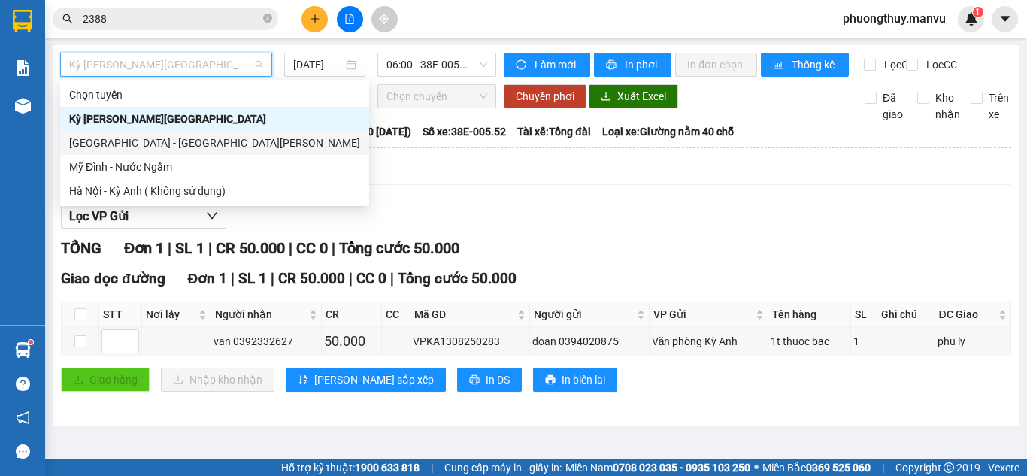
click at [138, 139] on div "[GEOGRAPHIC_DATA] - [GEOGRAPHIC_DATA][PERSON_NAME]" at bounding box center [214, 143] width 291 height 17
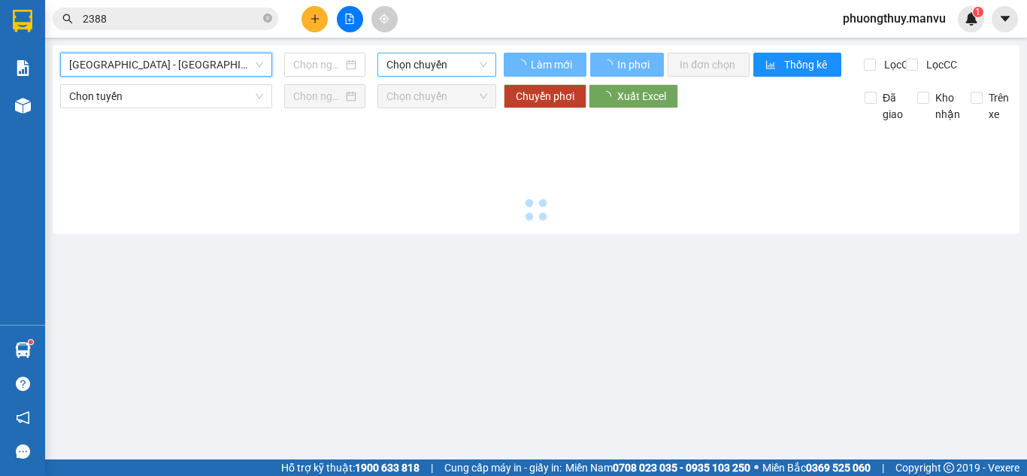
type input "[DATE]"
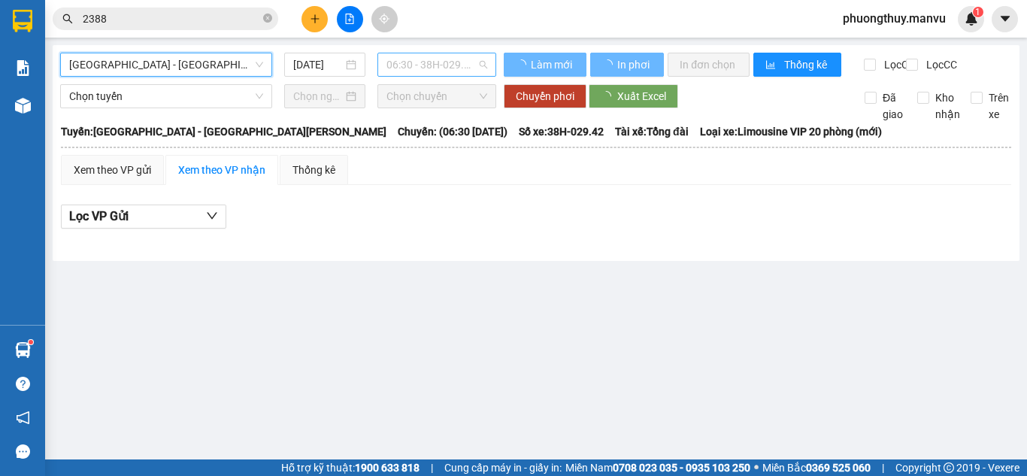
click at [417, 65] on span "06:30 - 38H-029.42" at bounding box center [436, 64] width 101 height 23
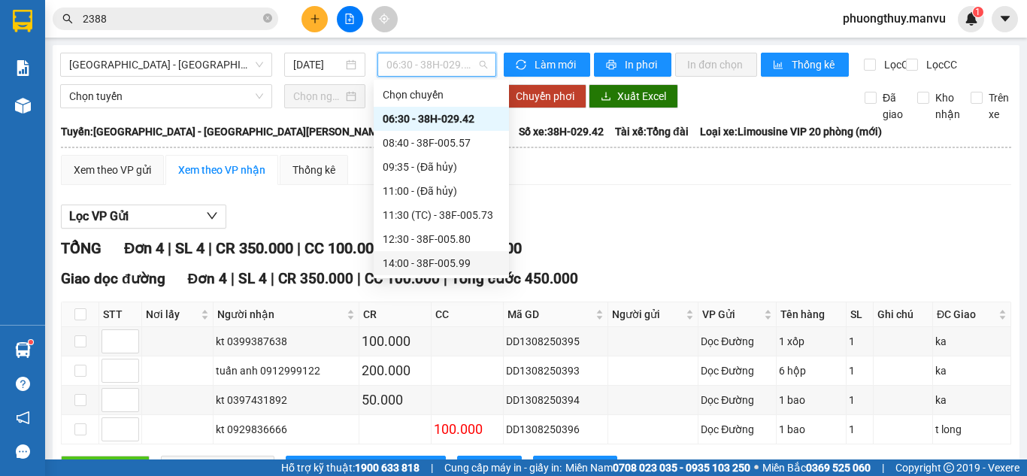
click at [437, 256] on div "14:00 - 38F-005.99" at bounding box center [441, 263] width 117 height 17
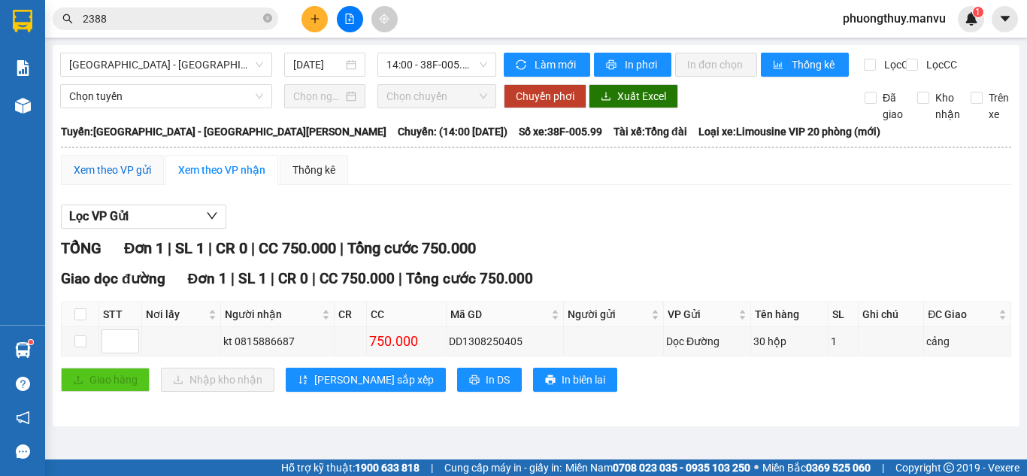
click at [138, 178] on div "Xem theo VP gửi" at bounding box center [112, 170] width 77 height 17
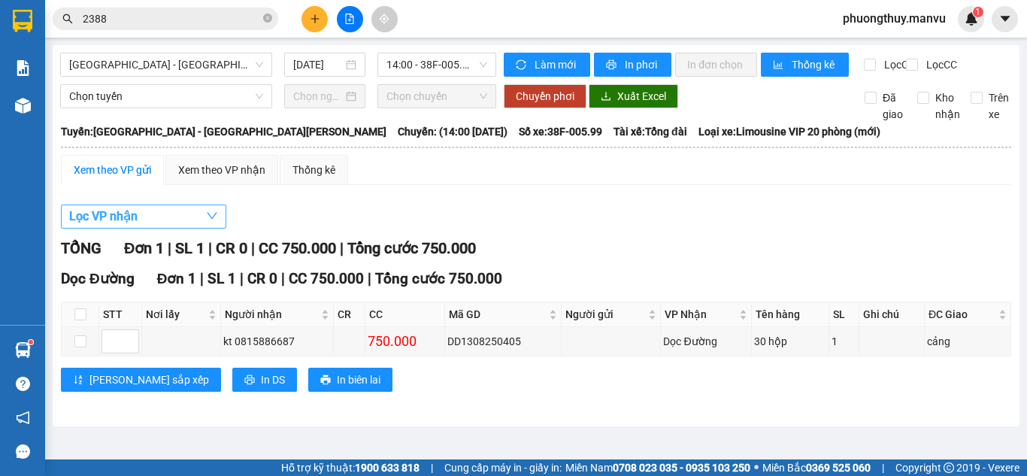
click at [209, 222] on icon "down" at bounding box center [212, 216] width 12 height 12
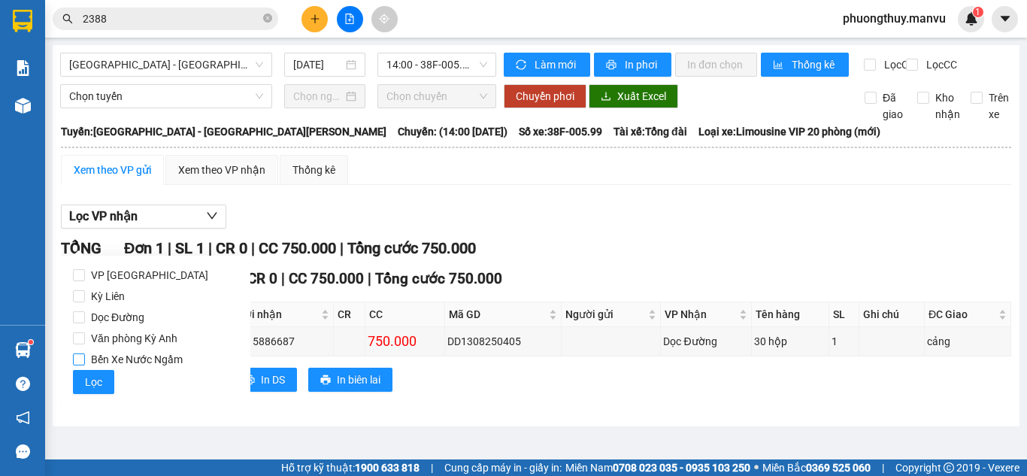
click at [147, 360] on span "Bến Xe Nước Ngầm" at bounding box center [137, 359] width 104 height 21
click at [85, 360] on input "Bến Xe Nước Ngầm" at bounding box center [79, 359] width 12 height 12
checkbox input "true"
click at [92, 381] on span "Lọc" at bounding box center [93, 382] width 17 height 17
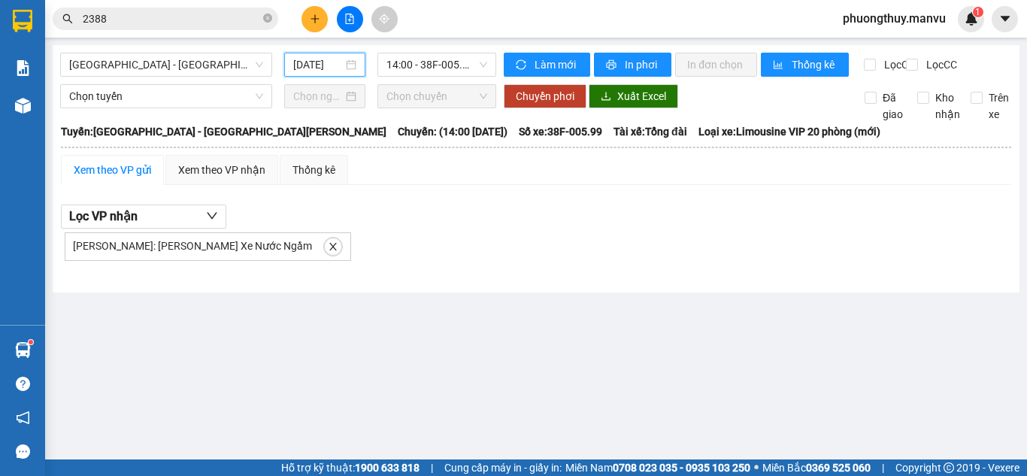
click at [315, 61] on input "[DATE]" at bounding box center [318, 64] width 50 height 17
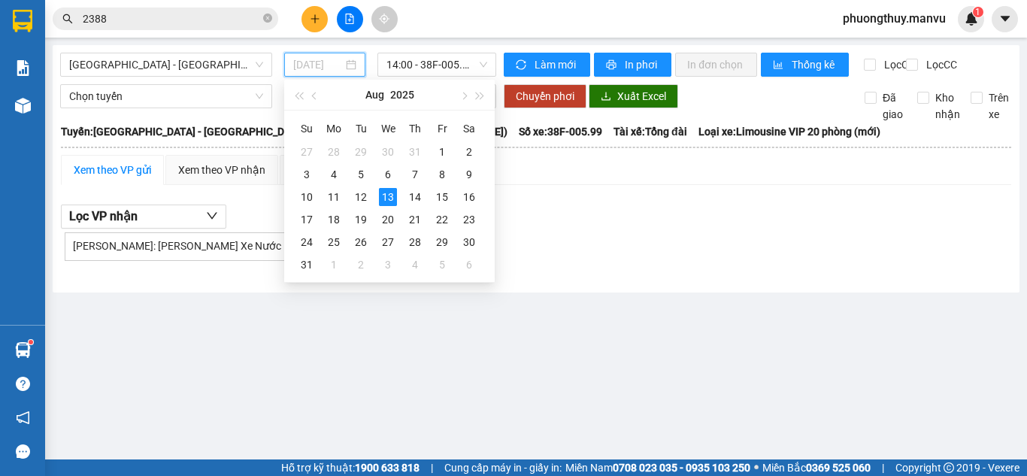
type input "[DATE]"
click at [477, 292] on div "[GEOGRAPHIC_DATA] - [GEOGRAPHIC_DATA][PERSON_NAME] [DATE] 14:00 - 38F-005.99 [P…" at bounding box center [536, 168] width 967 height 247
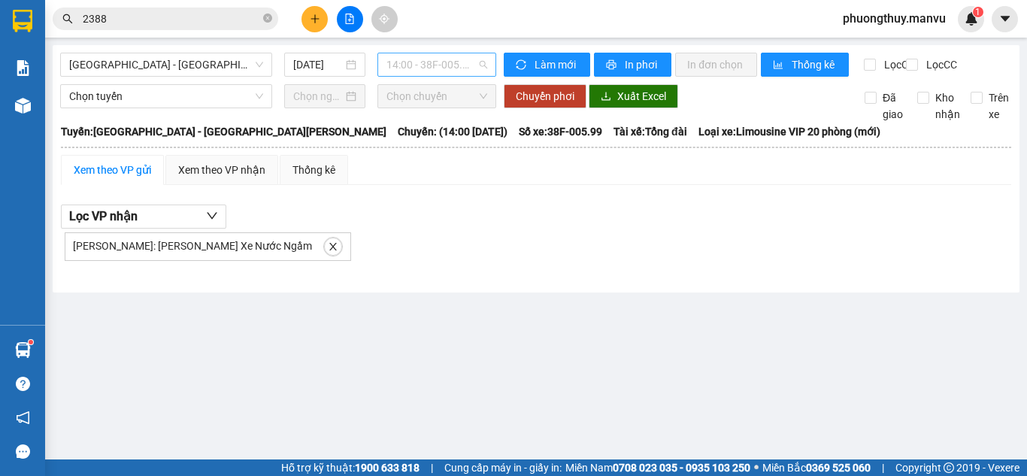
drag, startPoint x: 421, startPoint y: 67, endPoint x: 453, endPoint y: 133, distance: 73.6
click at [421, 68] on span "14:00 - 38F-005.99" at bounding box center [436, 64] width 101 height 23
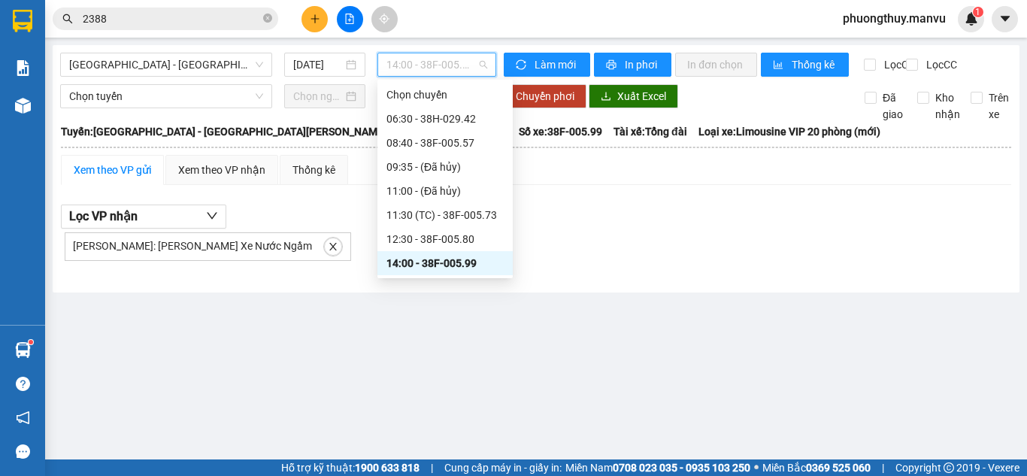
scroll to position [75, 0]
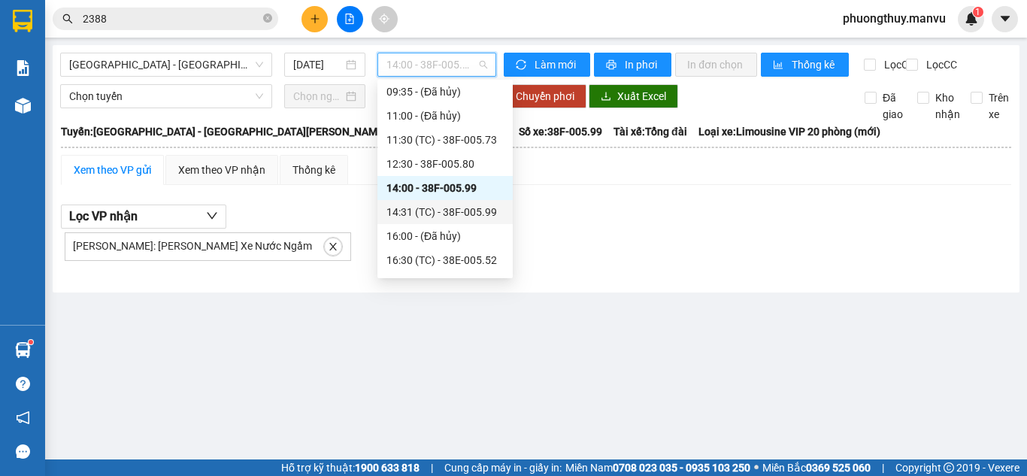
click at [429, 210] on div "14:31 (TC) - 38F-005.99" at bounding box center [444, 212] width 117 height 17
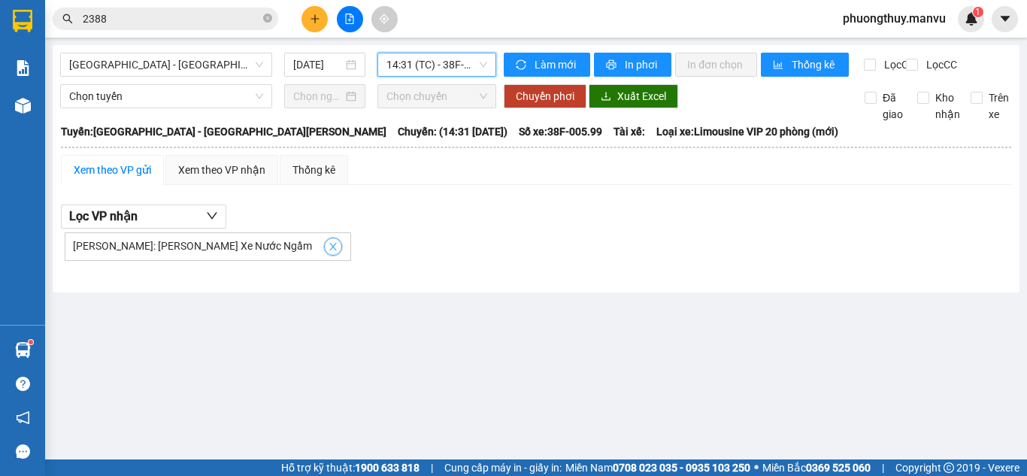
click at [328, 252] on icon "close" at bounding box center [333, 246] width 11 height 11
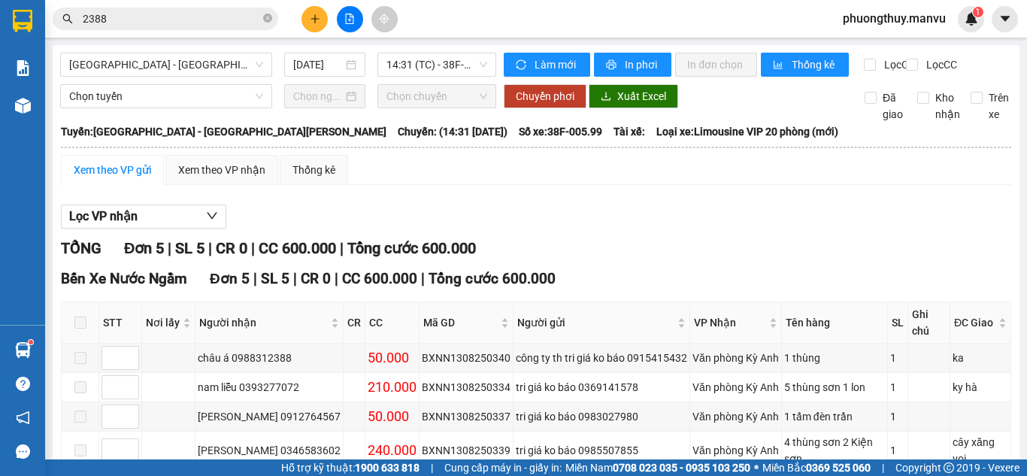
scroll to position [104, 0]
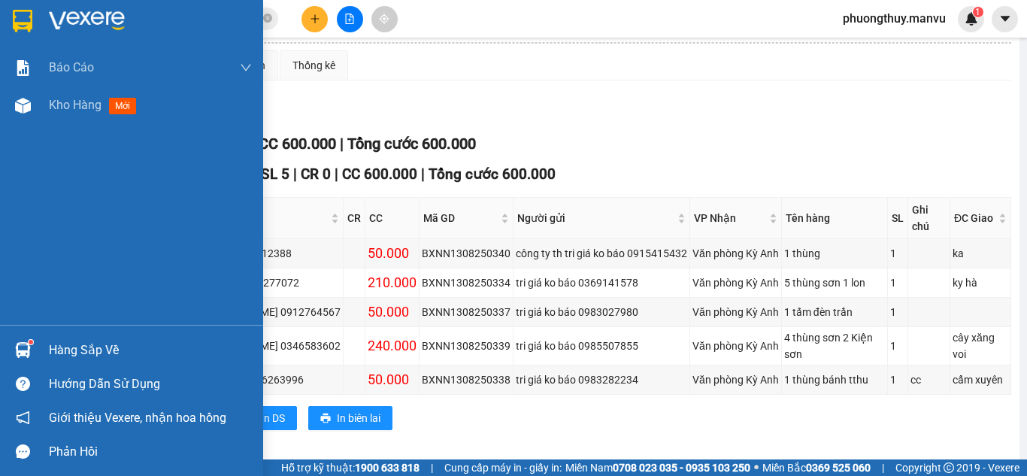
click at [56, 29] on img at bounding box center [87, 21] width 76 height 23
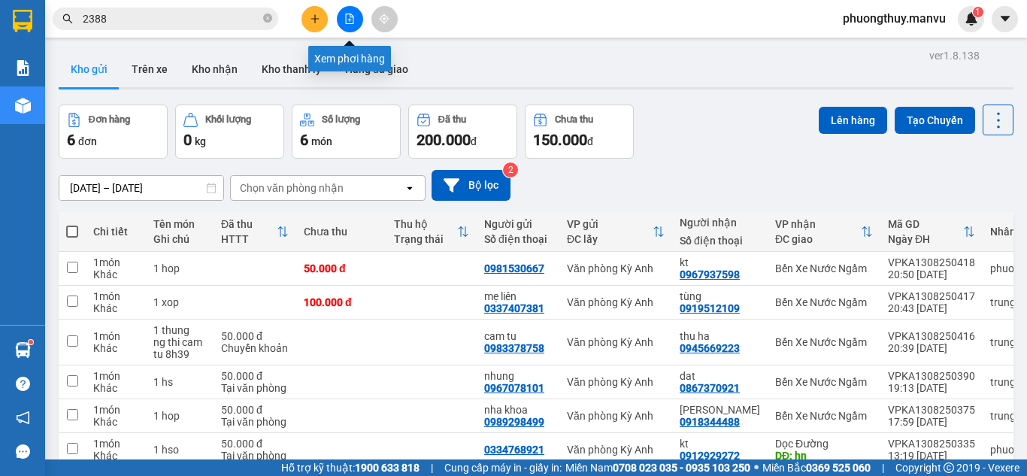
click at [346, 26] on button at bounding box center [350, 19] width 26 height 26
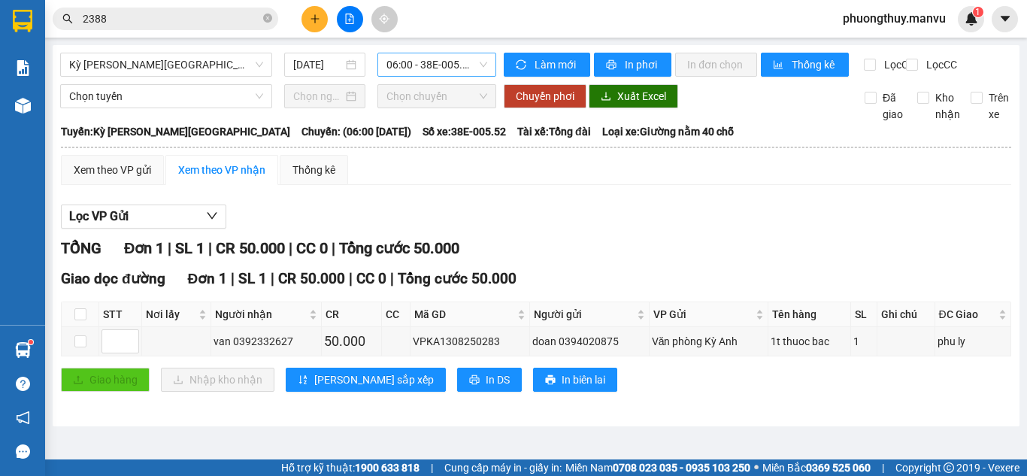
click at [447, 66] on span "06:00 - 38E-005.52" at bounding box center [436, 64] width 101 height 23
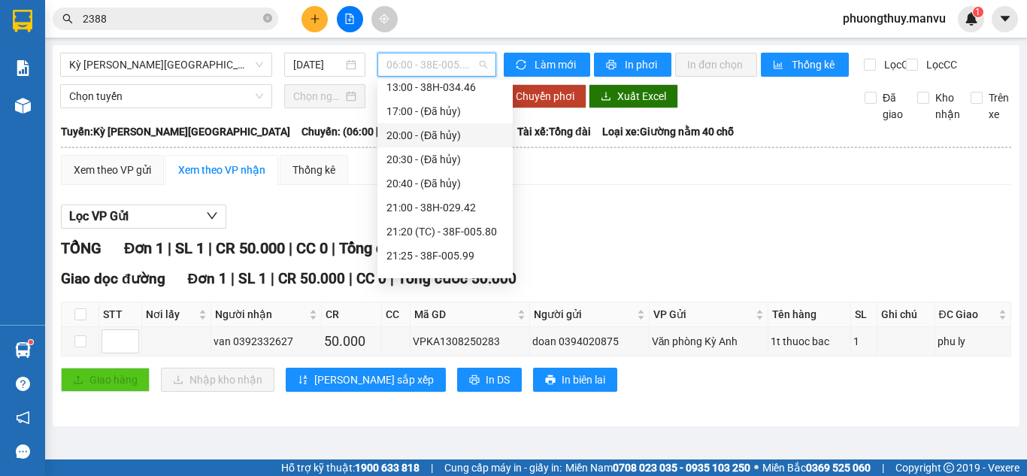
scroll to position [192, 0]
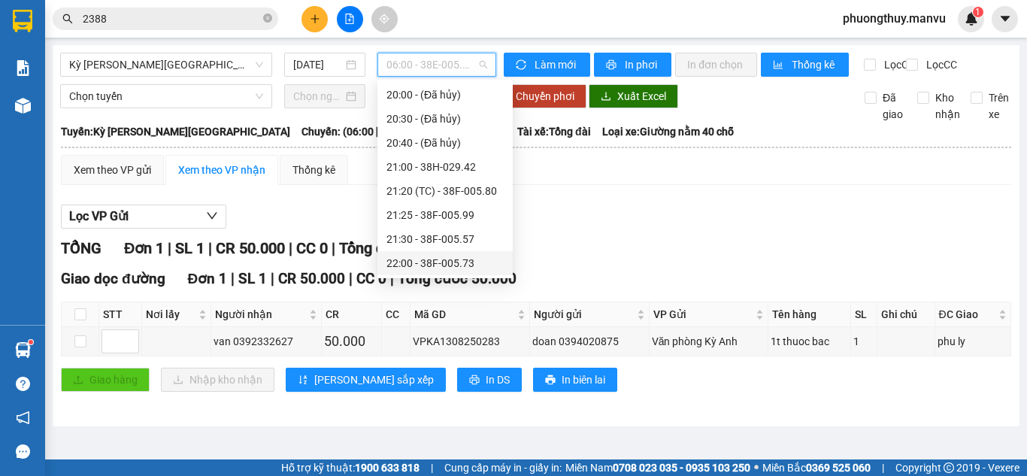
click at [449, 266] on div "22:00 - 38F-005.73" at bounding box center [444, 263] width 117 height 17
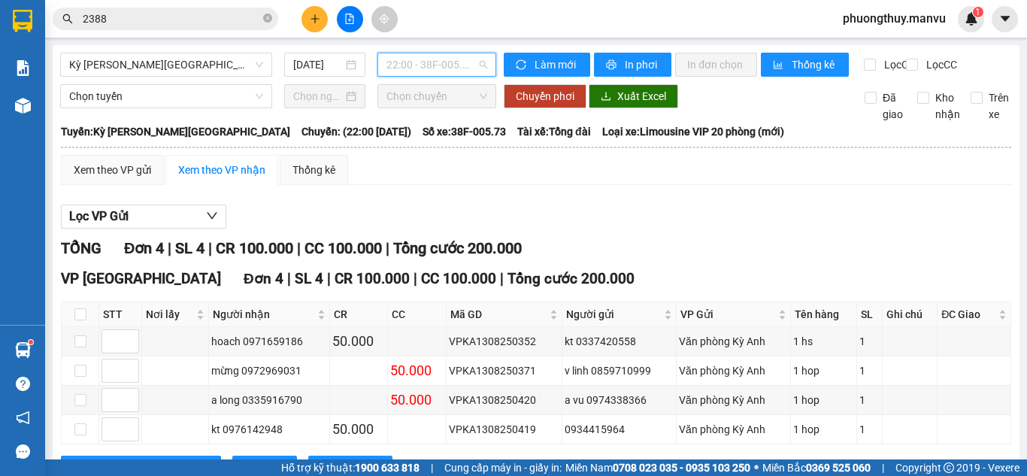
click at [434, 65] on span "22:00 - 38F-005.73" at bounding box center [436, 64] width 101 height 23
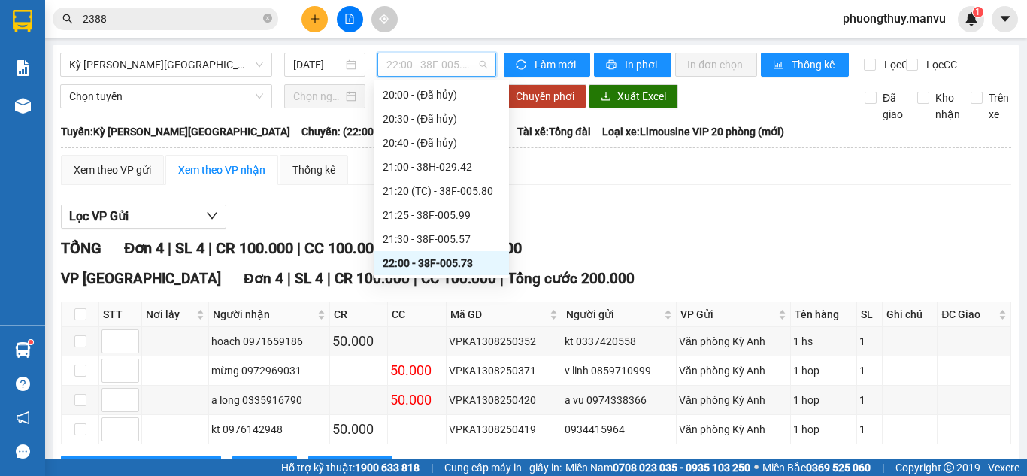
click at [434, 65] on span "22:00 - 38F-005.73" at bounding box center [436, 64] width 101 height 23
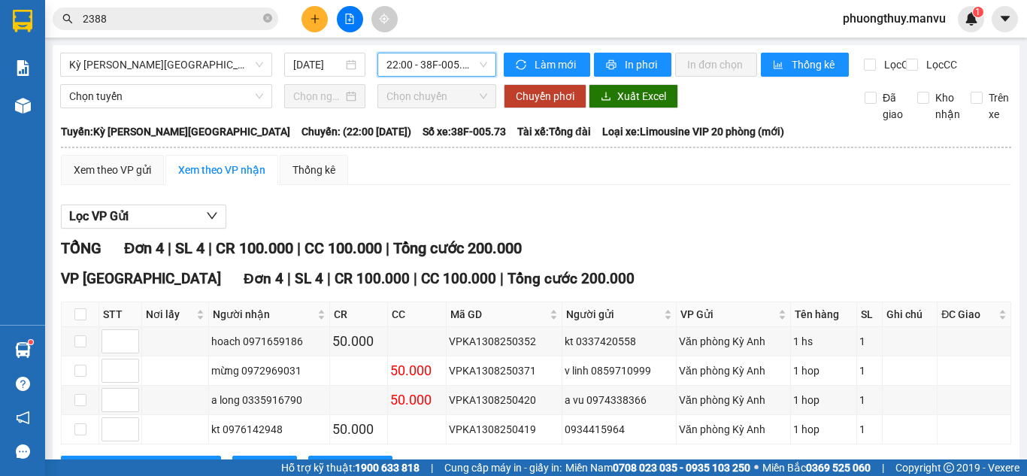
click at [437, 60] on span "22:00 - 38F-005.73" at bounding box center [436, 64] width 101 height 23
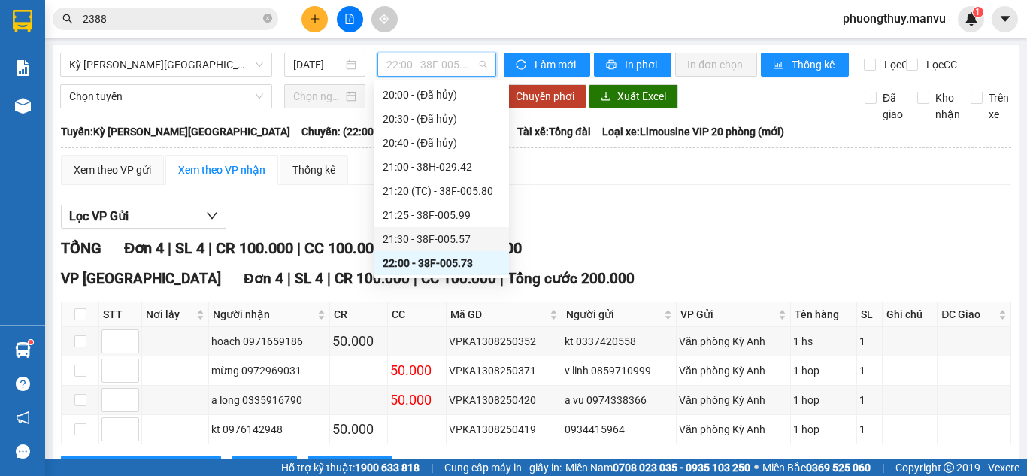
click at [450, 239] on div "21:30 - 38F-005.57" at bounding box center [441, 239] width 117 height 17
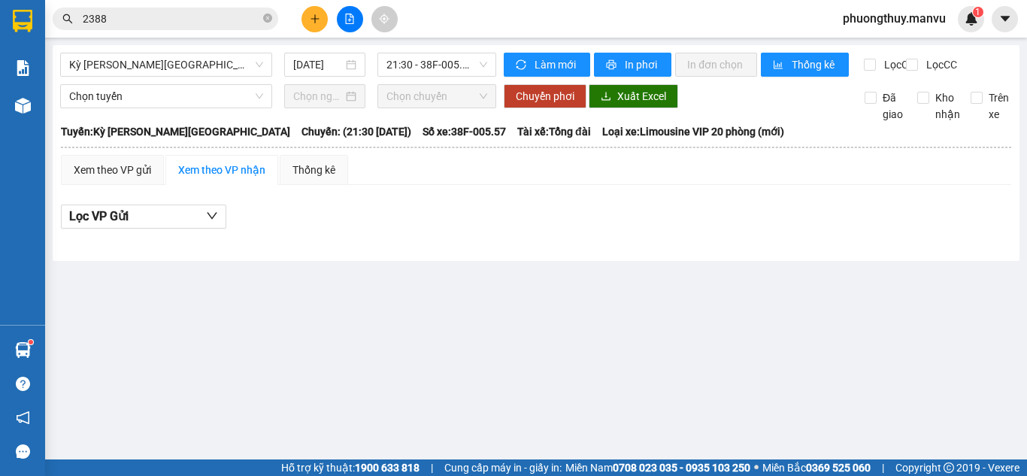
click at [416, 77] on div "Kỳ [PERSON_NAME][GEOGRAPHIC_DATA] [DATE] 21:30 - 38F-005.57" at bounding box center [278, 65] width 436 height 24
click at [427, 71] on span "21:30 - 38F-005.57" at bounding box center [436, 64] width 101 height 23
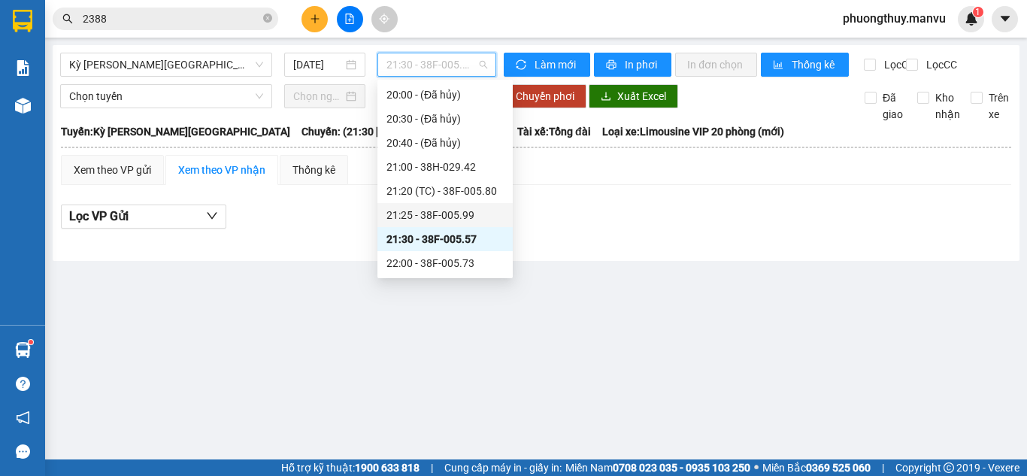
click at [440, 215] on div "21:25 - 38F-005.99" at bounding box center [444, 215] width 117 height 17
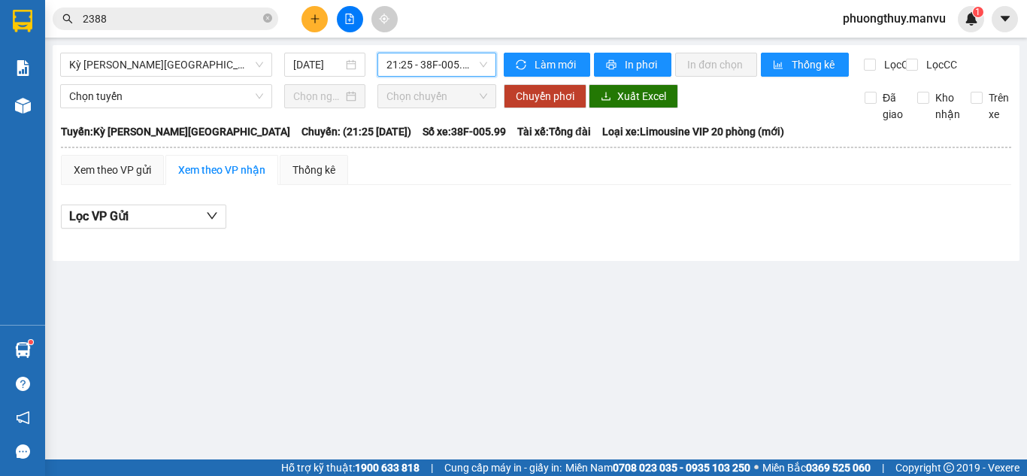
click at [434, 68] on span "21:25 - 38F-005.99" at bounding box center [436, 64] width 101 height 23
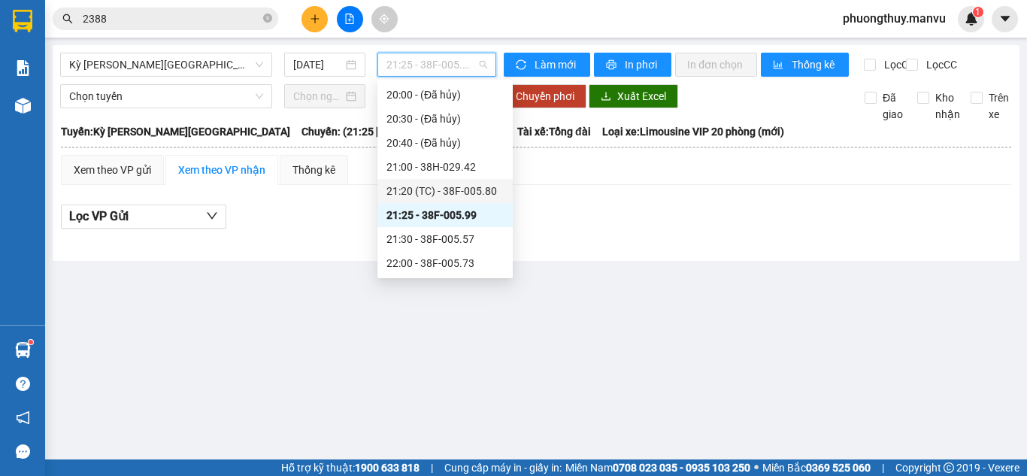
click at [448, 191] on div "21:20 (TC) - 38F-005.80" at bounding box center [444, 191] width 117 height 17
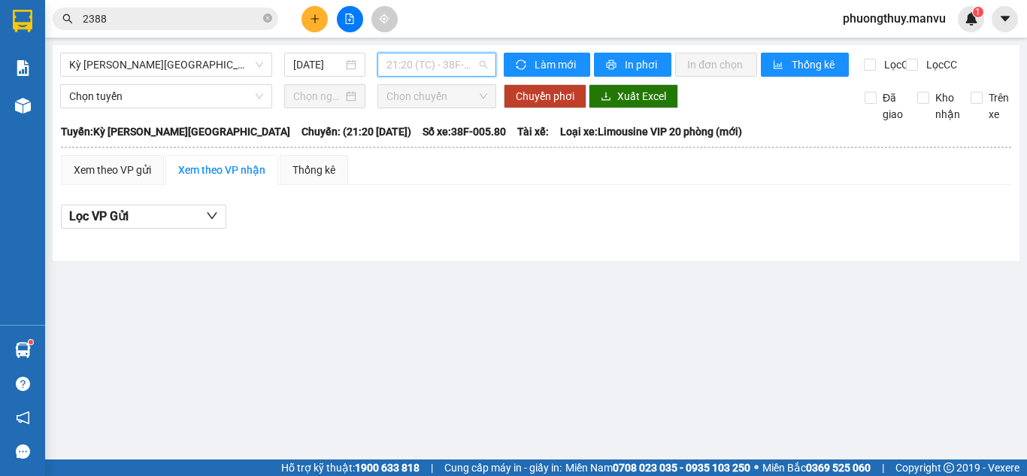
click at [455, 62] on span "21:20 (TC) - 38F-005.80" at bounding box center [436, 64] width 101 height 23
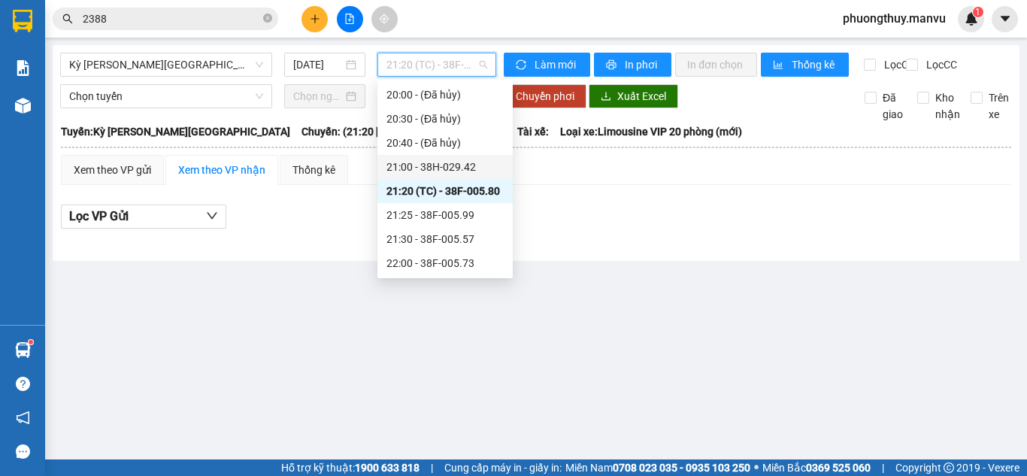
click at [455, 167] on div "21:00 - 38H-029.42" at bounding box center [444, 167] width 117 height 17
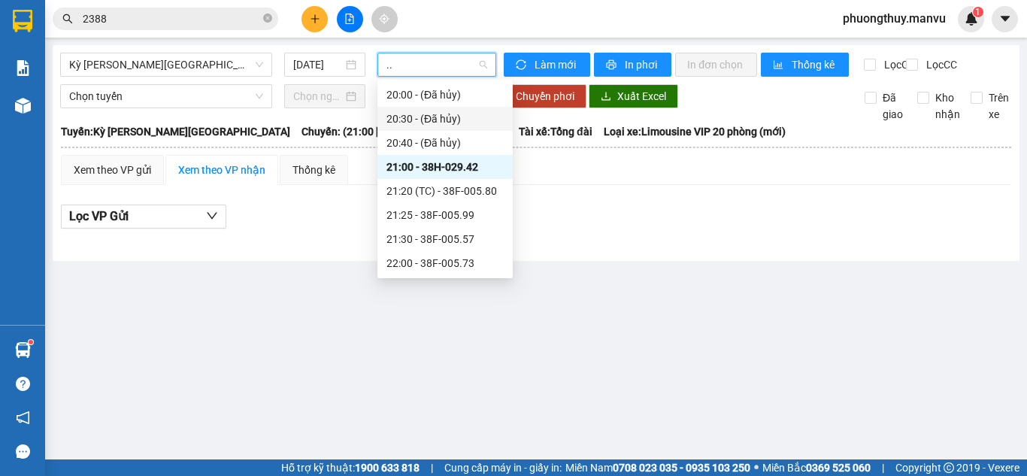
type input ".."
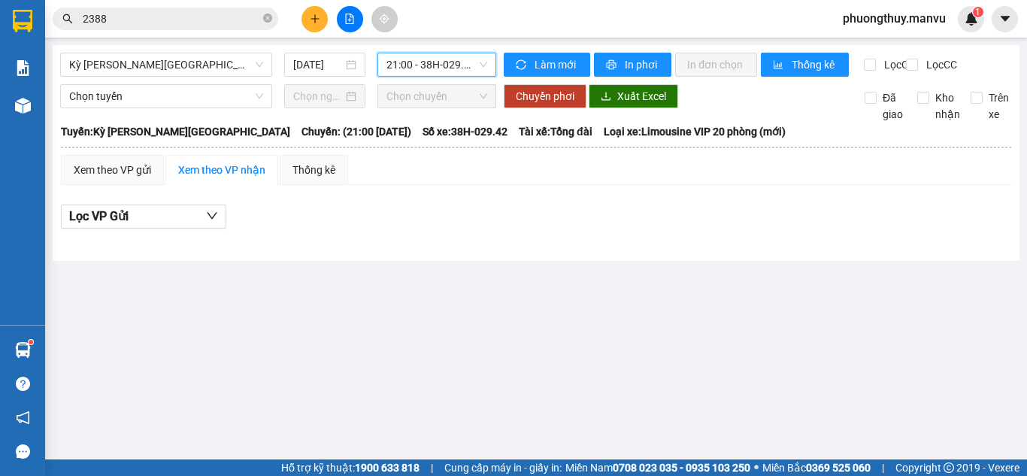
click at [446, 65] on span "21:00 - 38H-029.42" at bounding box center [436, 64] width 101 height 23
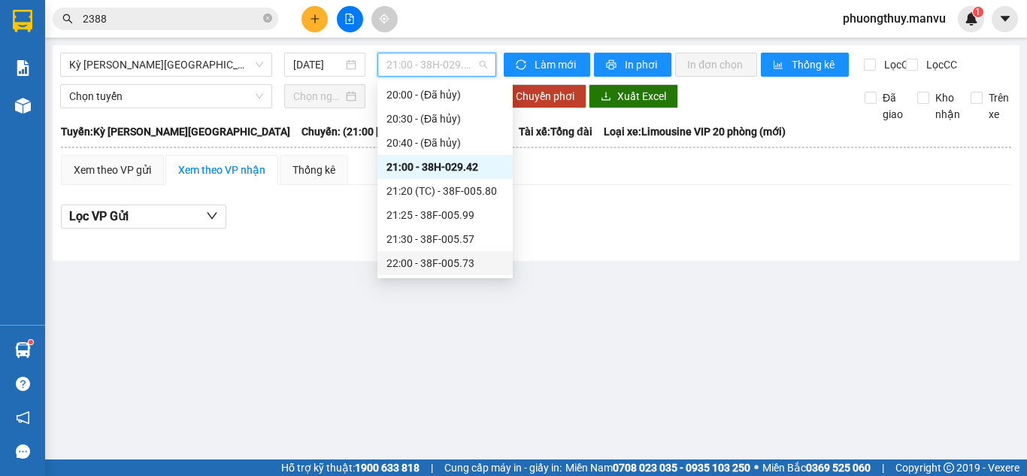
click at [459, 271] on div "22:00 - 38F-005.73" at bounding box center [444, 263] width 135 height 24
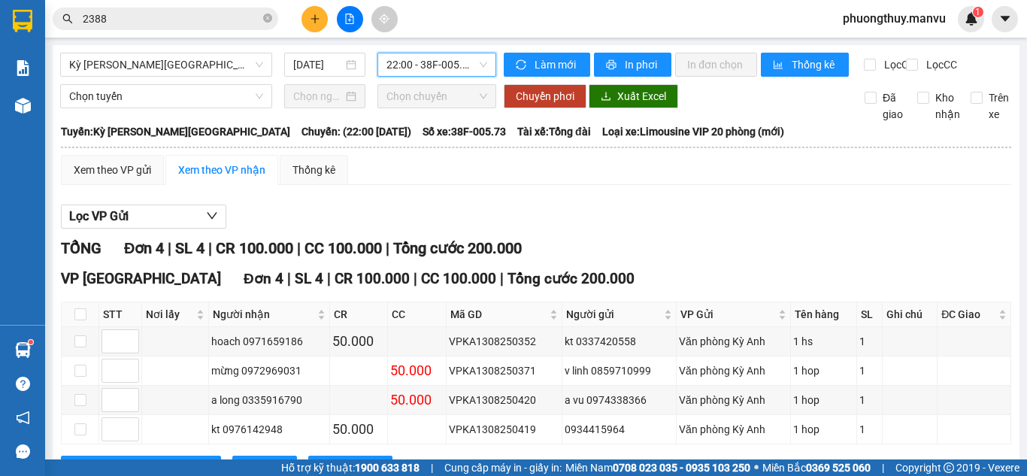
click at [424, 66] on span "22:00 - 38F-005.73" at bounding box center [436, 64] width 101 height 23
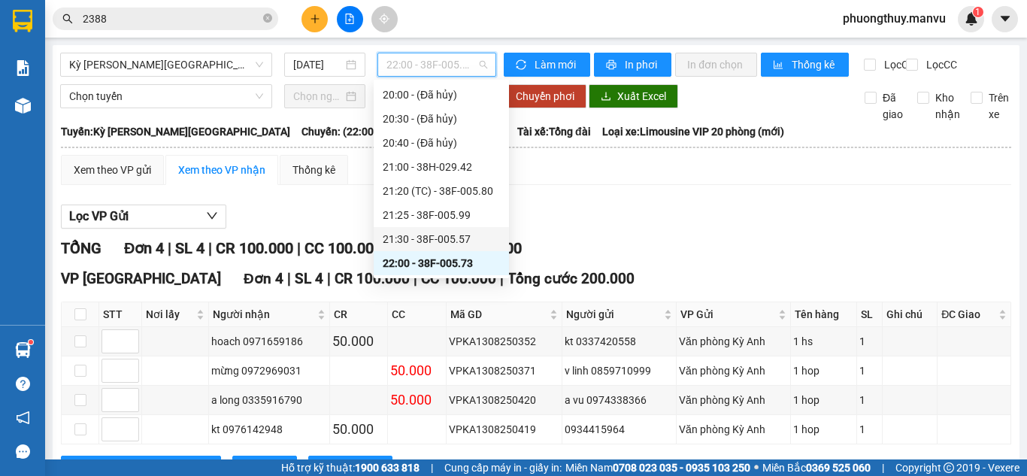
click at [456, 244] on div "21:30 - 38F-005.57" at bounding box center [441, 239] width 117 height 17
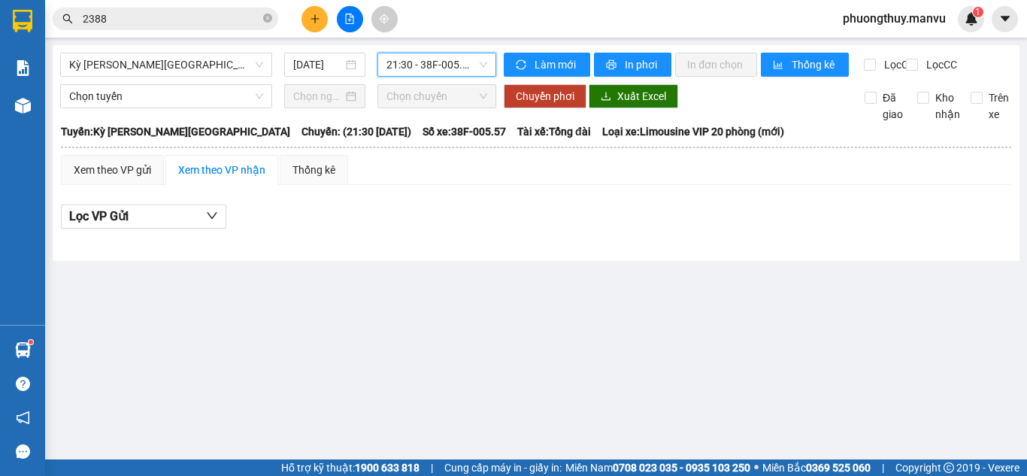
click at [438, 68] on span "21:30 - 38F-005.57" at bounding box center [436, 64] width 101 height 23
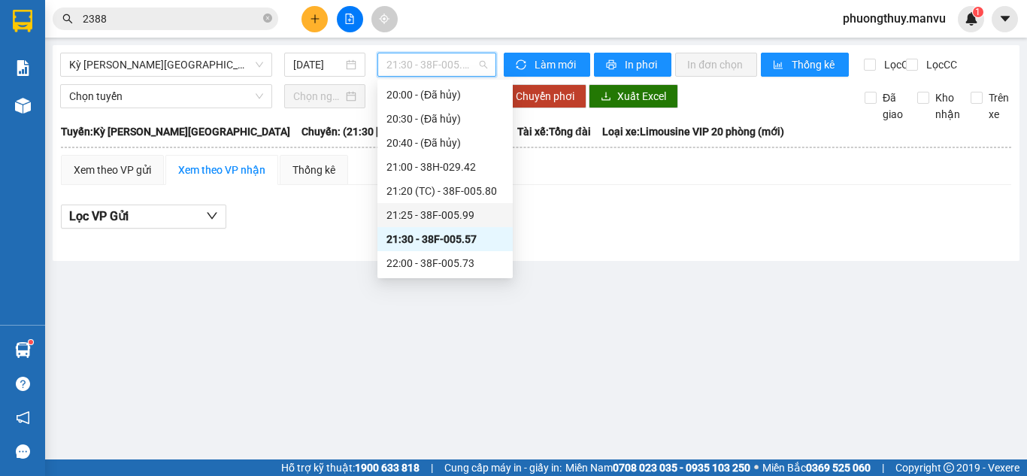
click at [451, 216] on div "21:25 - 38F-005.99" at bounding box center [444, 215] width 117 height 17
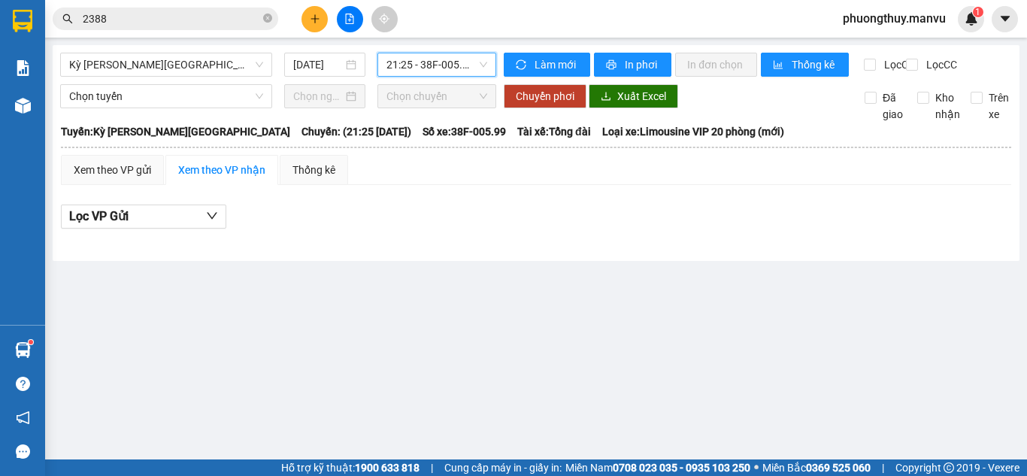
click at [453, 69] on span "21:25 - 38F-005.99" at bounding box center [436, 64] width 101 height 23
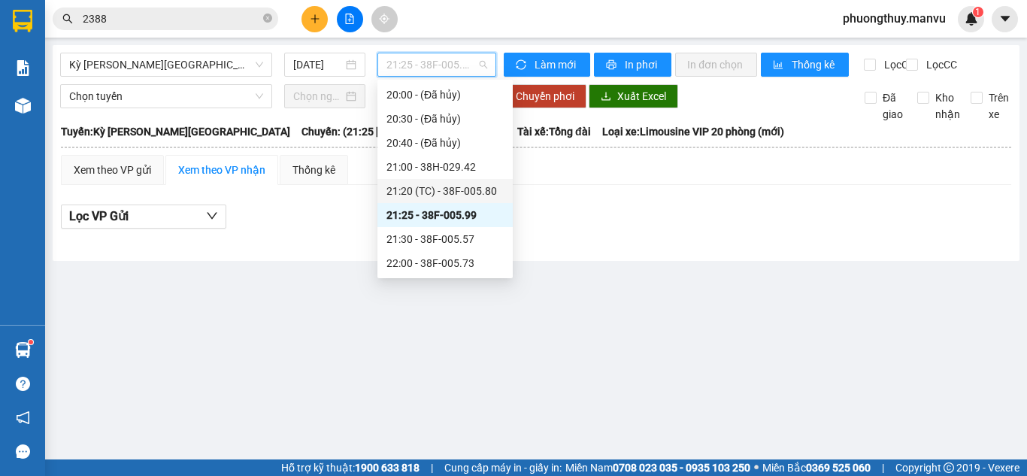
click at [467, 188] on div "21:20 (TC) - 38F-005.80" at bounding box center [444, 191] width 117 height 17
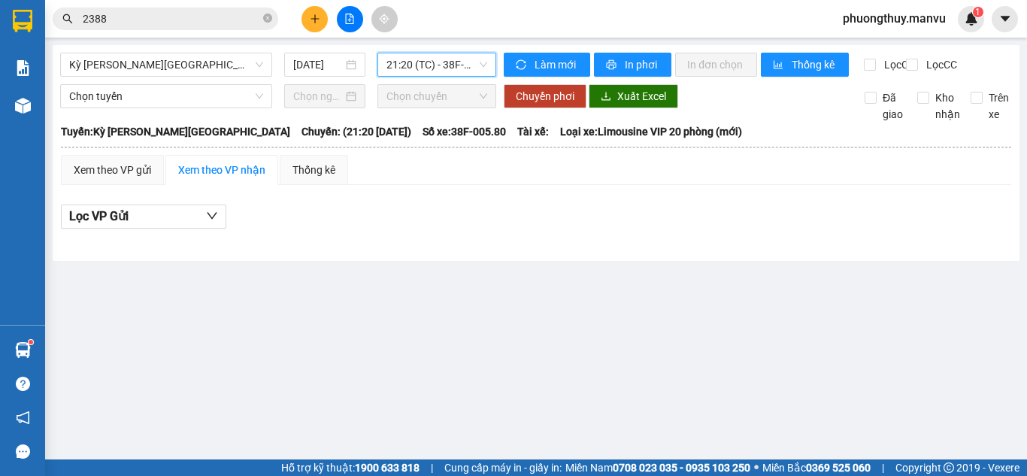
click at [439, 55] on span "21:20 (TC) - 38F-005.80" at bounding box center [436, 64] width 101 height 23
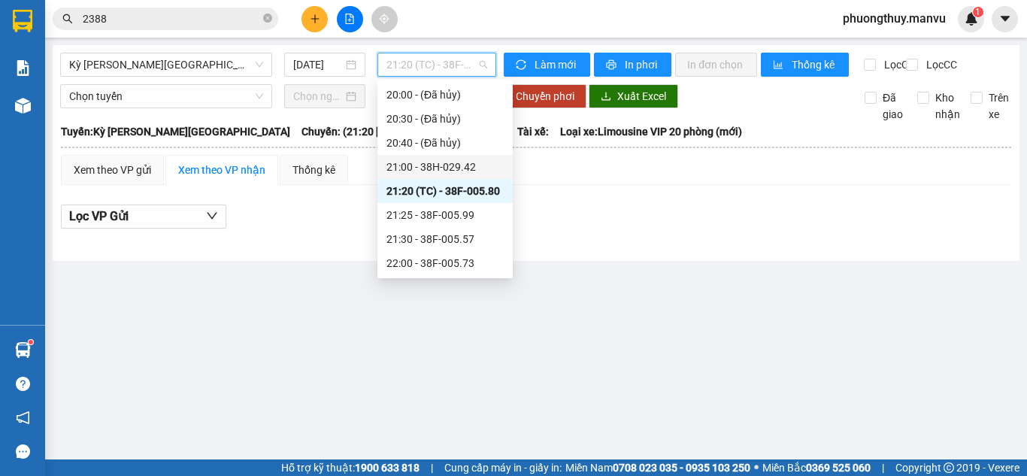
click at [478, 167] on div "21:00 - 38H-029.42" at bounding box center [444, 167] width 117 height 17
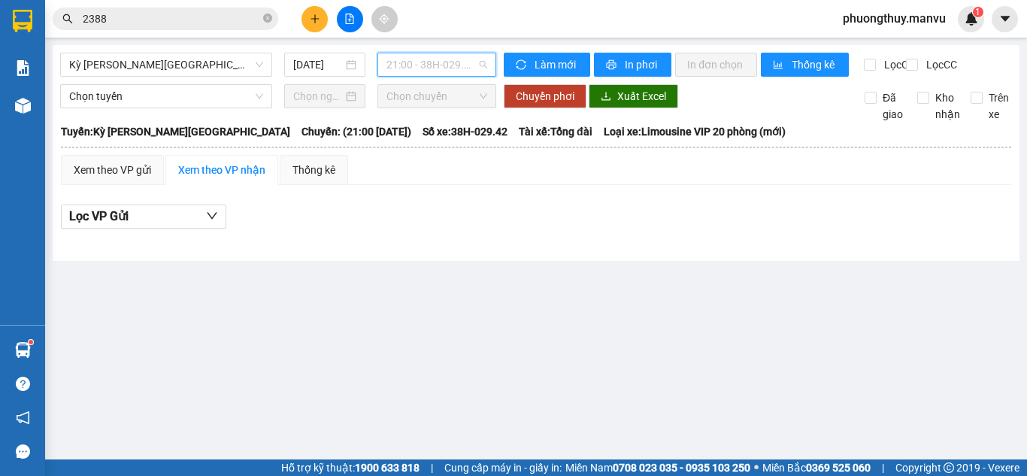
click at [451, 60] on span "21:00 - 38H-029.42" at bounding box center [436, 64] width 101 height 23
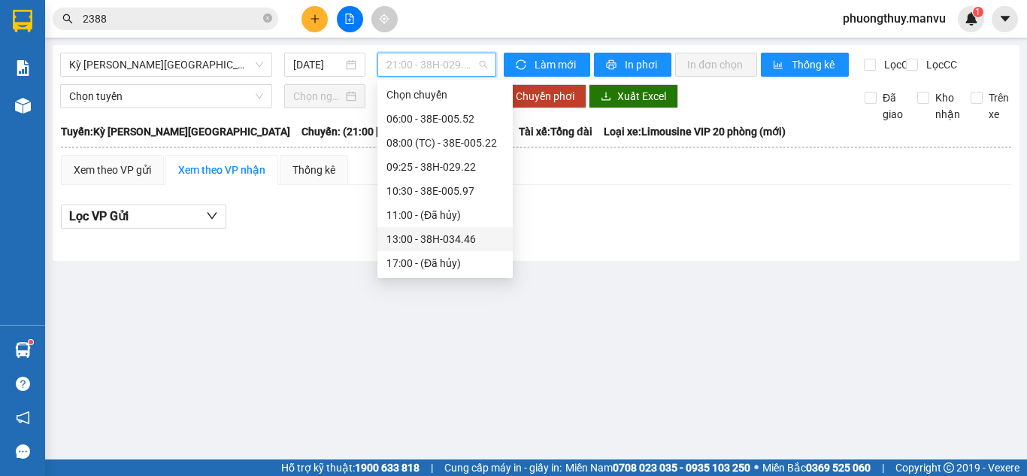
click at [457, 240] on div "13:00 - 38H-034.46" at bounding box center [444, 239] width 117 height 17
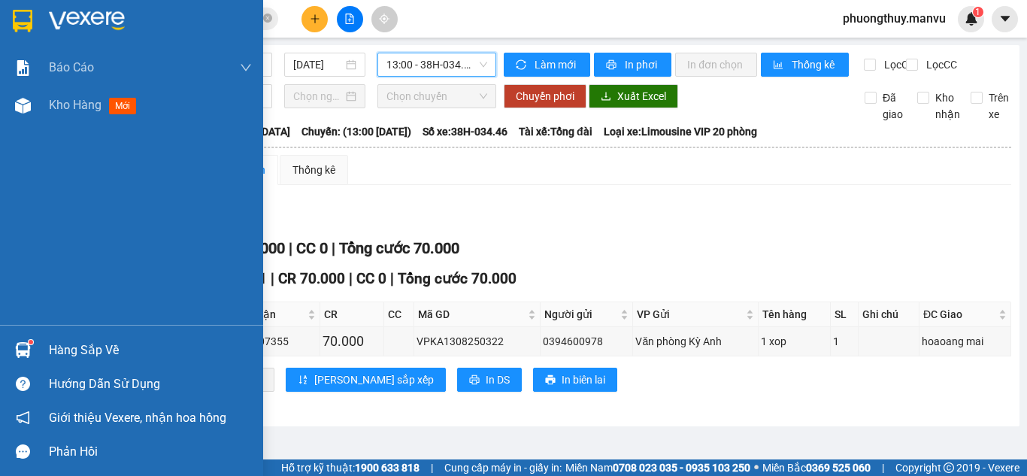
click at [80, 29] on img at bounding box center [87, 21] width 76 height 23
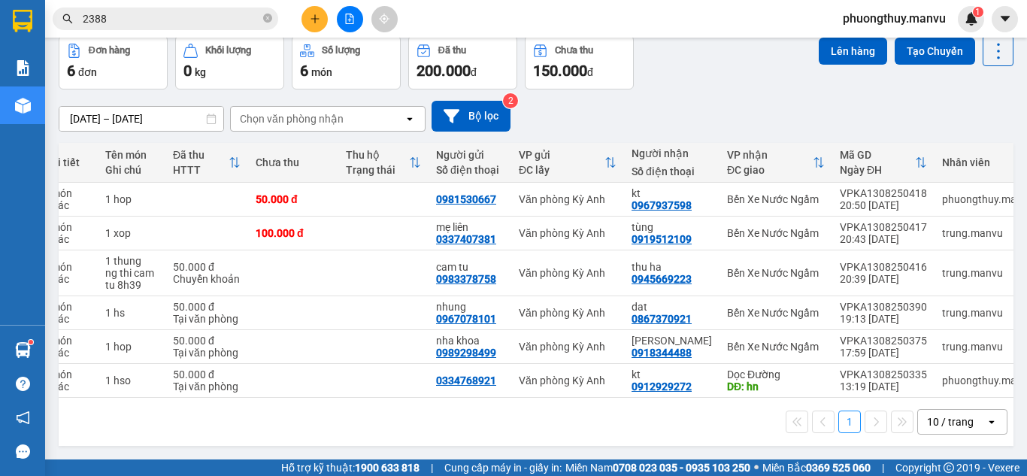
scroll to position [0, 70]
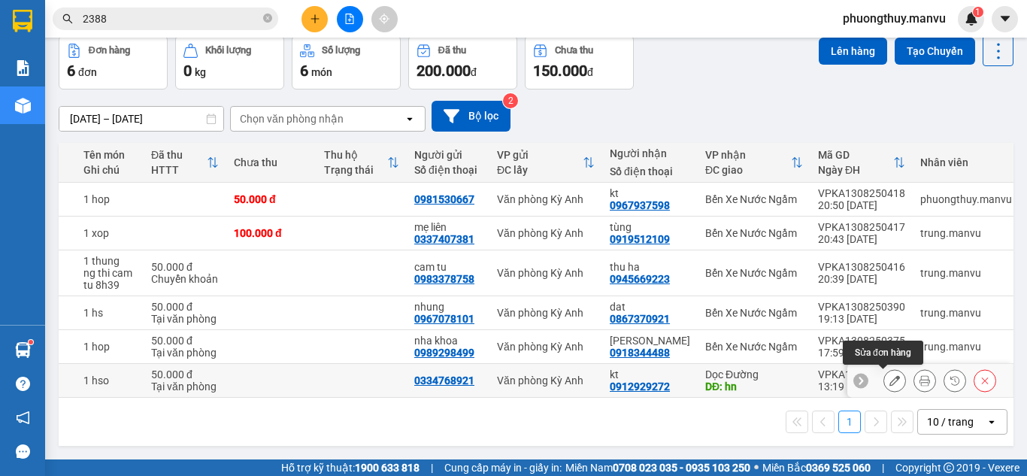
click at [889, 375] on icon at bounding box center [894, 380] width 11 height 11
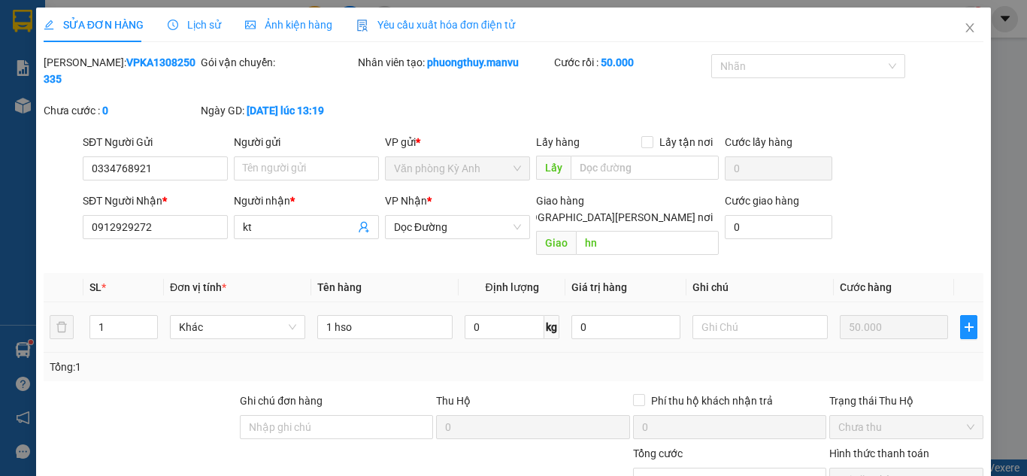
type input "0334768921"
type input "0912929272"
type input "kt"
type input "hn"
type input "50.000"
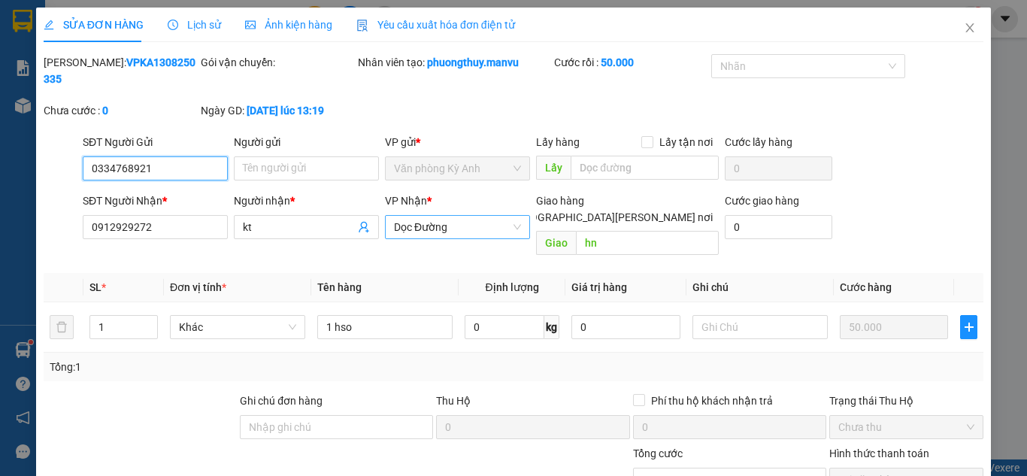
click at [468, 216] on span "Dọc Đường" at bounding box center [457, 227] width 127 height 23
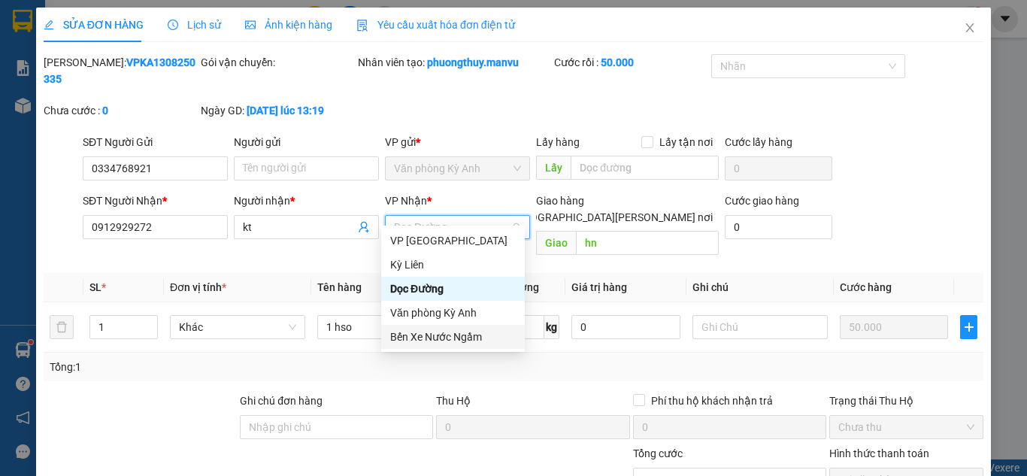
click at [448, 337] on div "Bến Xe Nước Ngầm" at bounding box center [453, 336] width 126 height 17
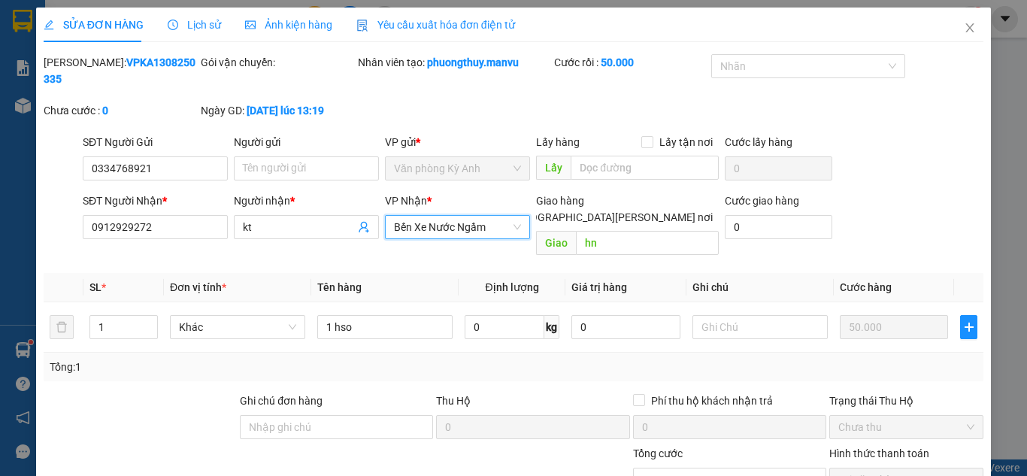
click at [552, 359] on div "Tổng: 1" at bounding box center [513, 367] width 927 height 17
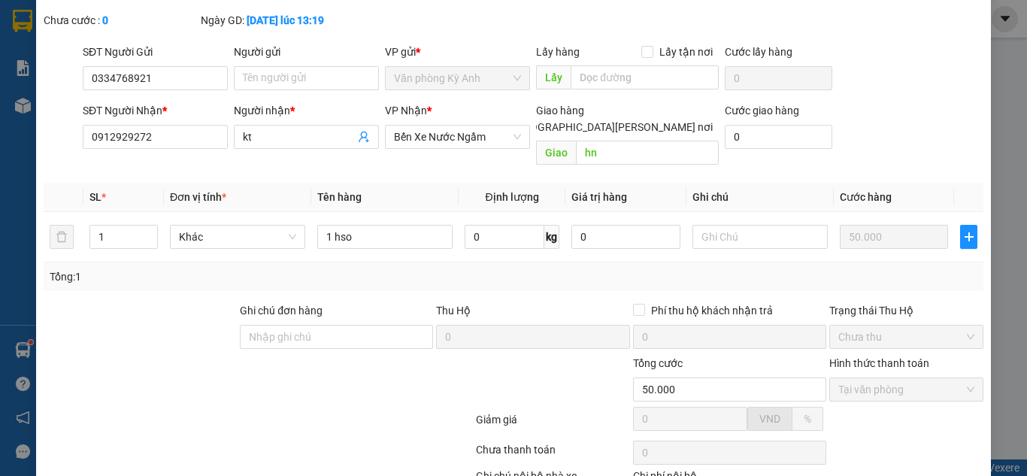
scroll to position [160, 0]
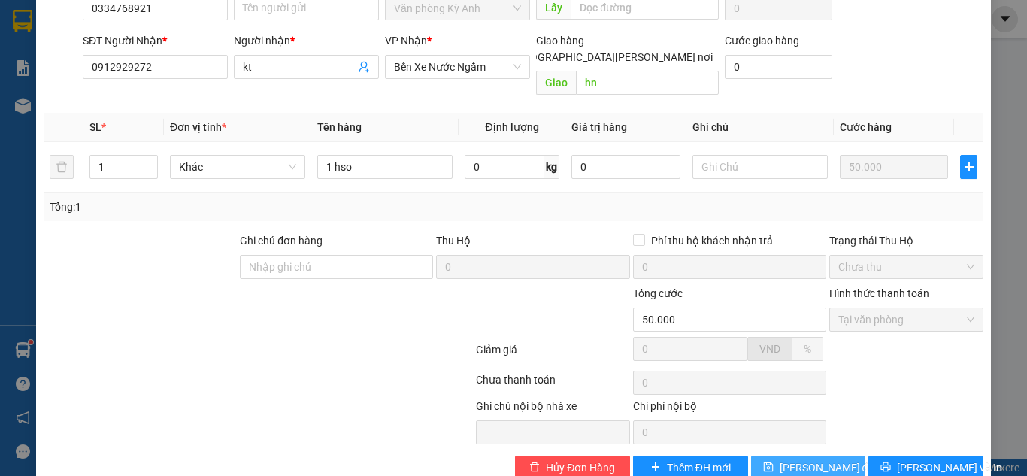
click at [773, 455] on button "[PERSON_NAME] đổi" at bounding box center [808, 467] width 115 height 24
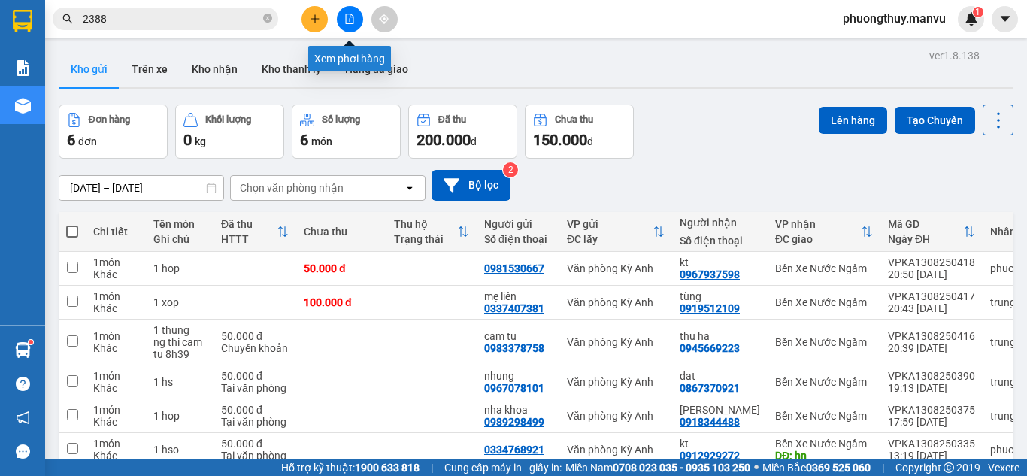
click at [343, 11] on button at bounding box center [350, 19] width 26 height 26
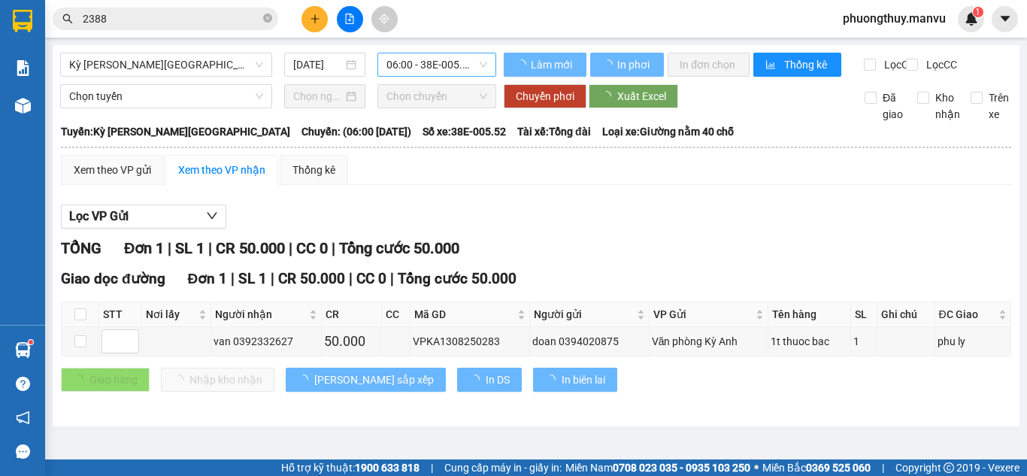
click at [430, 61] on span "06:00 - 38E-005.52" at bounding box center [436, 64] width 101 height 23
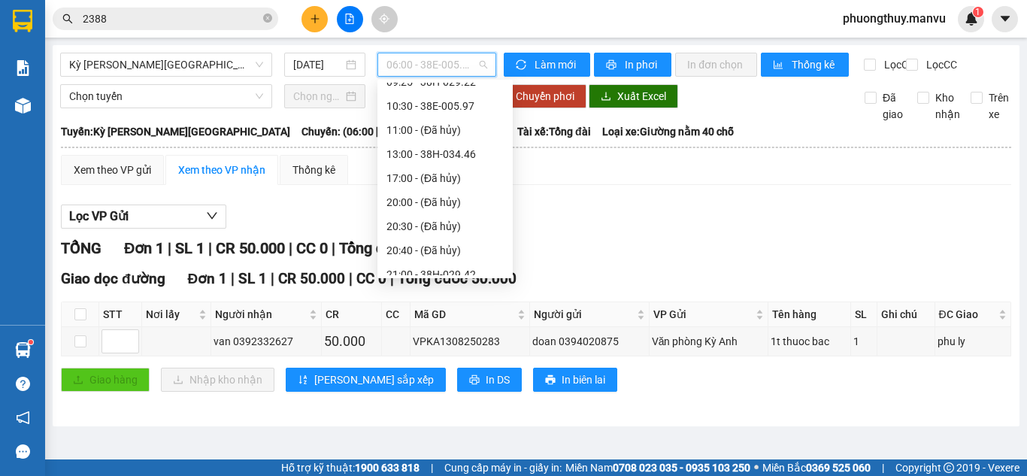
scroll to position [192, 0]
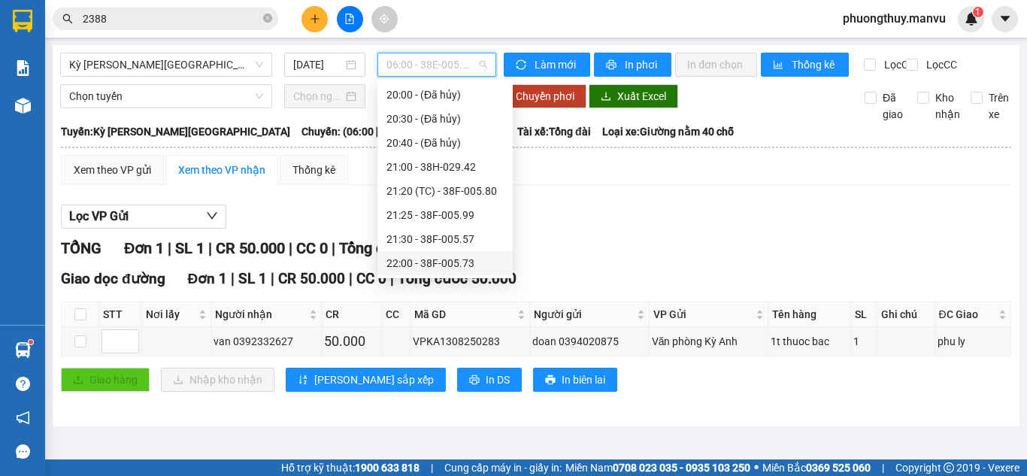
click at [441, 261] on div "22:00 - 38F-005.73" at bounding box center [444, 263] width 117 height 17
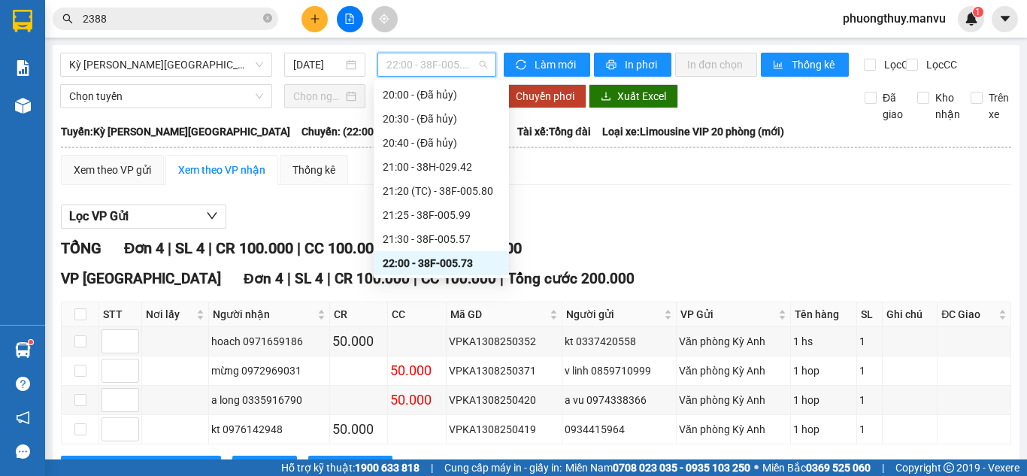
click at [404, 62] on span "22:00 - 38F-005.73" at bounding box center [436, 64] width 101 height 23
click at [445, 235] on div "21:30 - 38F-005.57" at bounding box center [441, 239] width 117 height 17
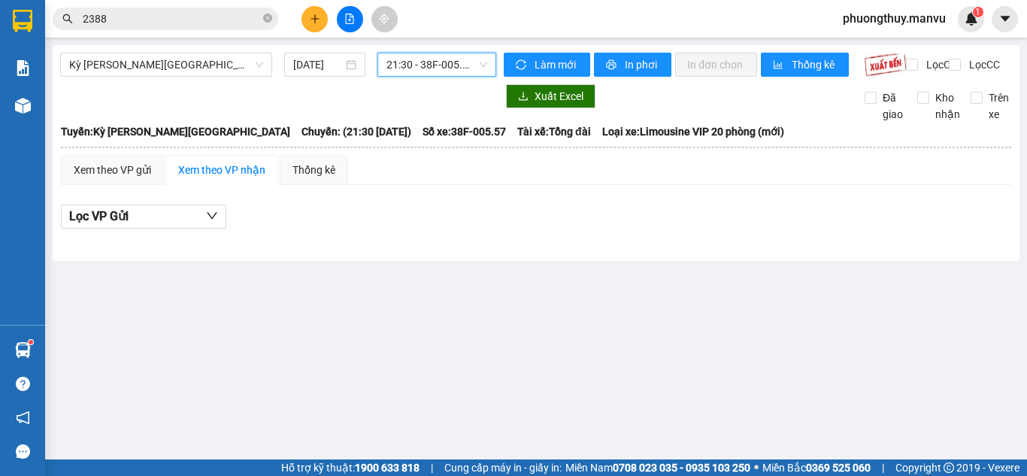
click at [427, 61] on span "21:30 - 38F-005.57" at bounding box center [436, 64] width 101 height 23
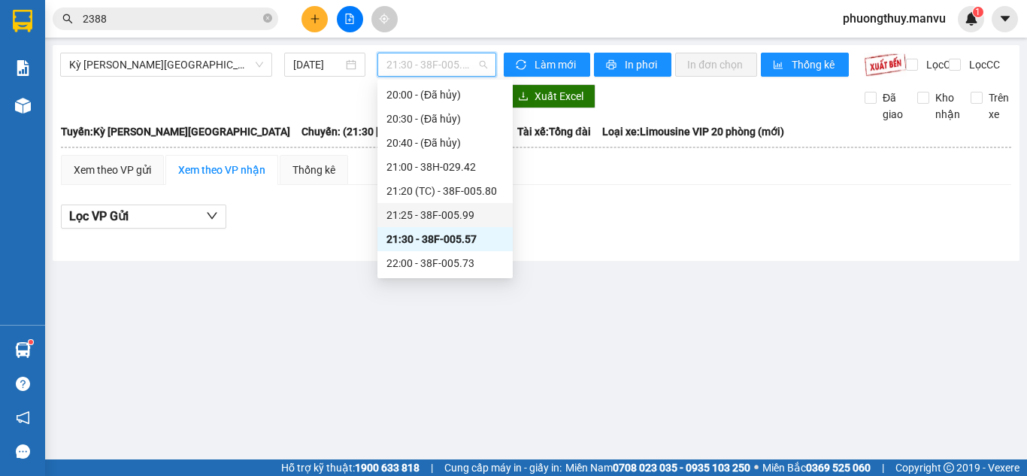
click at [446, 211] on div "21:25 - 38F-005.99" at bounding box center [444, 215] width 117 height 17
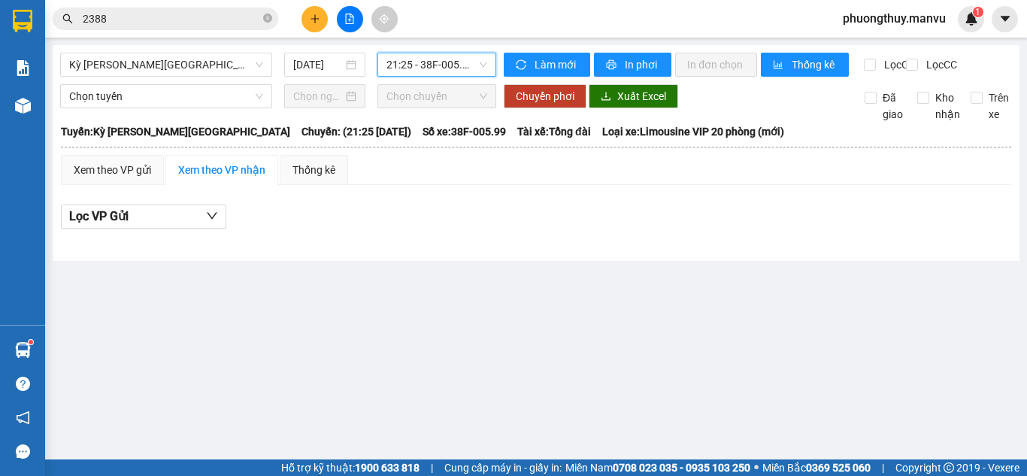
click at [432, 72] on span "21:25 - 38F-005.99" at bounding box center [436, 64] width 101 height 23
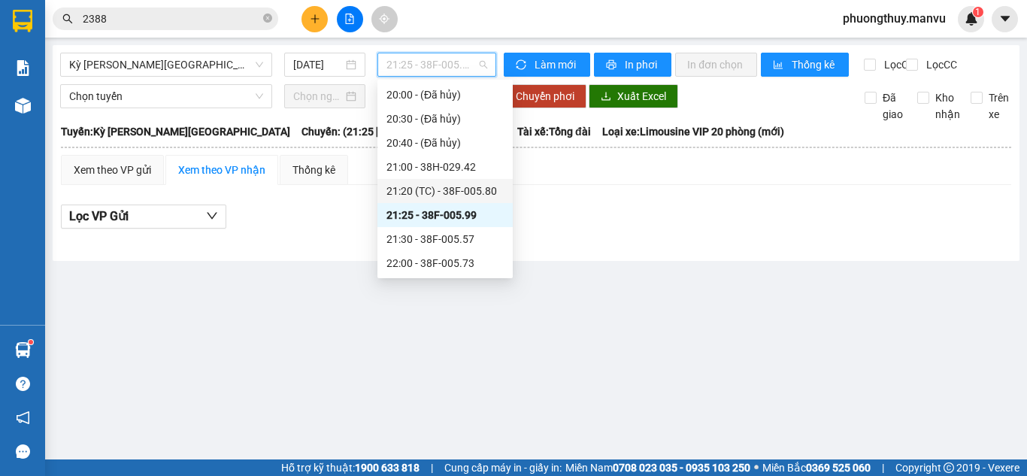
click at [452, 191] on div "21:20 (TC) - 38F-005.80" at bounding box center [444, 191] width 117 height 17
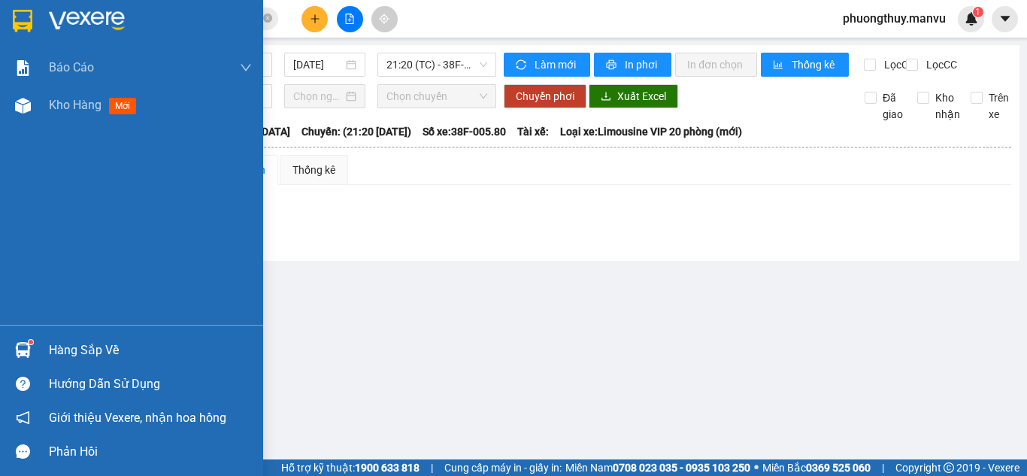
click at [79, 11] on img at bounding box center [87, 21] width 76 height 23
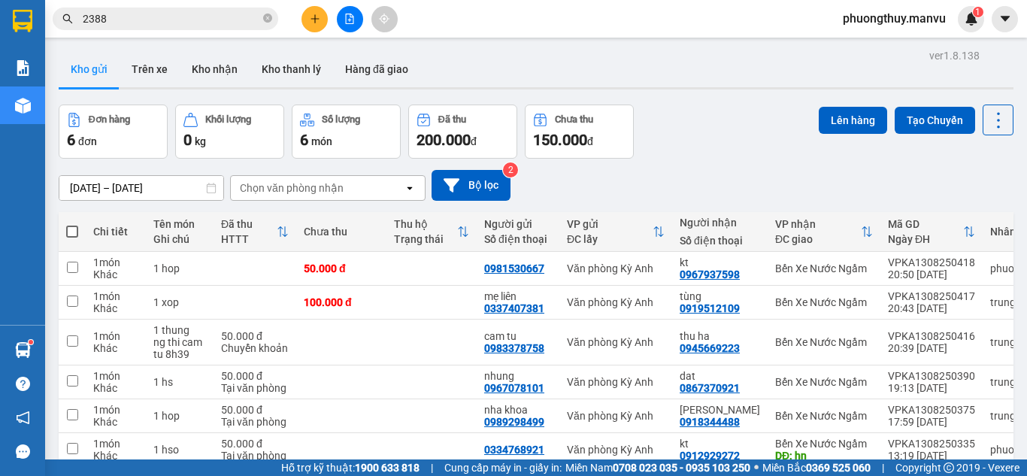
click at [345, 24] on button at bounding box center [350, 19] width 26 height 26
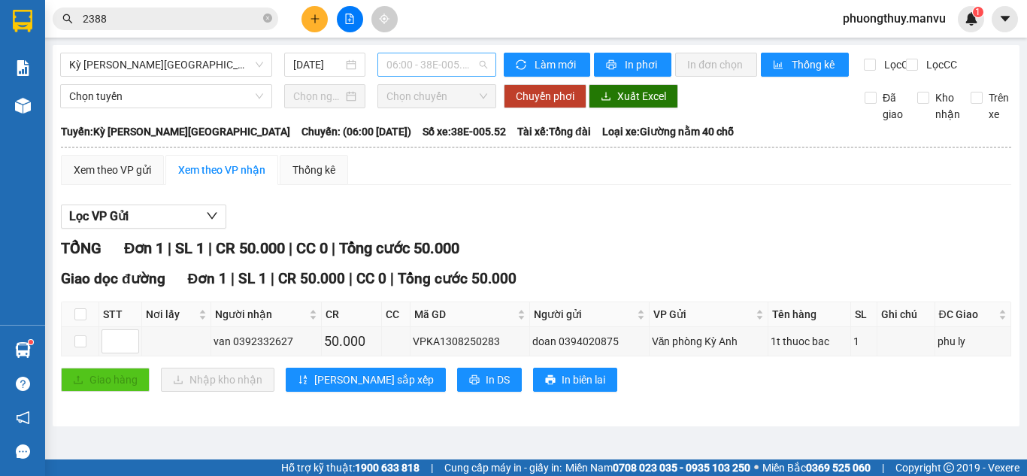
click at [430, 71] on span "06:00 - 38E-005.52" at bounding box center [436, 64] width 101 height 23
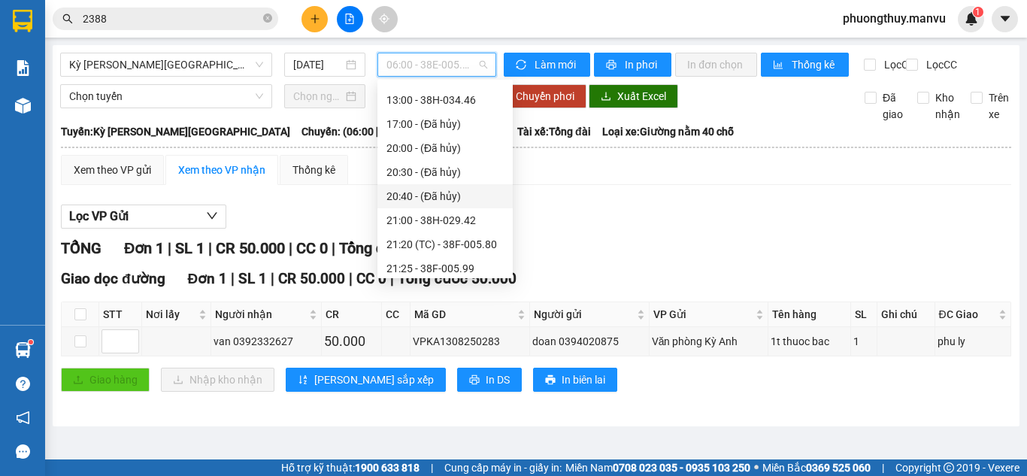
scroll to position [192, 0]
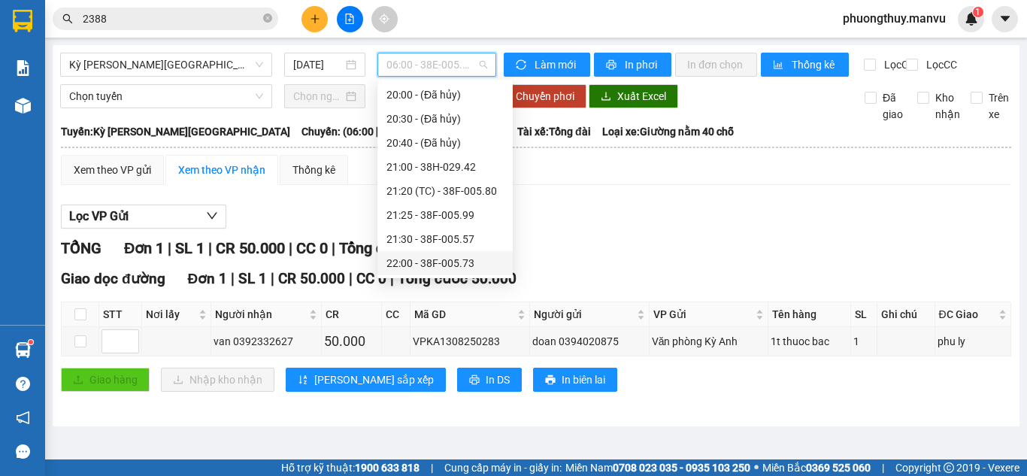
click at [438, 261] on div "22:00 - 38F-005.73" at bounding box center [444, 263] width 117 height 17
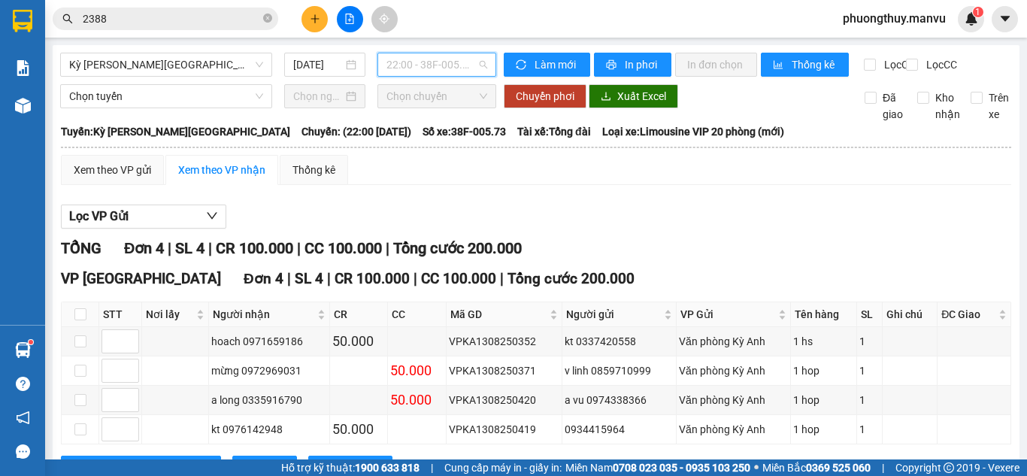
click at [420, 61] on span "22:00 - 38F-005.73" at bounding box center [436, 64] width 101 height 23
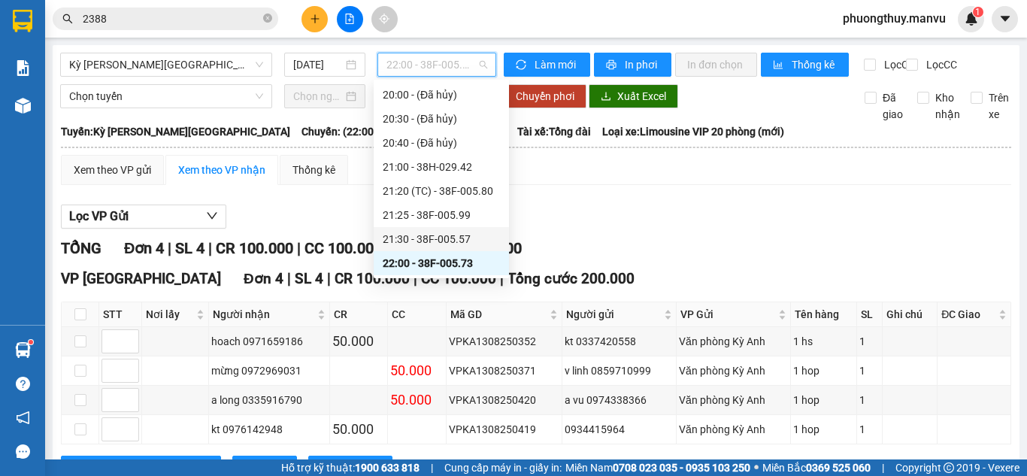
click at [438, 242] on div "21:30 - 38F-005.57" at bounding box center [441, 239] width 117 height 17
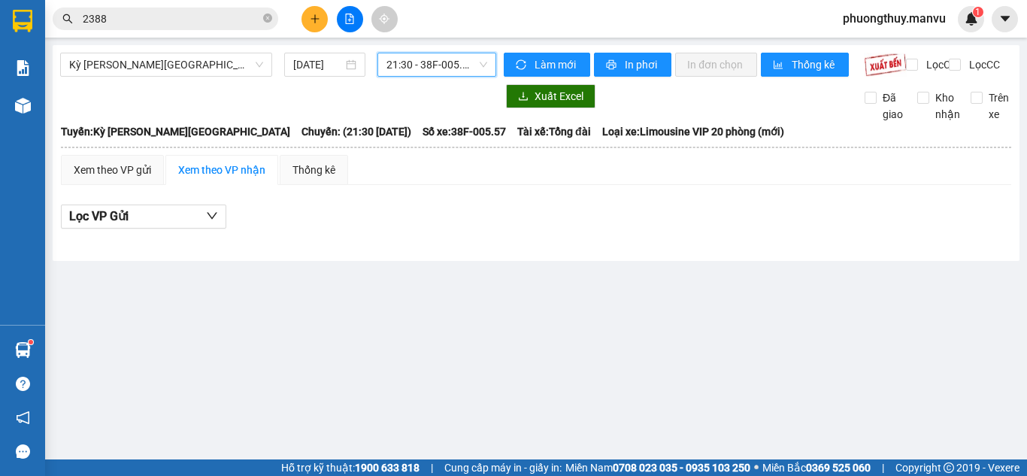
click at [458, 62] on span "21:30 - 38F-005.57" at bounding box center [436, 64] width 101 height 23
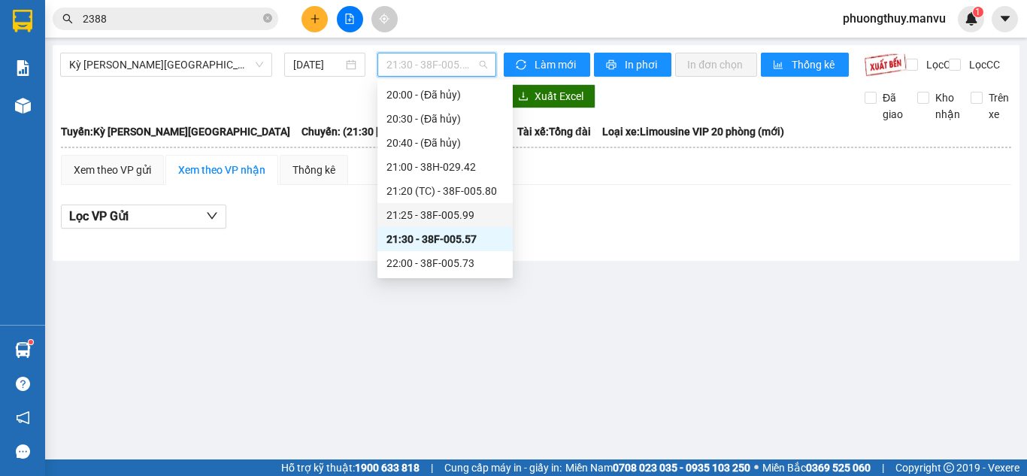
click at [436, 221] on div "21:25 - 38F-005.99" at bounding box center [444, 215] width 117 height 17
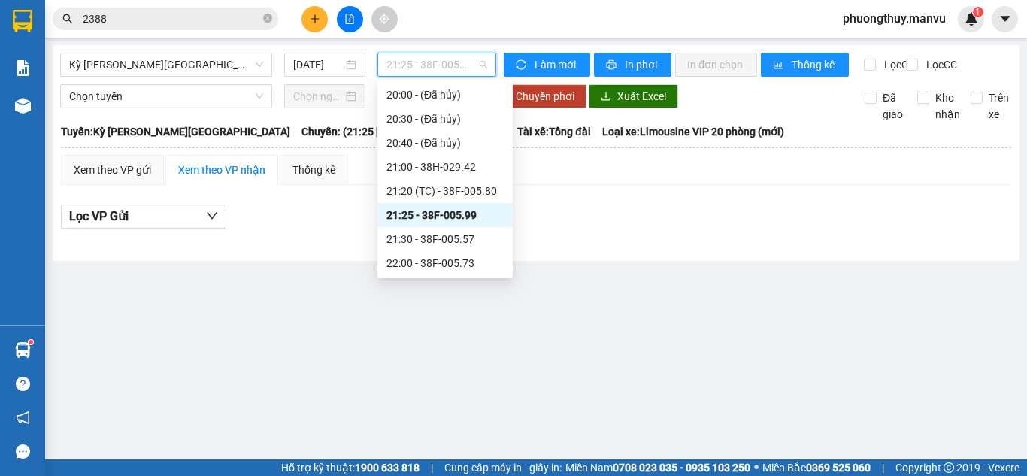
click at [442, 64] on span "21:25 - 38F-005.99" at bounding box center [436, 64] width 101 height 23
click at [435, 263] on div "22:00 - 38F-005.73" at bounding box center [444, 263] width 117 height 17
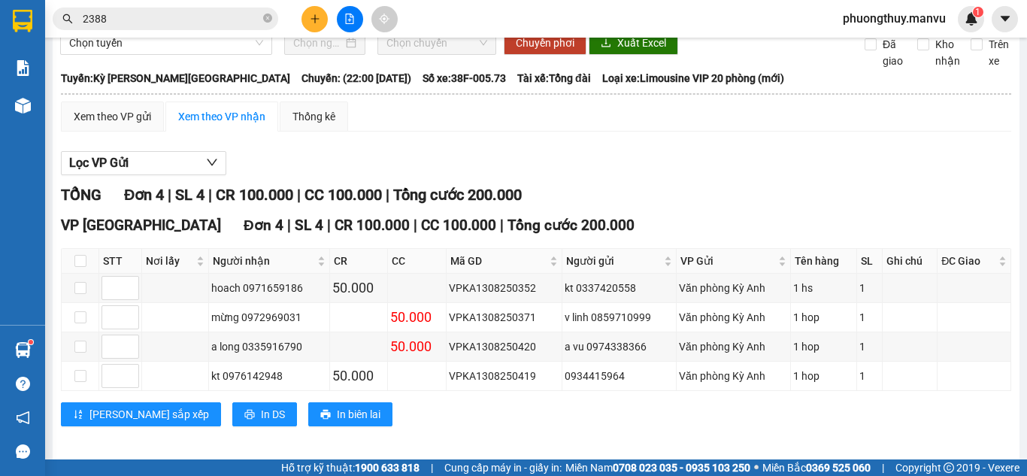
scroll to position [75, 0]
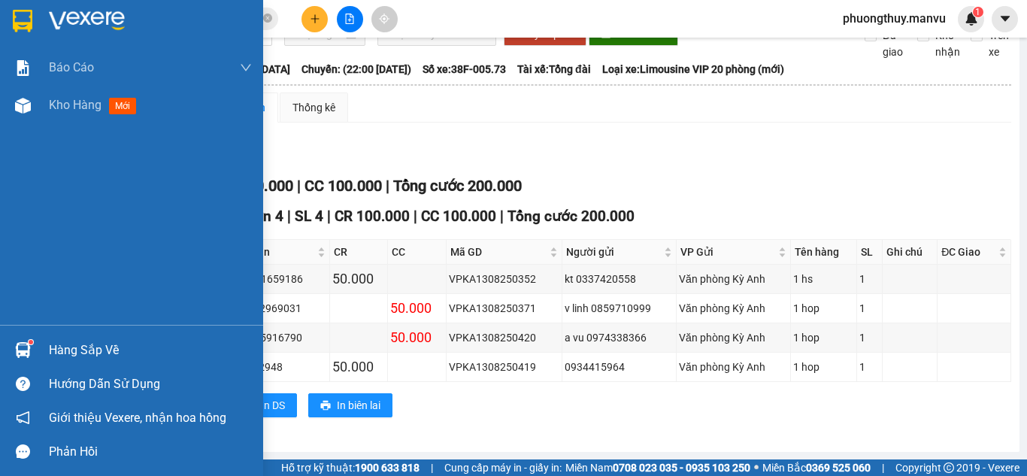
click at [93, 22] on img at bounding box center [87, 21] width 76 height 23
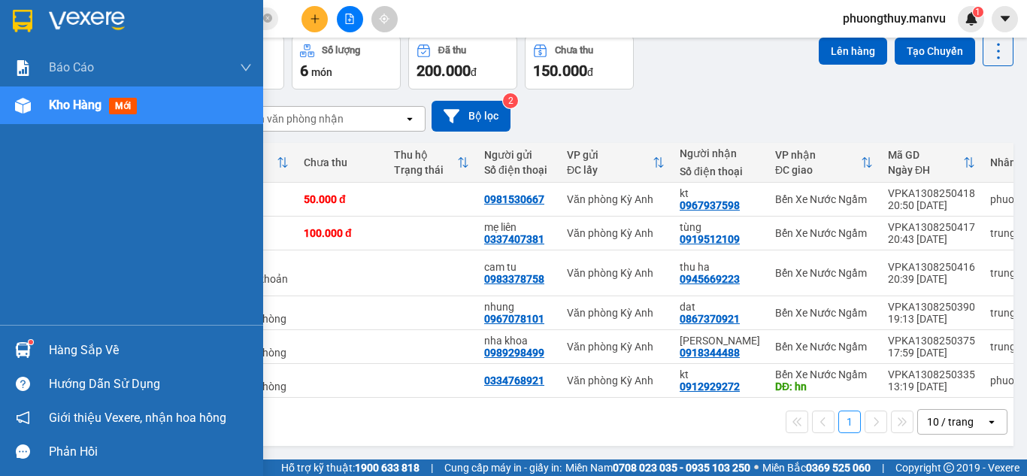
scroll to position [75, 0]
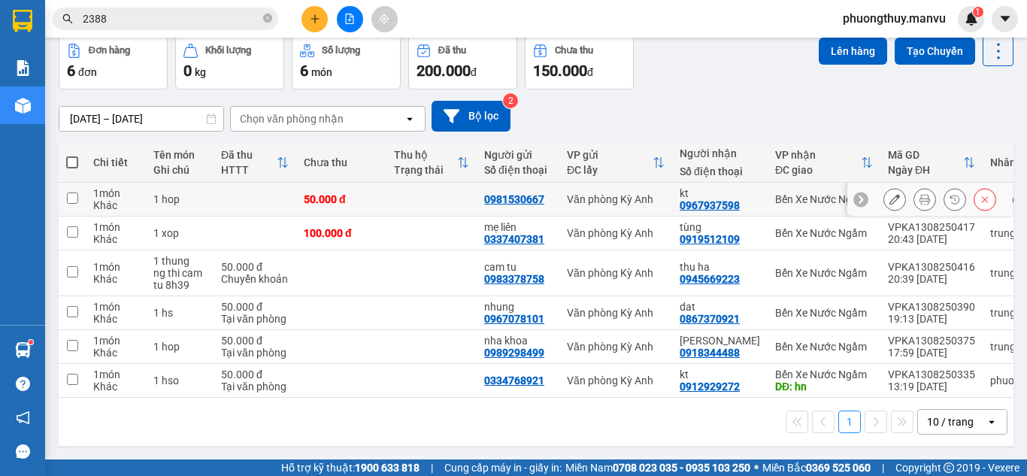
click at [250, 195] on td at bounding box center [254, 200] width 83 height 34
checkbox input "true"
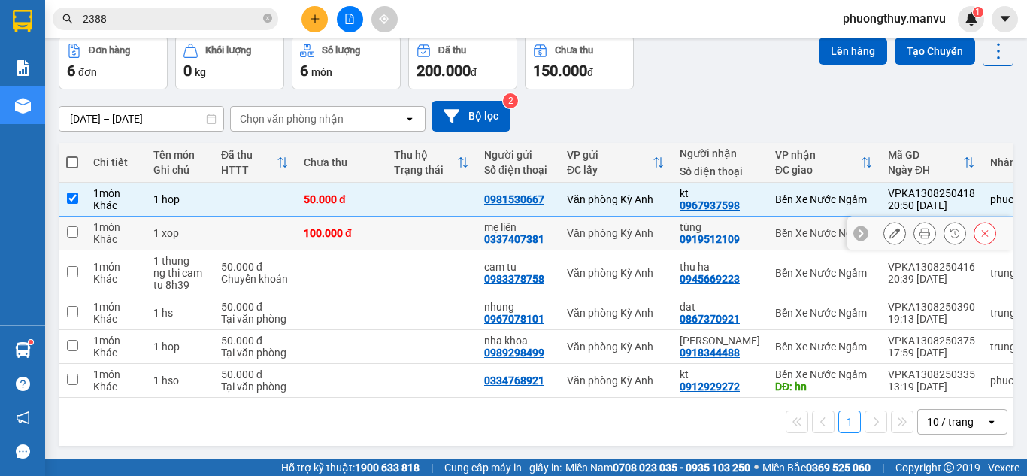
drag, startPoint x: 255, startPoint y: 231, endPoint x: 271, endPoint y: 276, distance: 48.0
click at [256, 232] on td at bounding box center [254, 233] width 83 height 34
checkbox input "true"
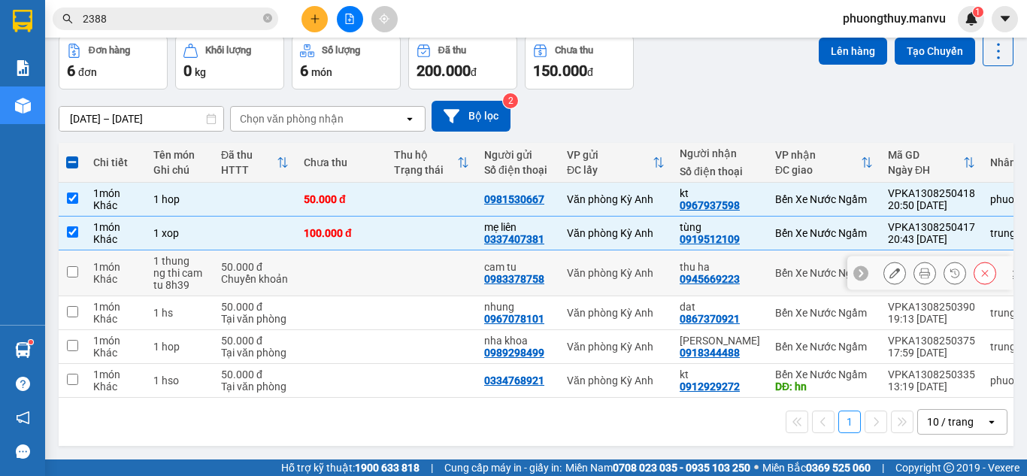
click at [316, 259] on td at bounding box center [341, 273] width 90 height 46
checkbox input "true"
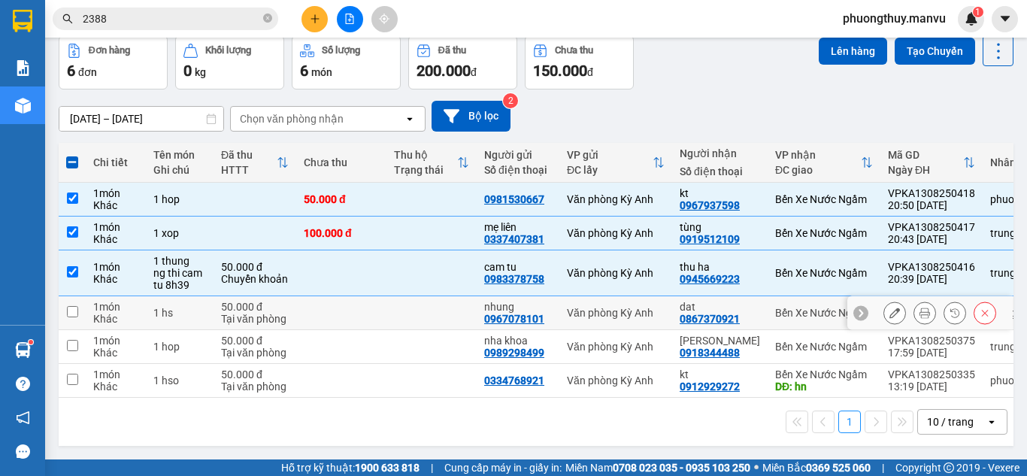
click at [318, 298] on td at bounding box center [341, 313] width 90 height 34
checkbox input "true"
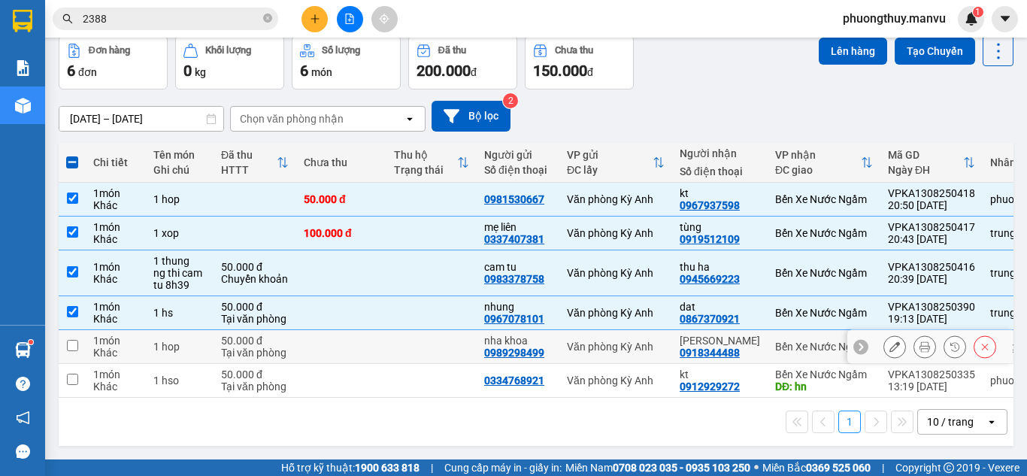
click at [321, 342] on td at bounding box center [341, 347] width 90 height 34
checkbox input "true"
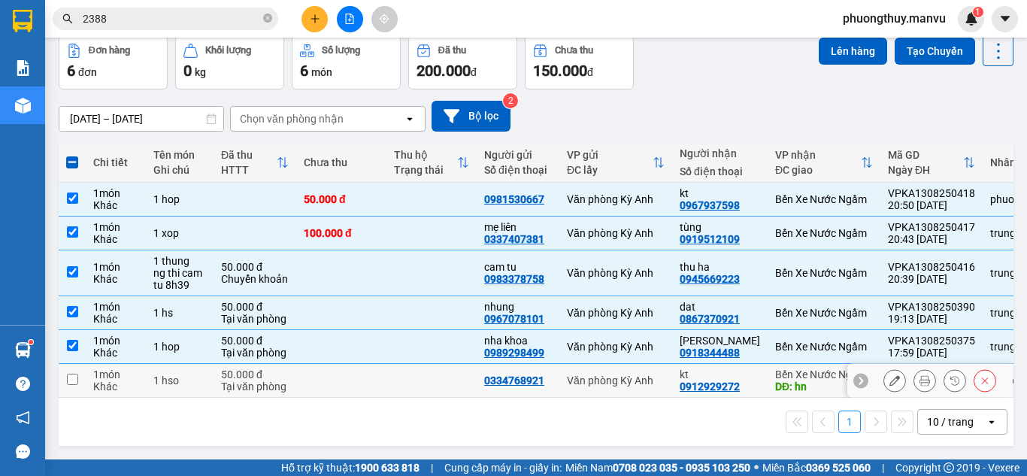
click at [329, 364] on td at bounding box center [341, 381] width 90 height 34
checkbox input "true"
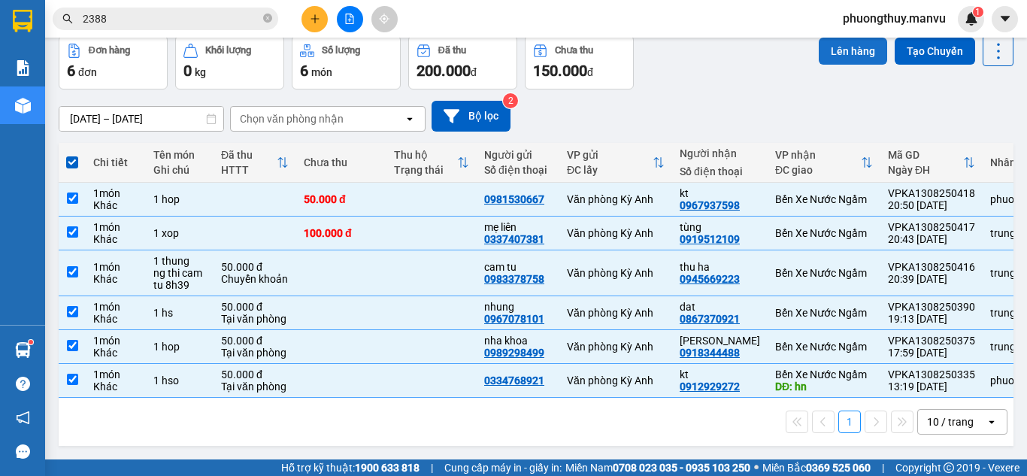
click at [838, 56] on button "Lên hàng" at bounding box center [852, 51] width 68 height 27
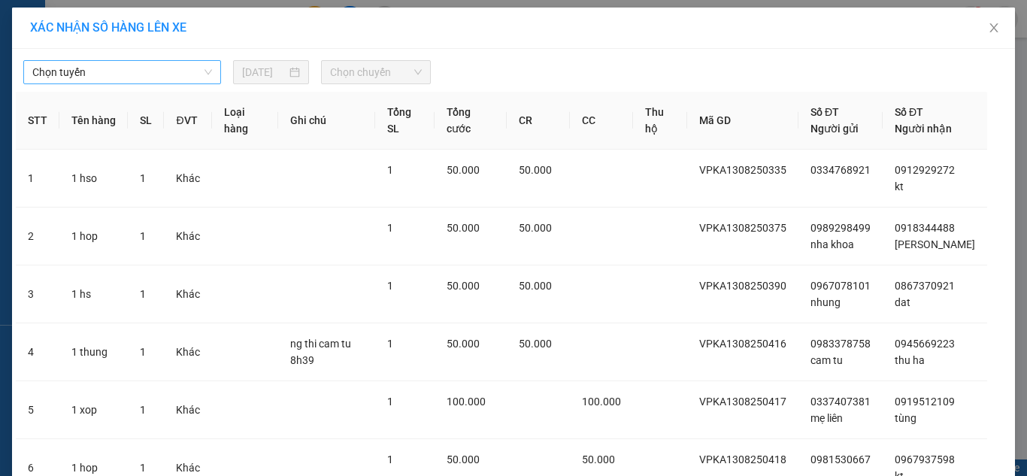
click at [119, 81] on span "Chọn tuyến" at bounding box center [122, 72] width 180 height 23
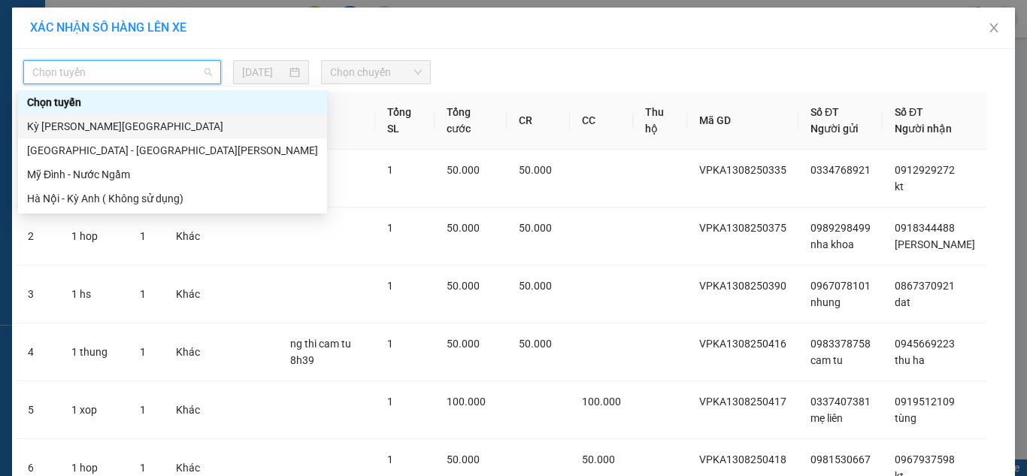
click at [94, 136] on div "Kỳ [PERSON_NAME][GEOGRAPHIC_DATA]" at bounding box center [172, 126] width 309 height 24
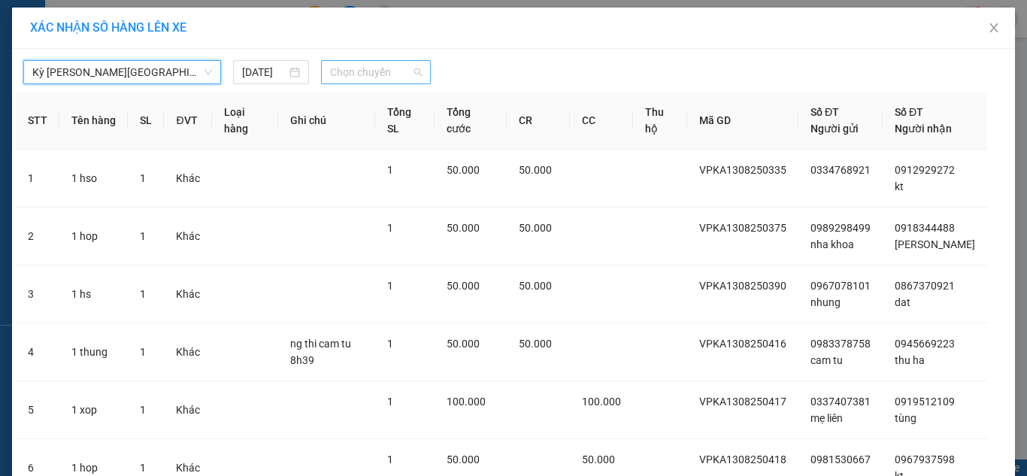
click at [383, 74] on span "Chọn chuyến" at bounding box center [376, 72] width 92 height 23
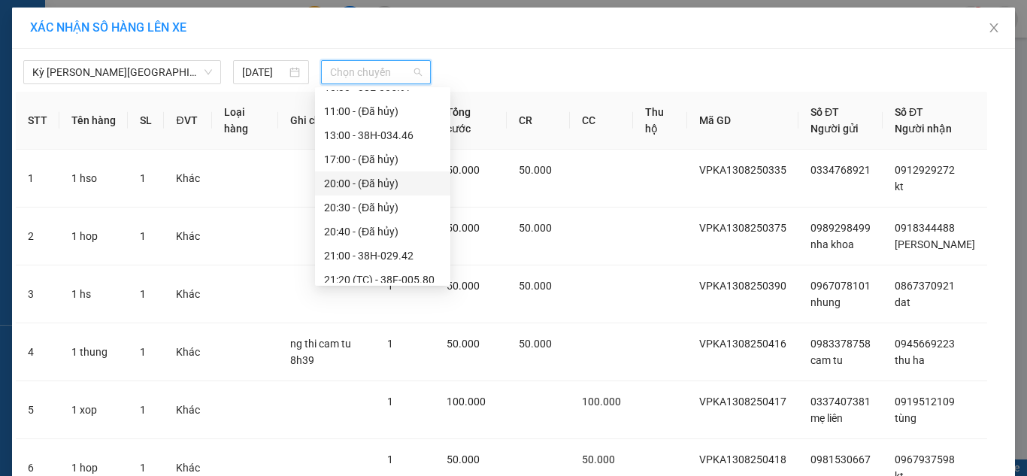
scroll to position [192, 0]
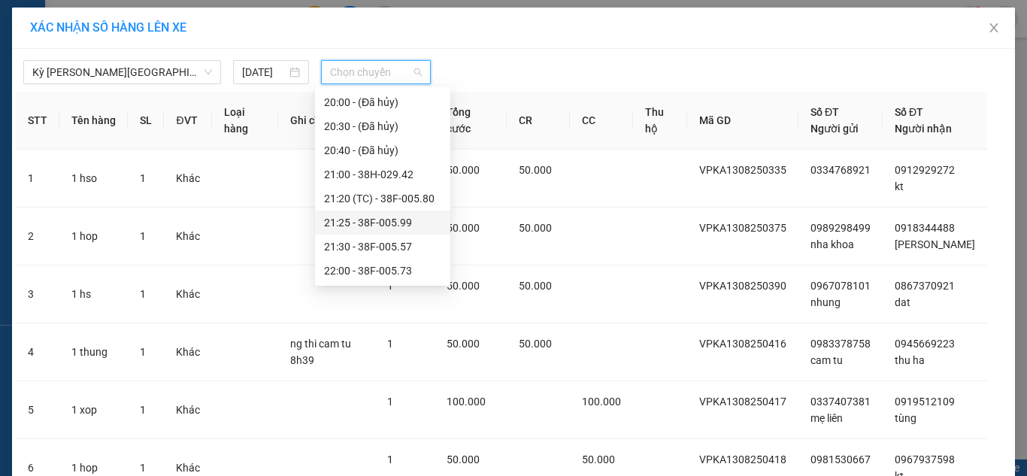
click at [412, 228] on div "21:25 - 38F-005.99" at bounding box center [382, 222] width 117 height 17
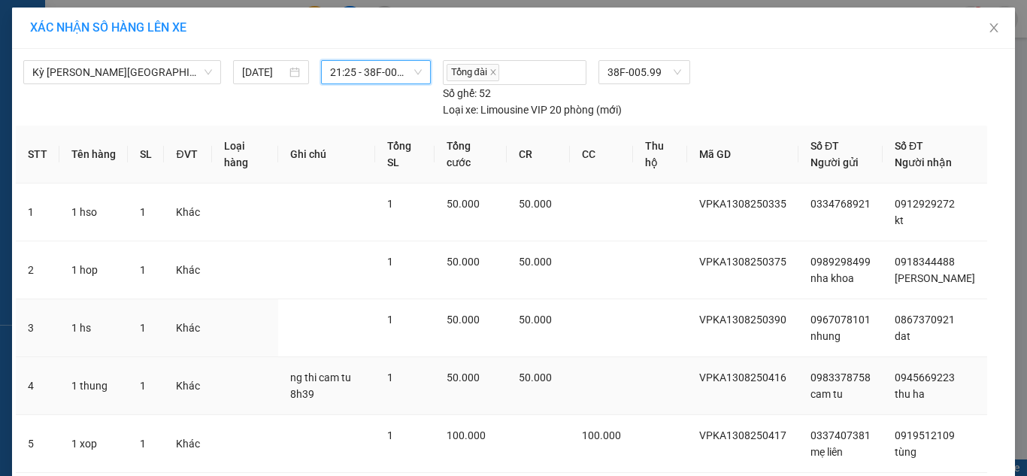
scroll to position [165, 0]
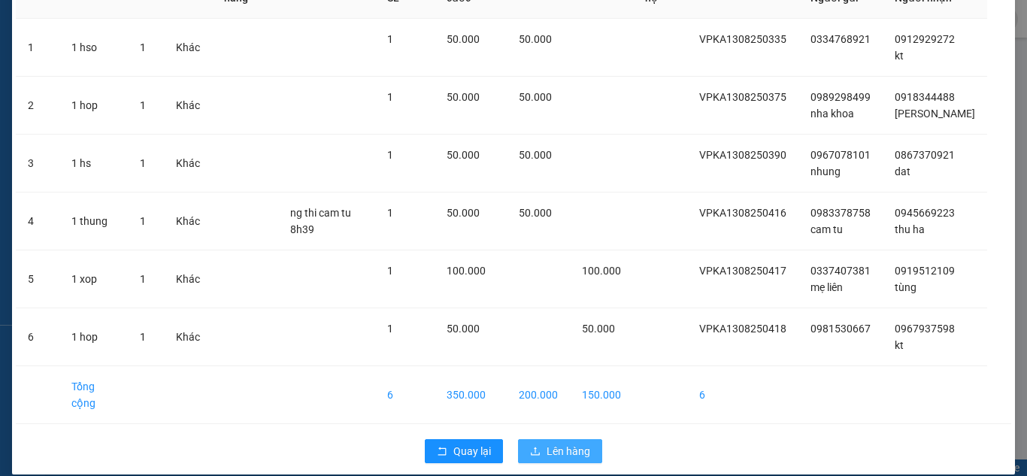
click at [579, 443] on span "Lên hàng" at bounding box center [568, 451] width 44 height 17
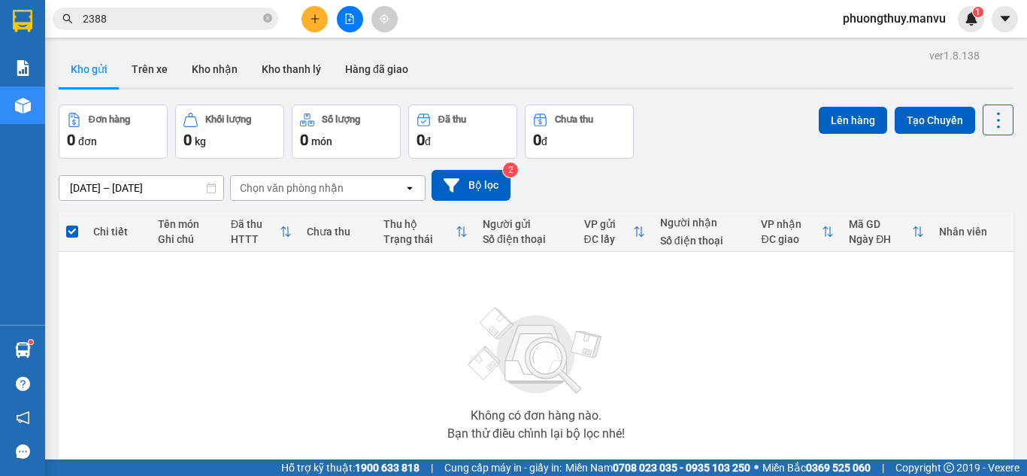
click at [140, 14] on input "2388" at bounding box center [171, 19] width 177 height 17
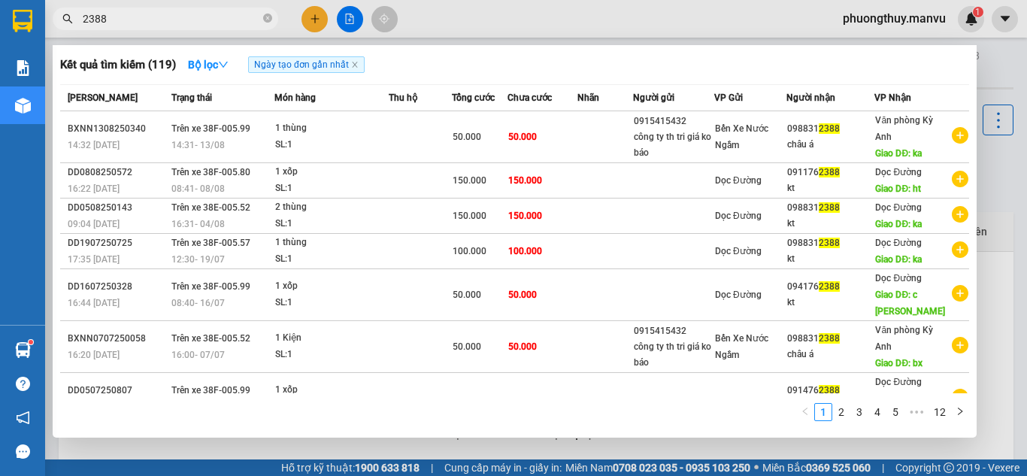
click at [141, 15] on input "2388" at bounding box center [171, 19] width 177 height 17
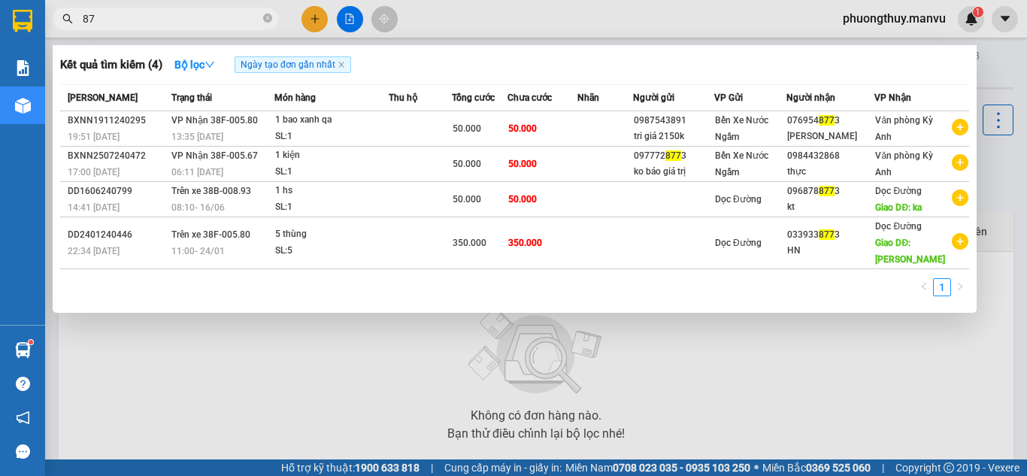
type input "8"
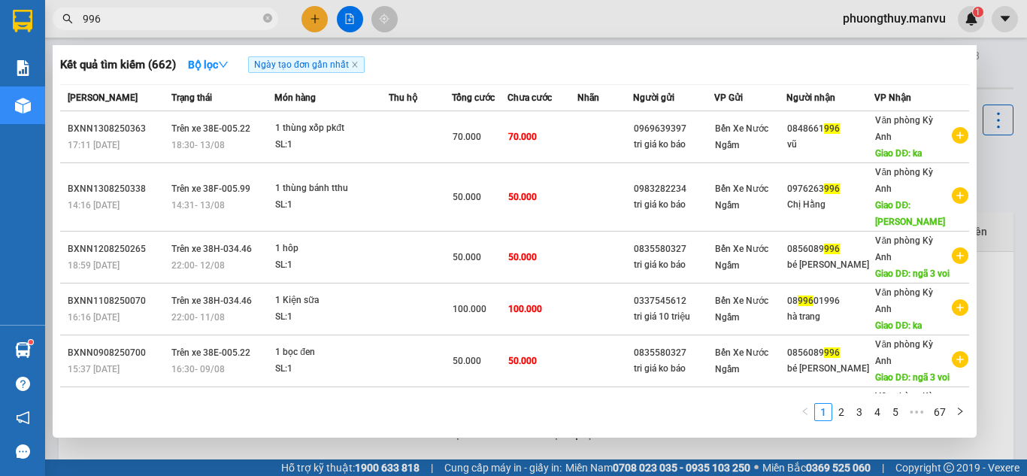
type input "996"
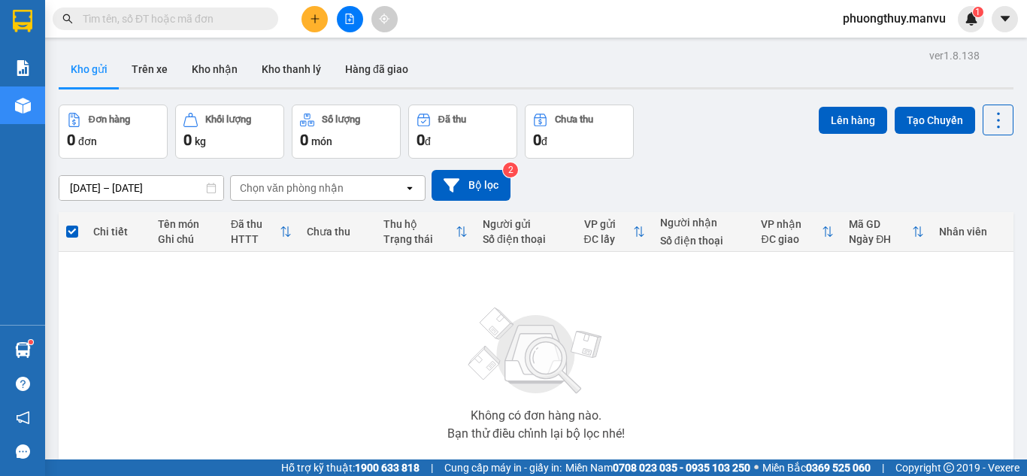
click at [229, 21] on input "text" at bounding box center [171, 19] width 177 height 17
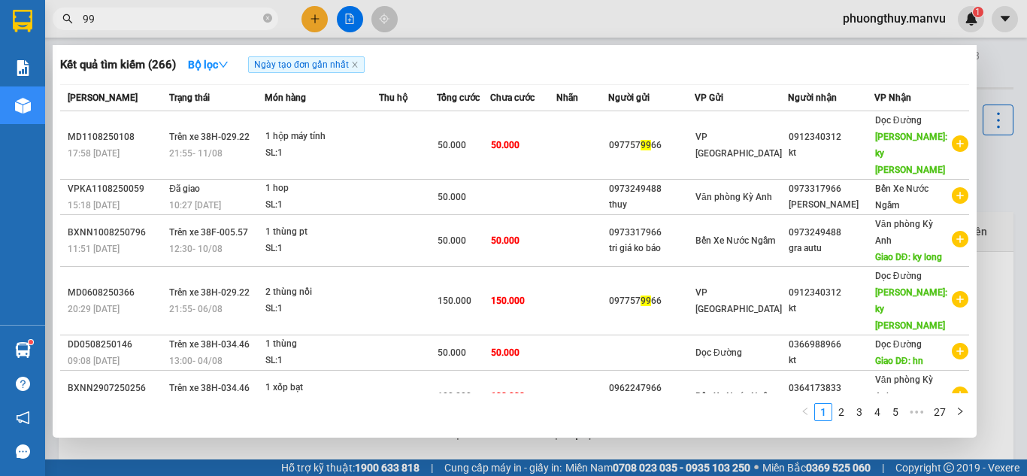
type input "996"
